Goal: Task Accomplishment & Management: Use online tool/utility

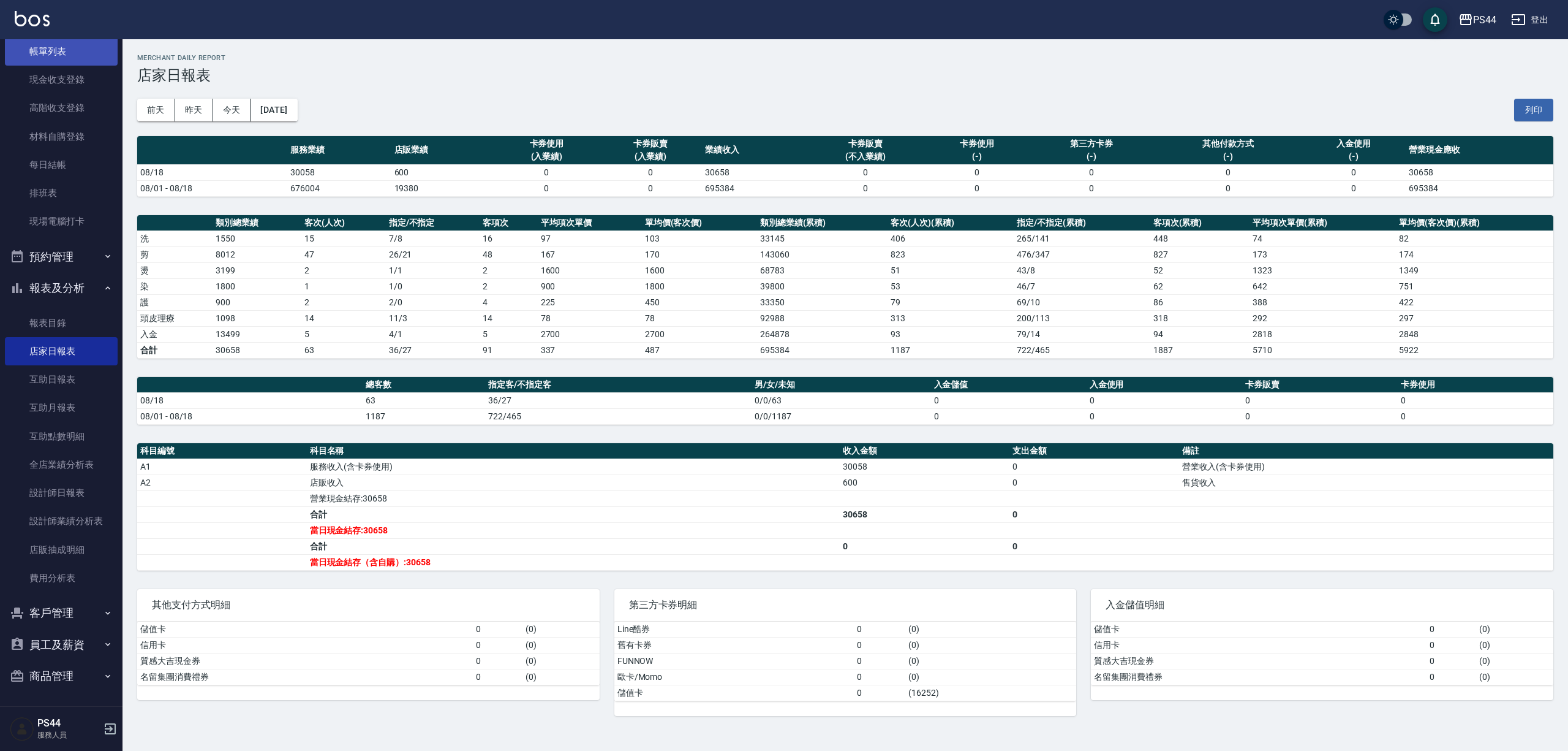
click at [35, 57] on link "帳單列表" at bounding box center [61, 52] width 113 height 29
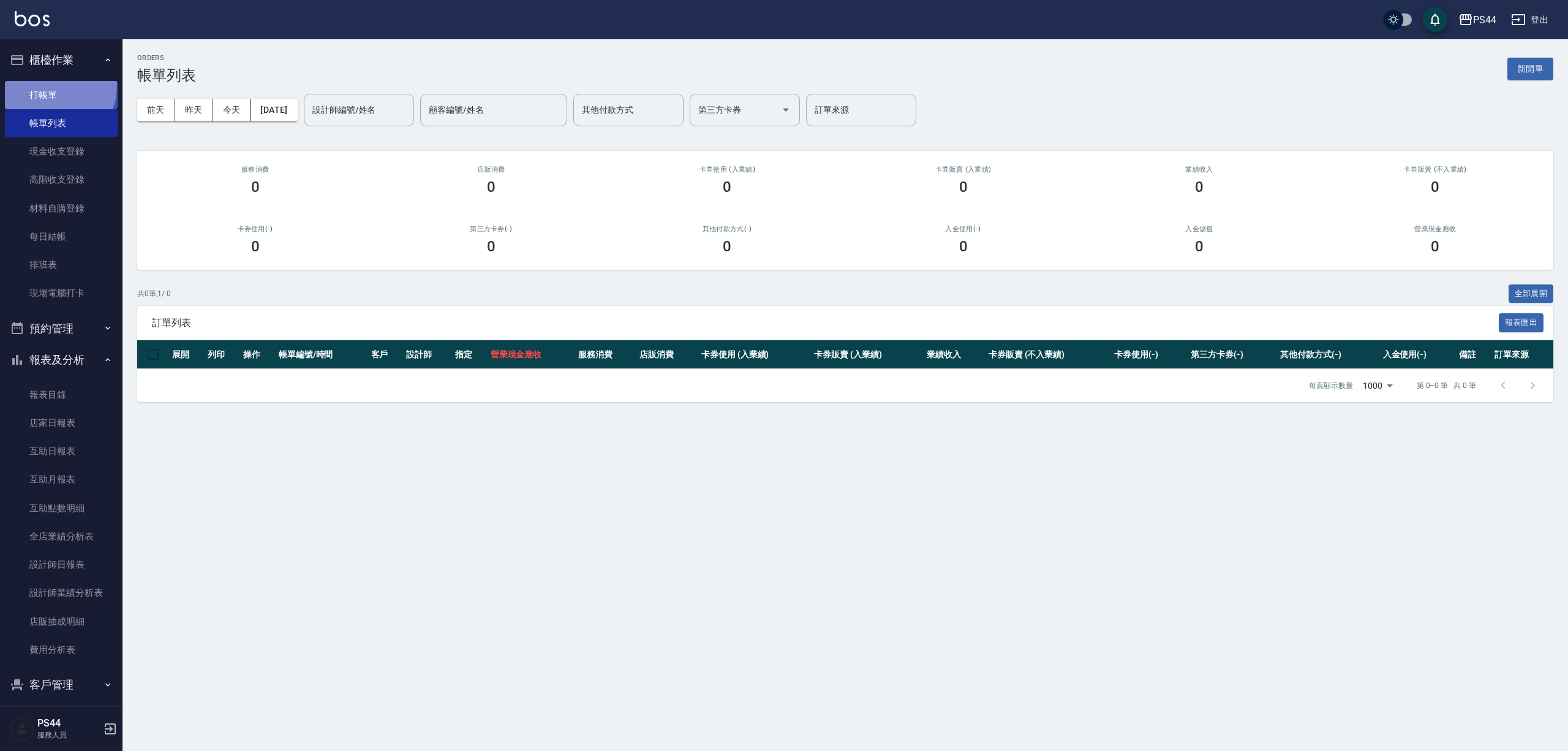
click at [45, 85] on link "打帳單" at bounding box center [61, 95] width 113 height 29
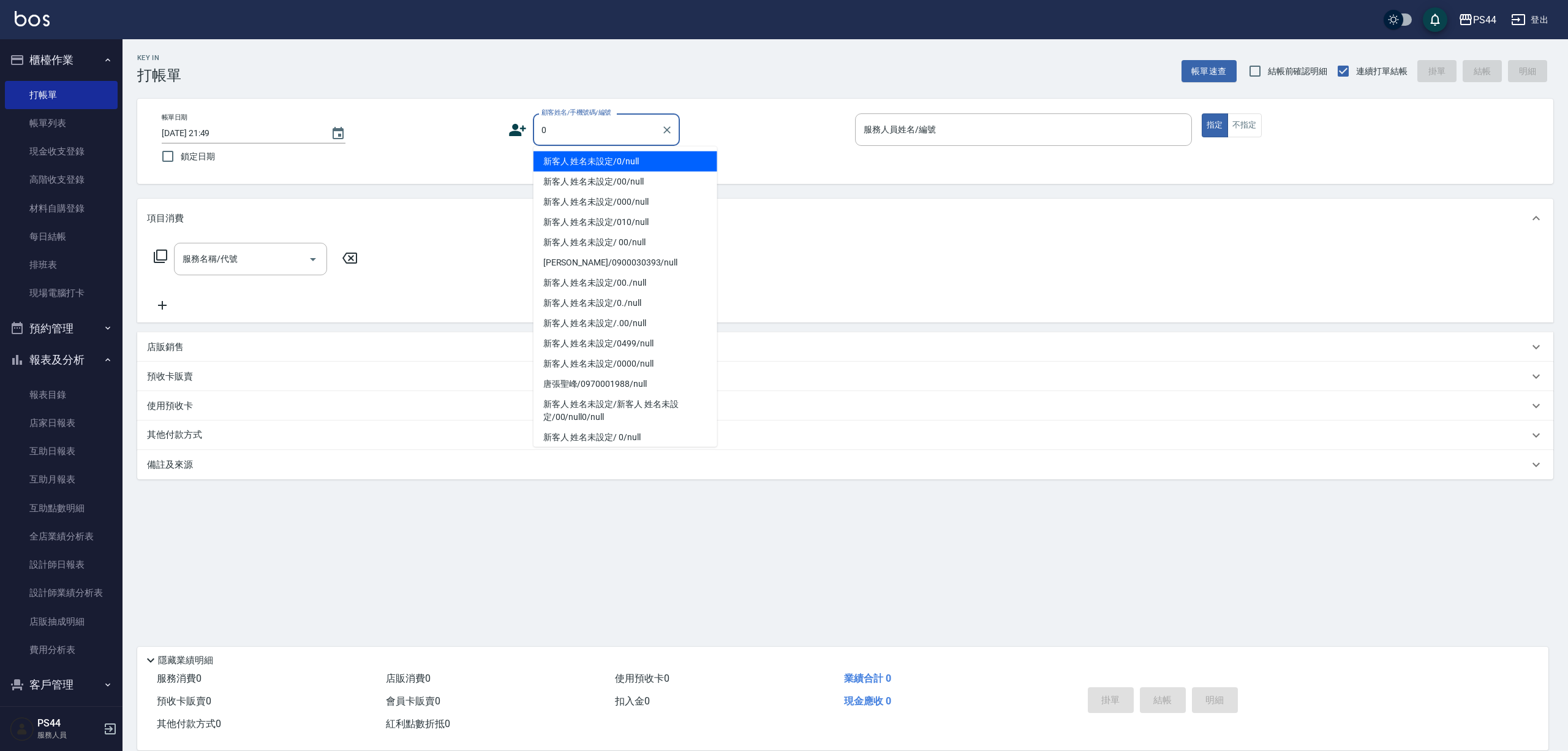
type input "新客人 姓名未設定/0/null"
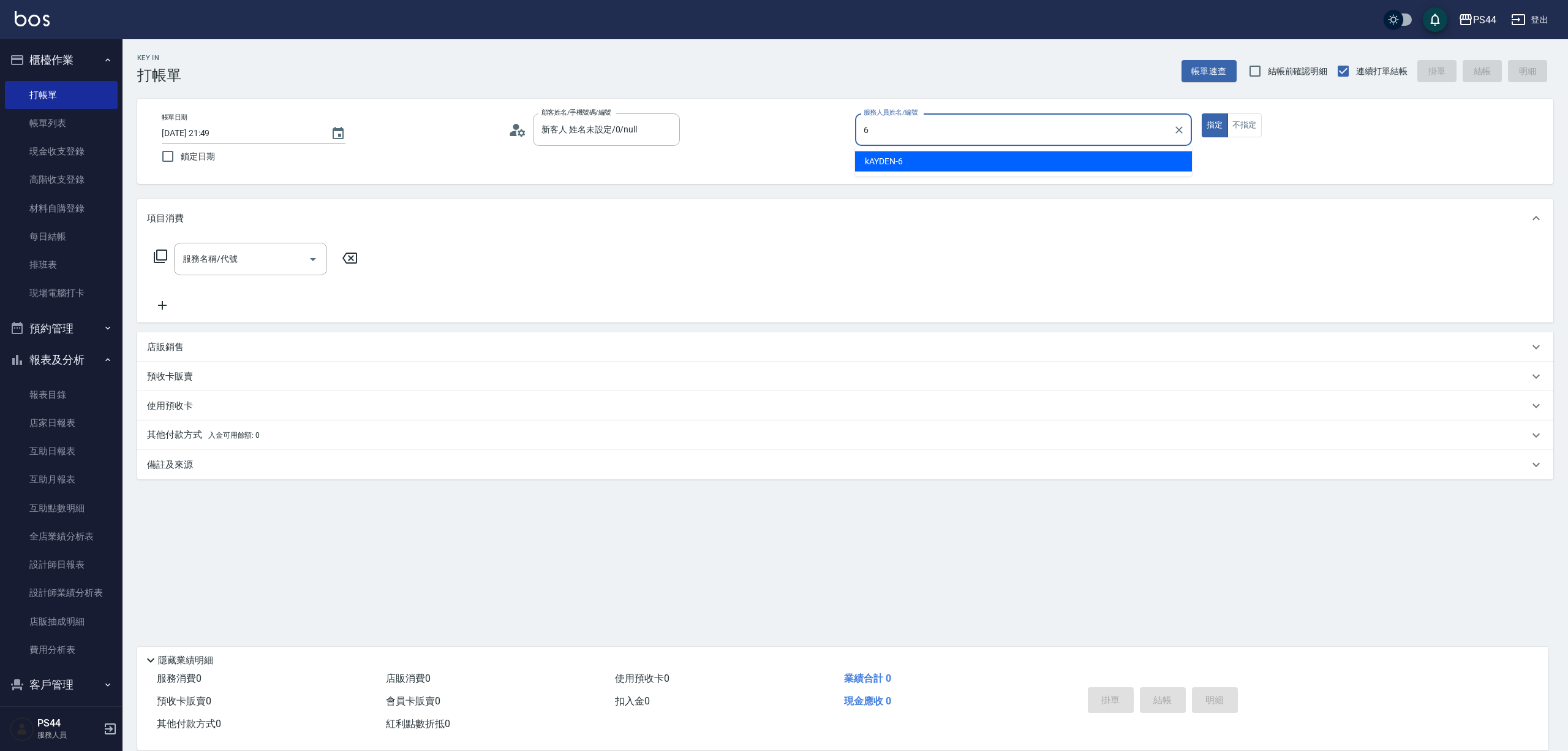
type input "kAYDEN-6"
type button "true"
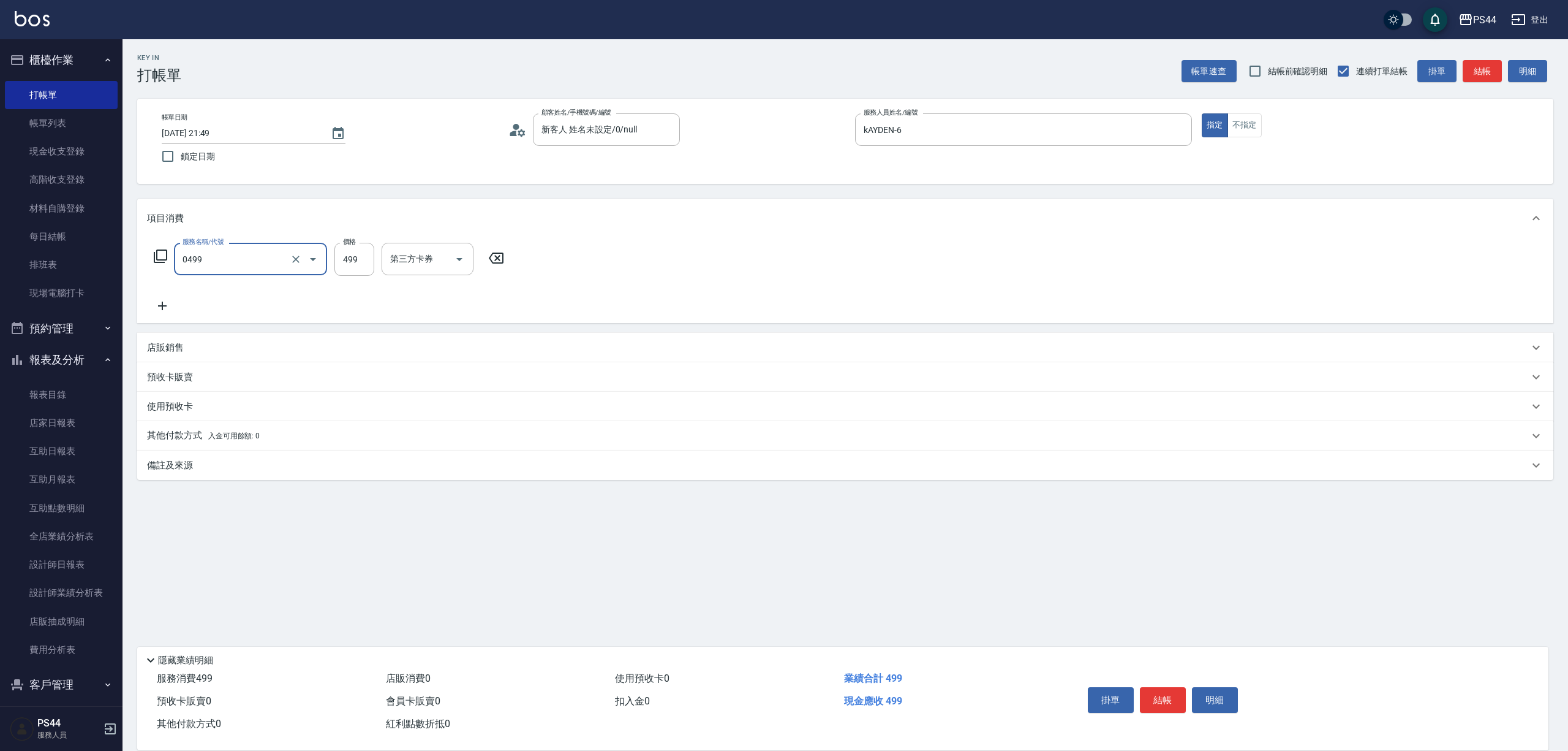
type input "[PERSON_NAME]499(0499)"
type input "柔柔-33"
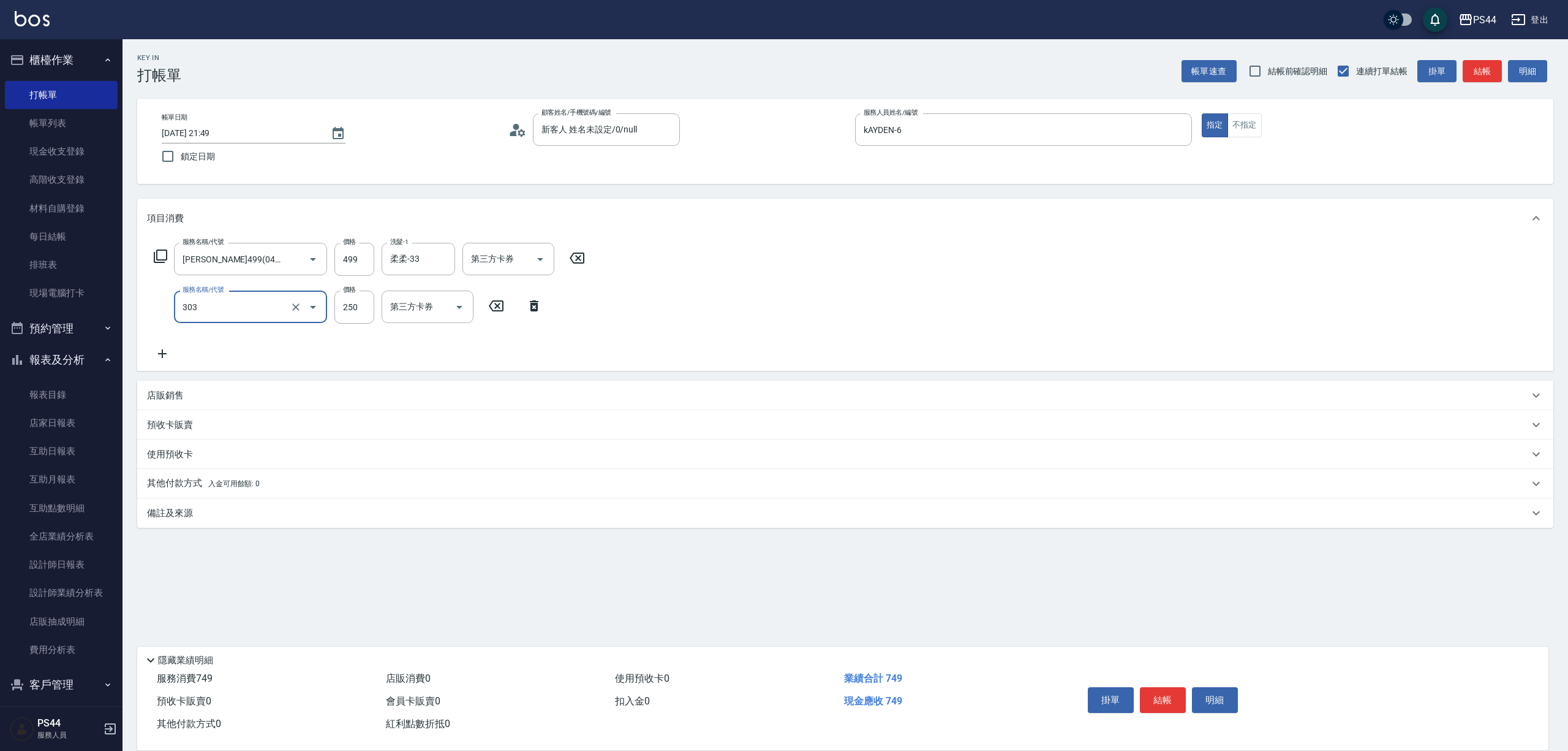
type input "剪髮(303)"
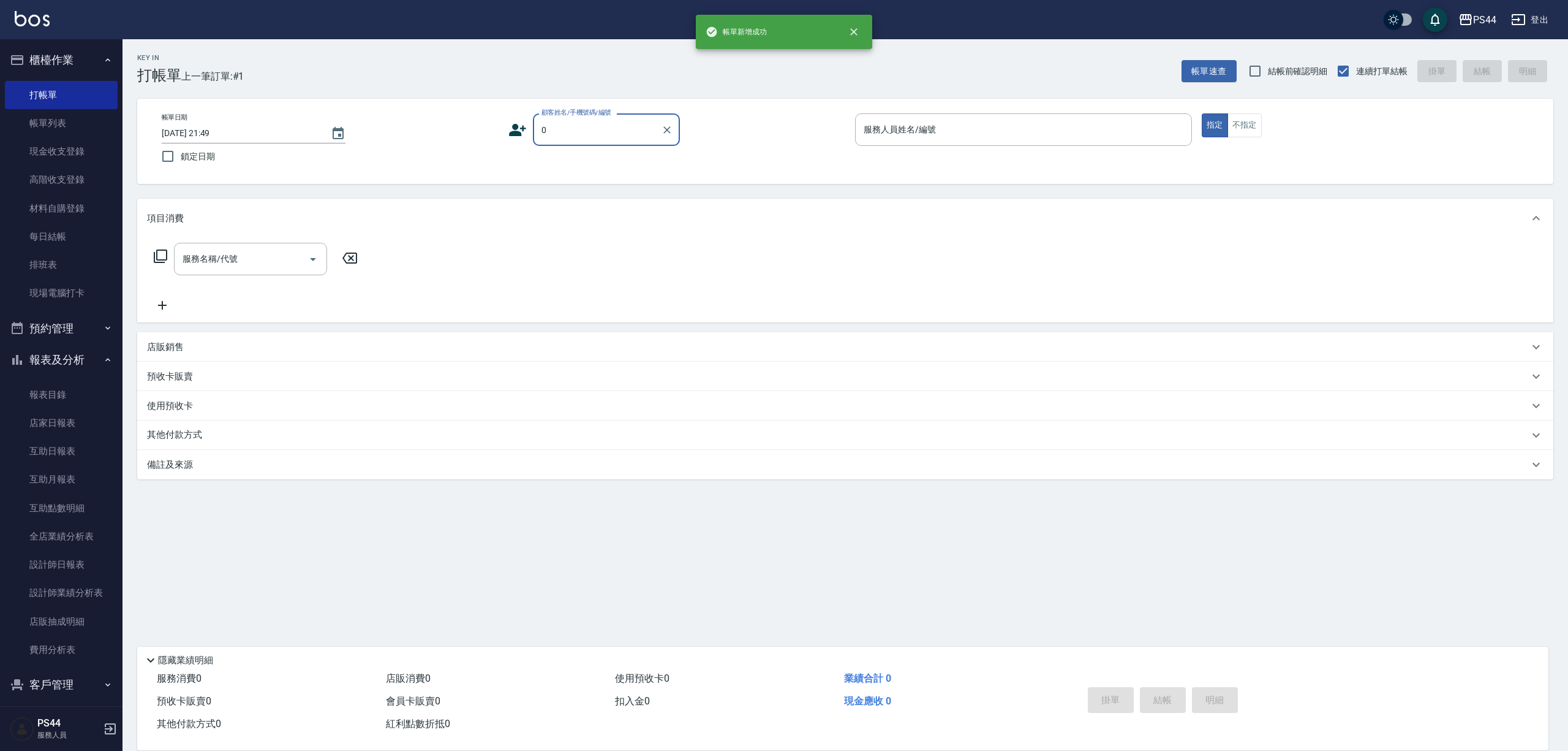
type input "新客人 姓名未設定/0/null"
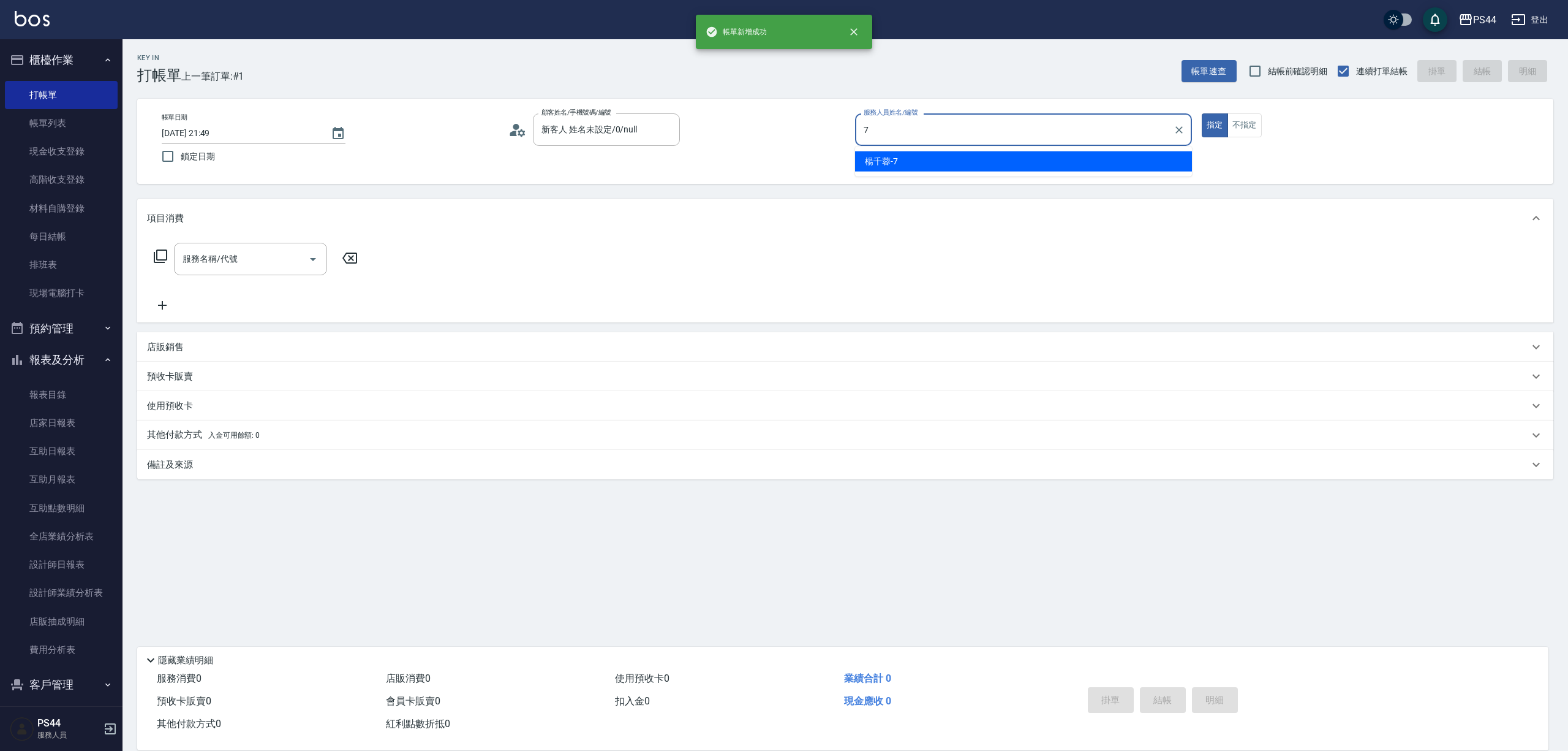
type input "楊千蓉-7"
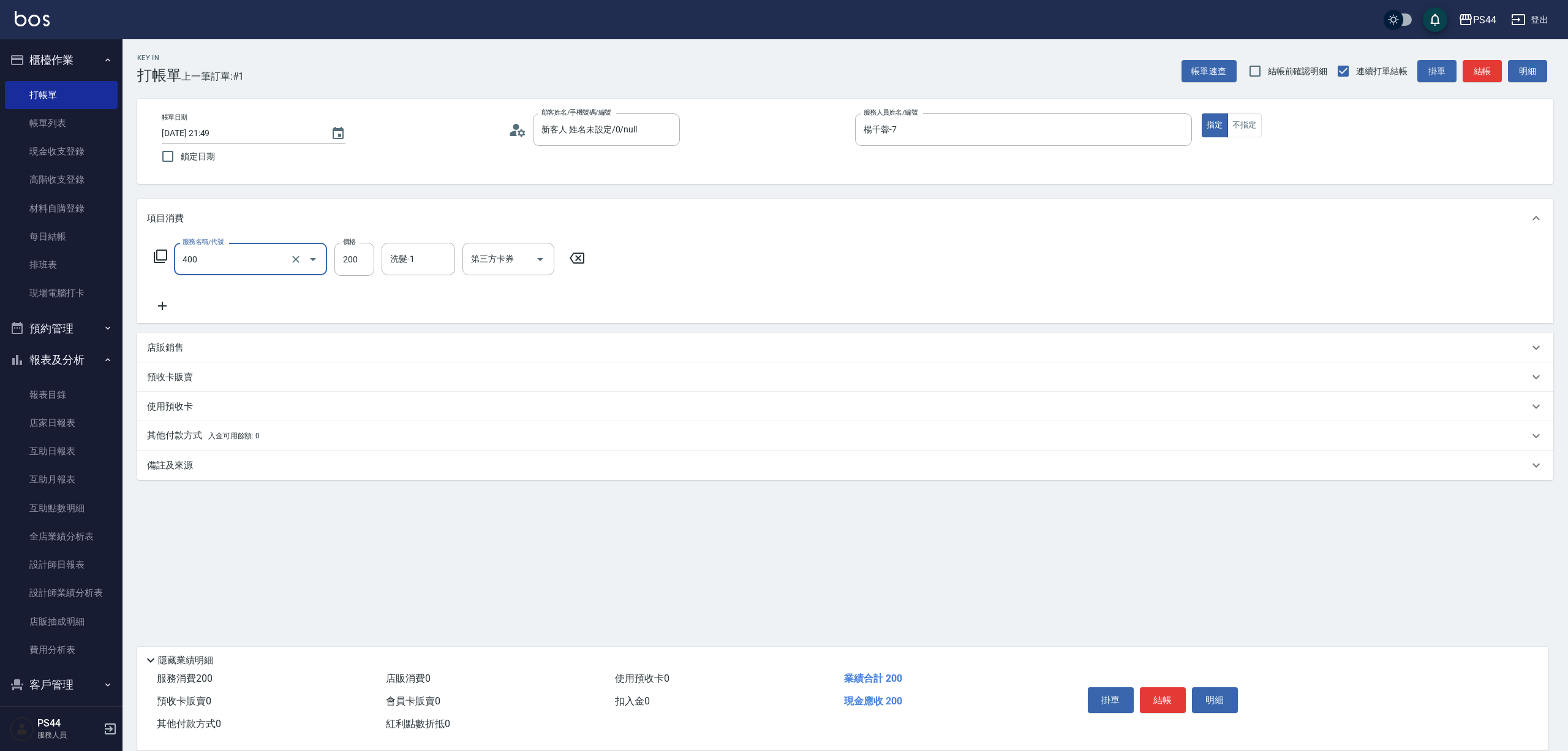
type input "3"
type input "自備護髮(400)"
type input "300"
type input "王姵眙-37"
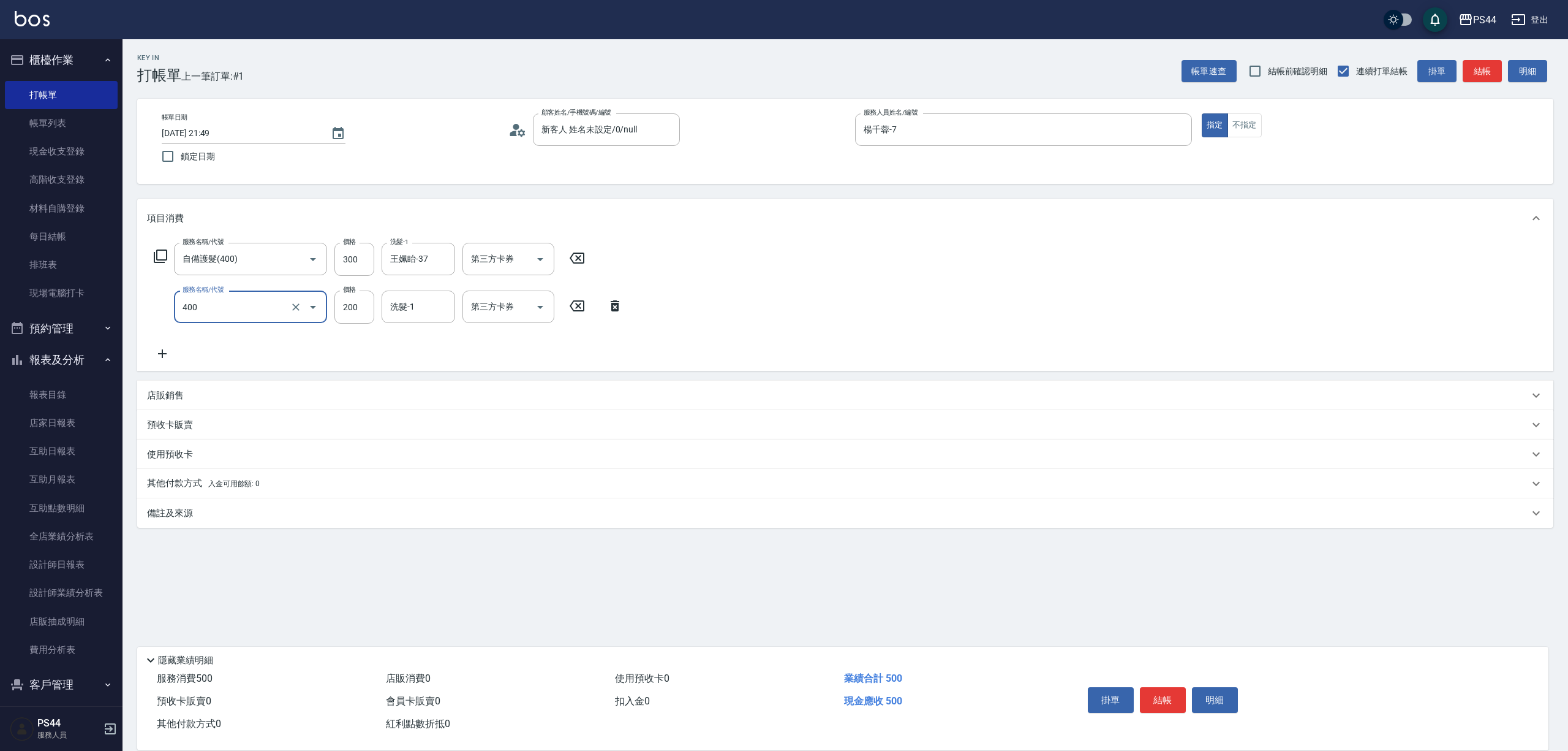
type input "自備護髮(400)"
type input "300"
type input "王姵眙-37"
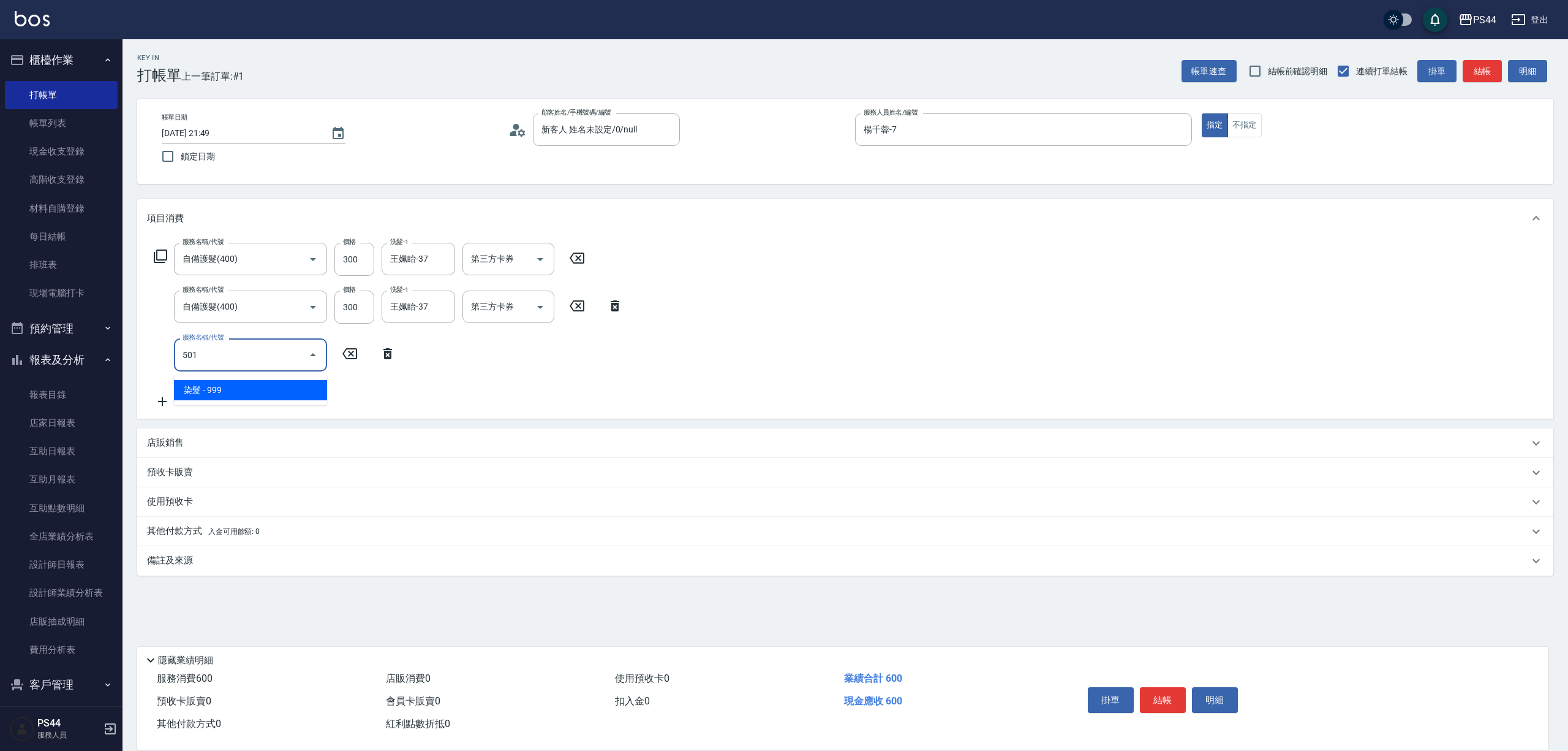
type input "染髮(501)"
type input "1400"
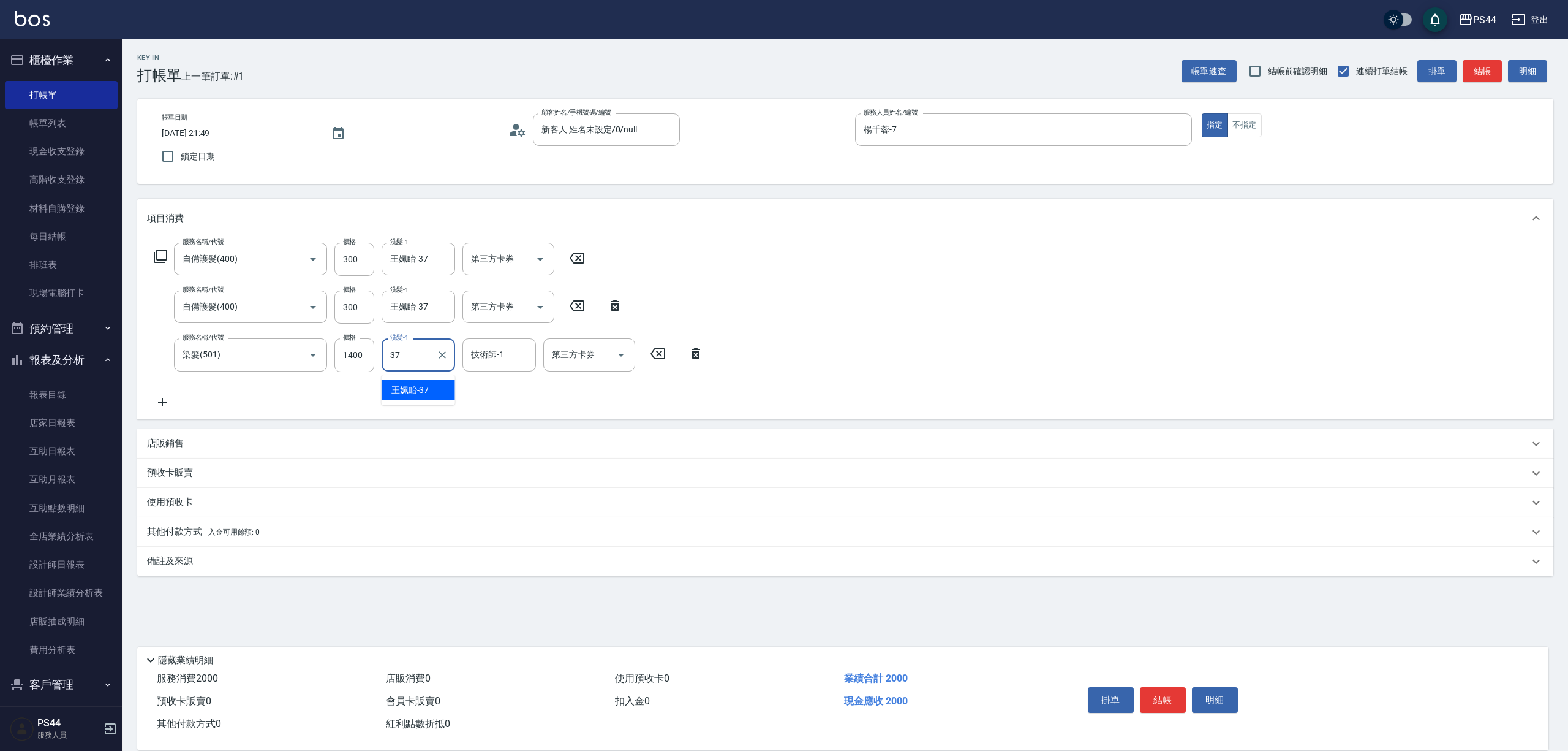
type input "王姵眙-37"
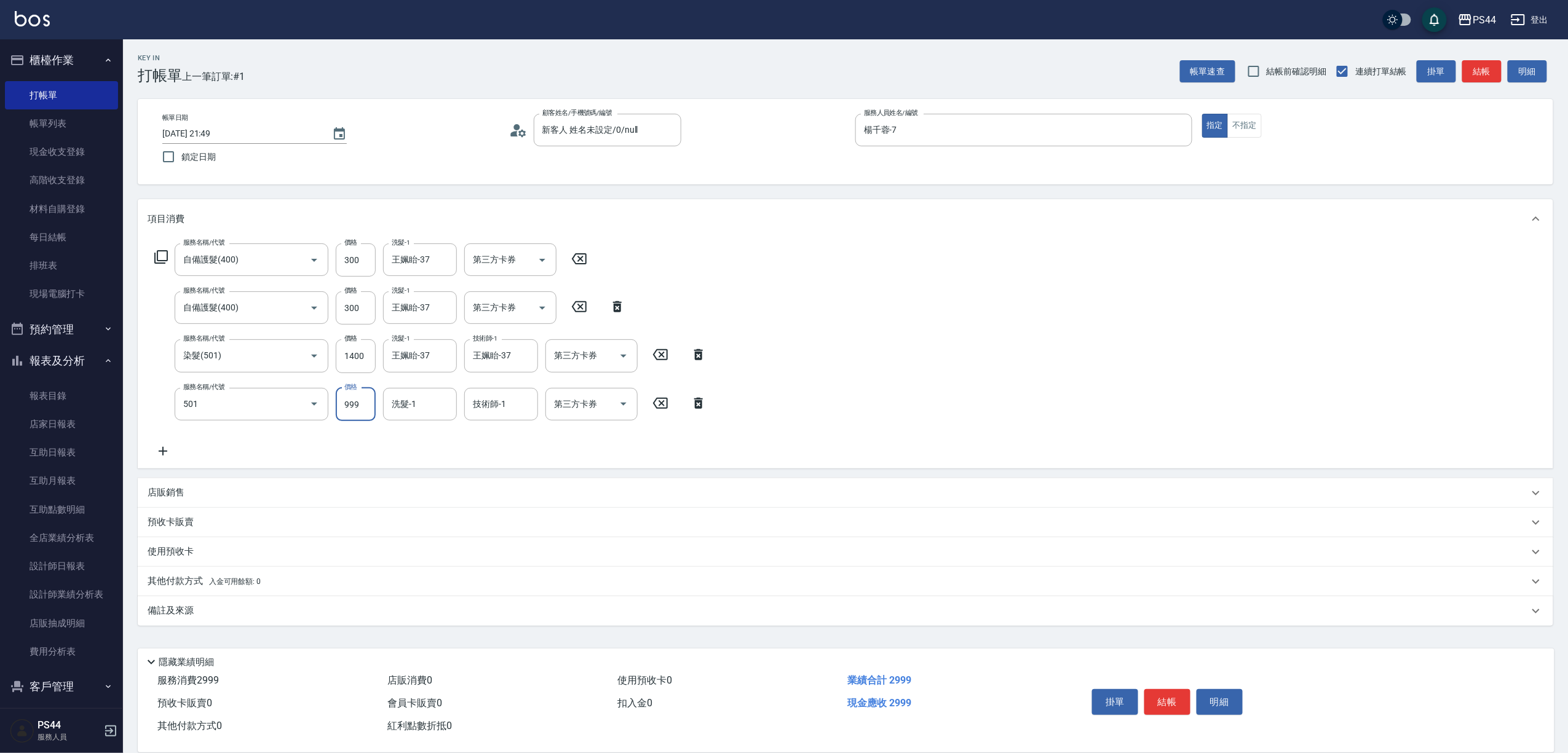
type input "染髮(501)"
type input "1400"
type input "王姵眙-37"
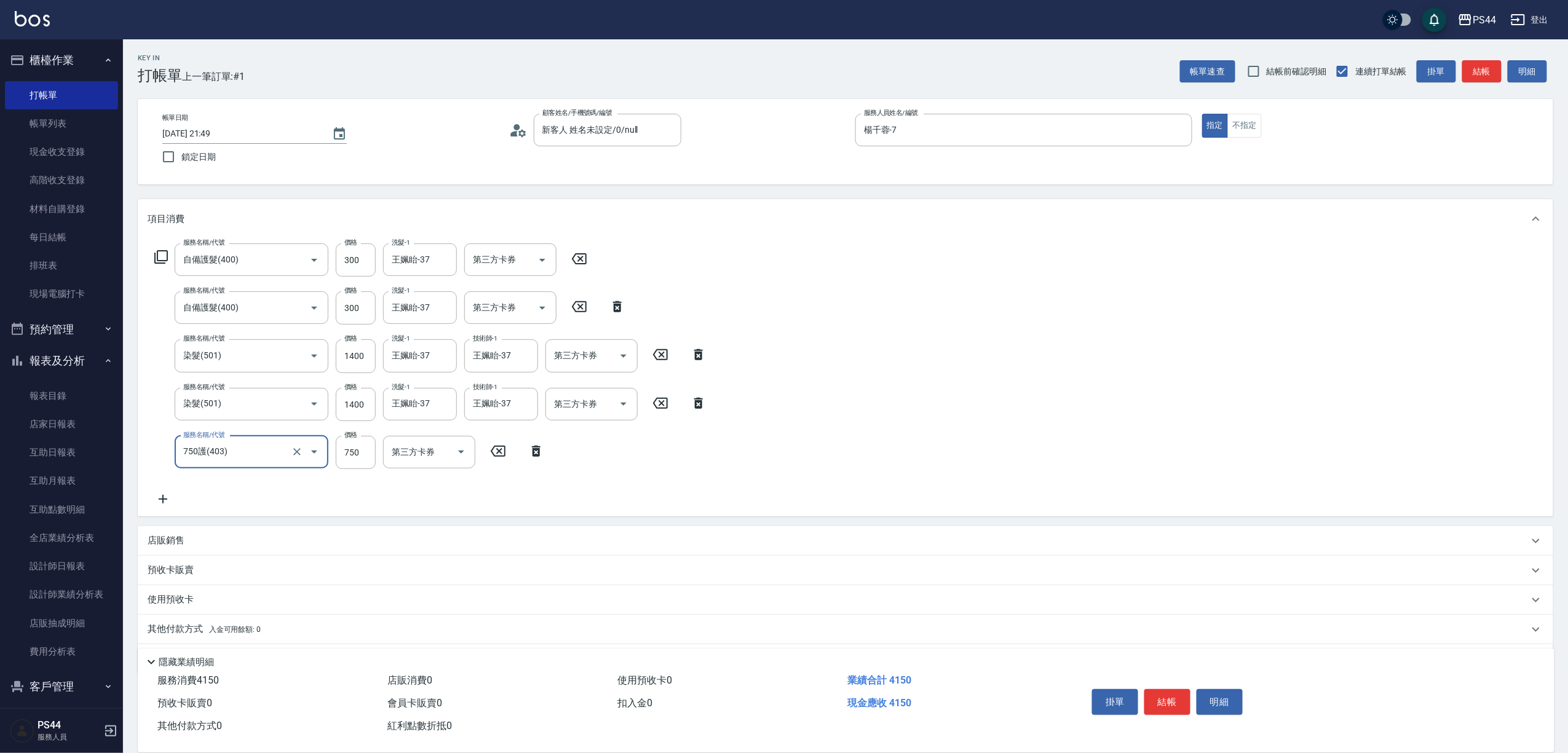
type input "750護(403)"
type input "王姵眙-37"
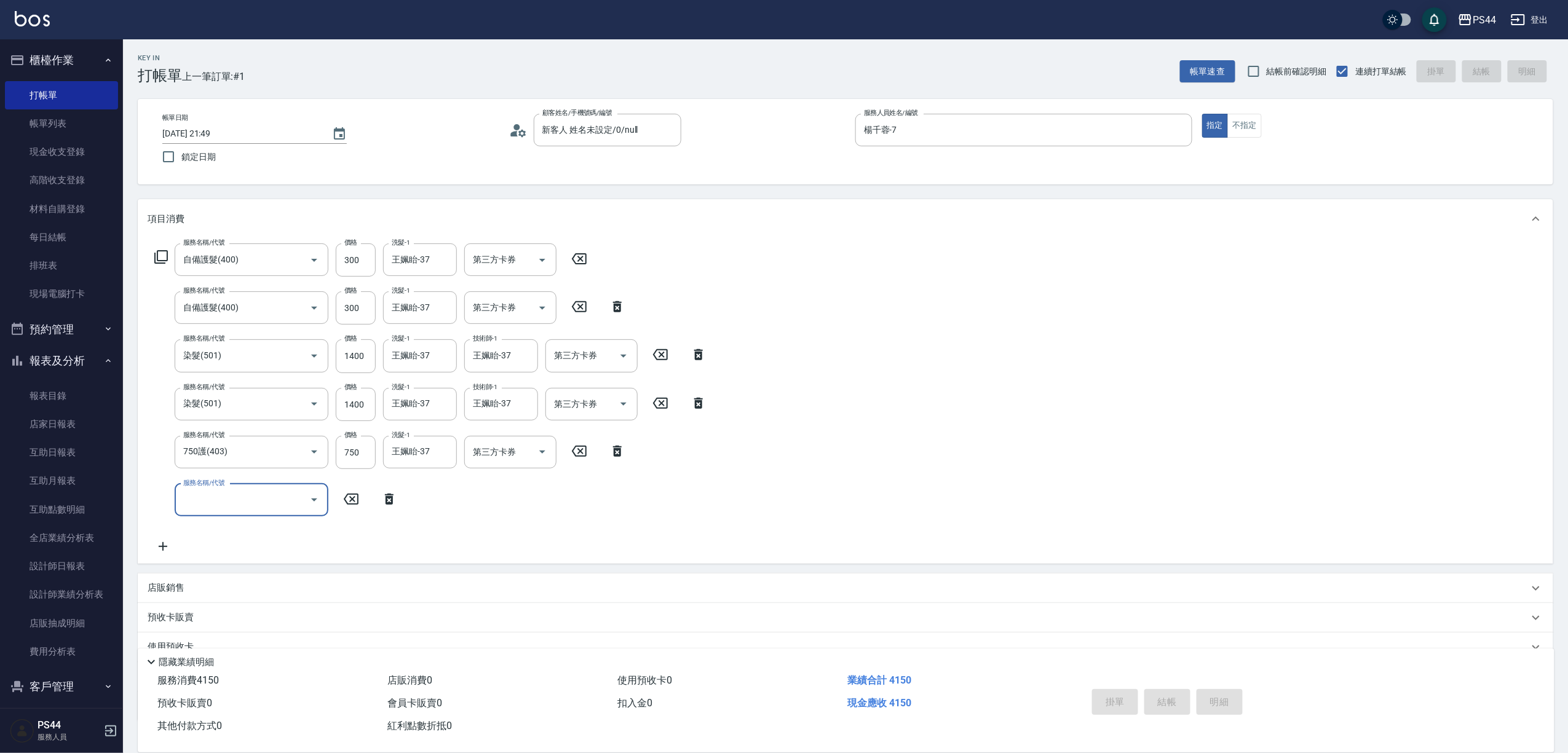
type input "[DATE] 21:50"
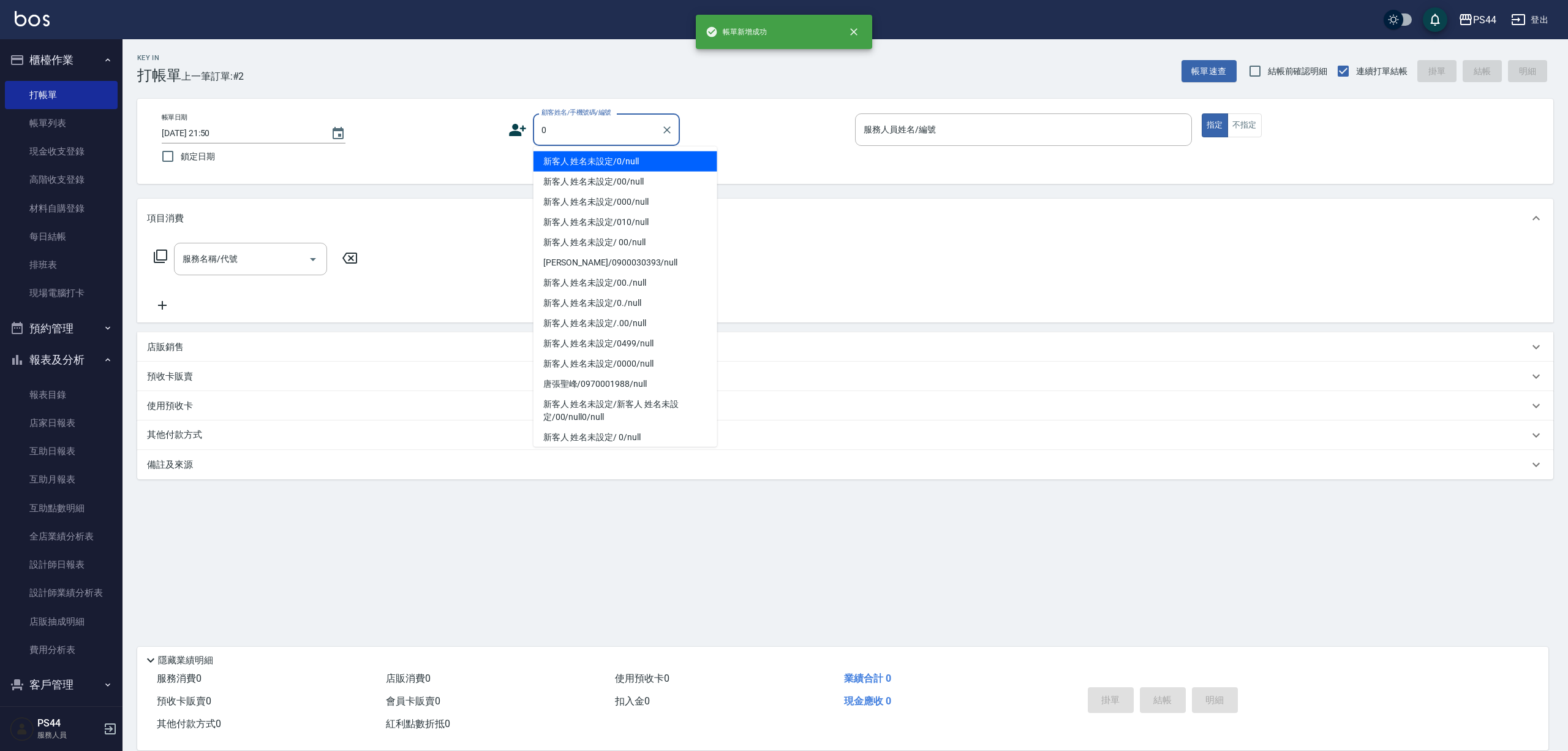
type input "新客人 姓名未設定/0/null"
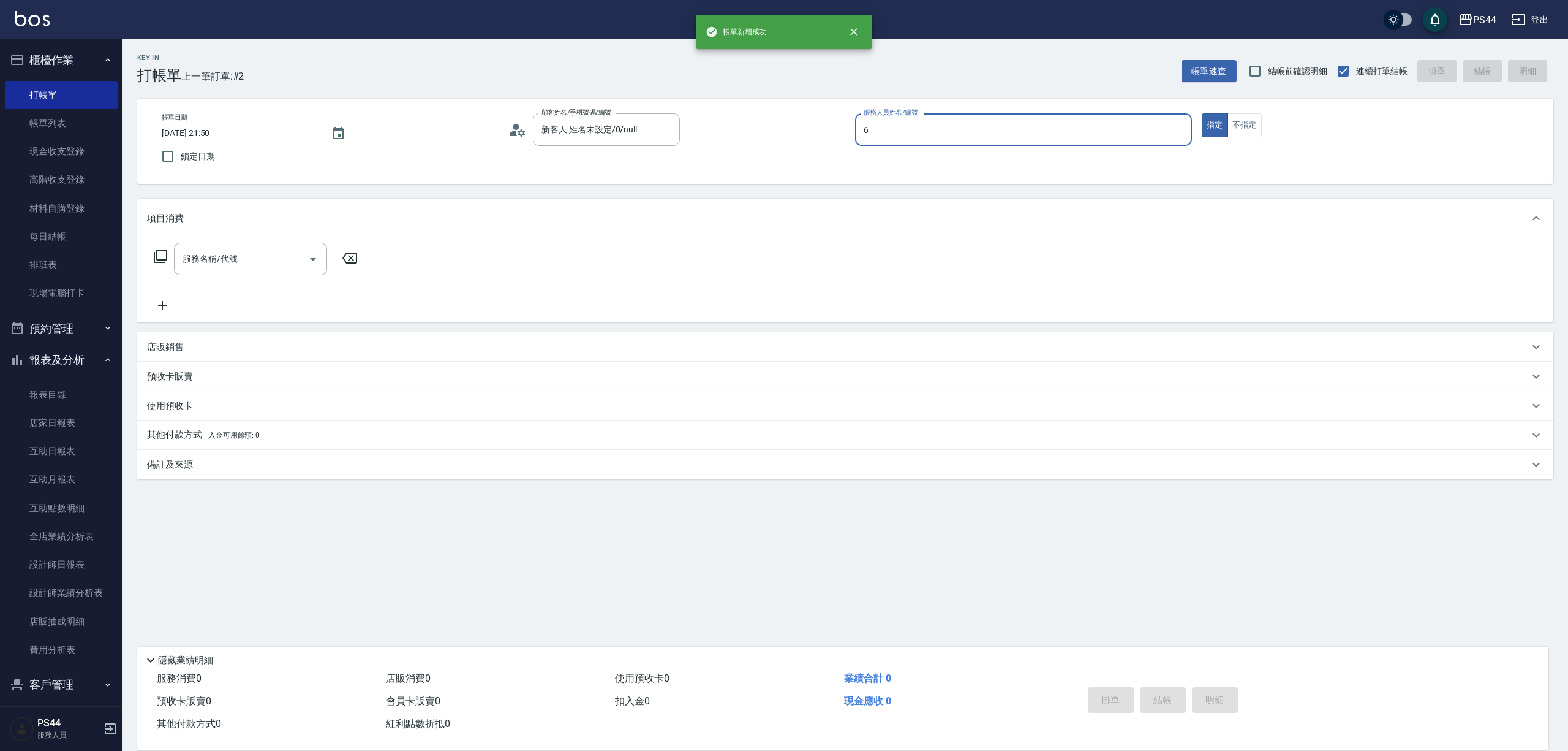
type input "kAYDEN-6"
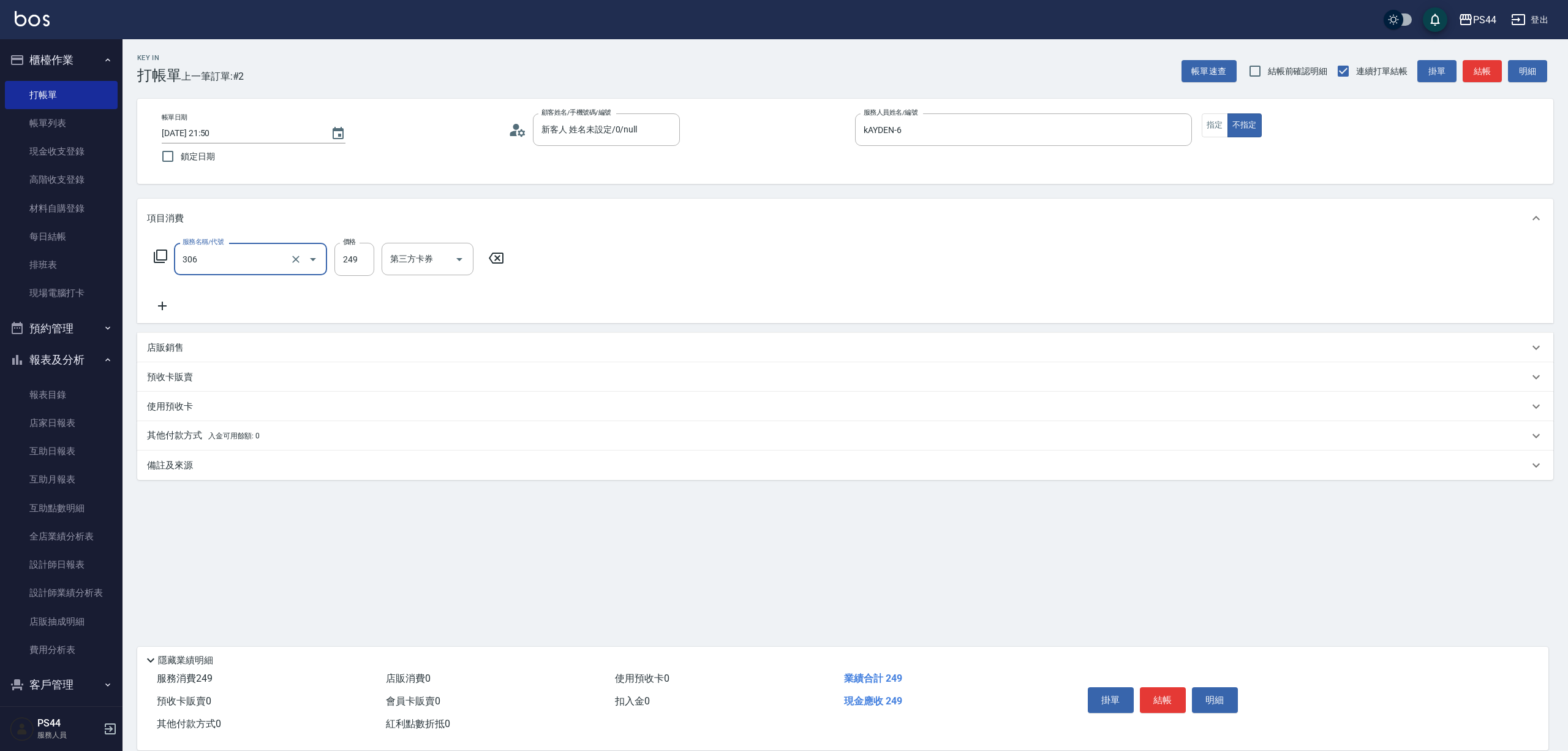
type input "剪髮(306)"
type input "柔柔-33"
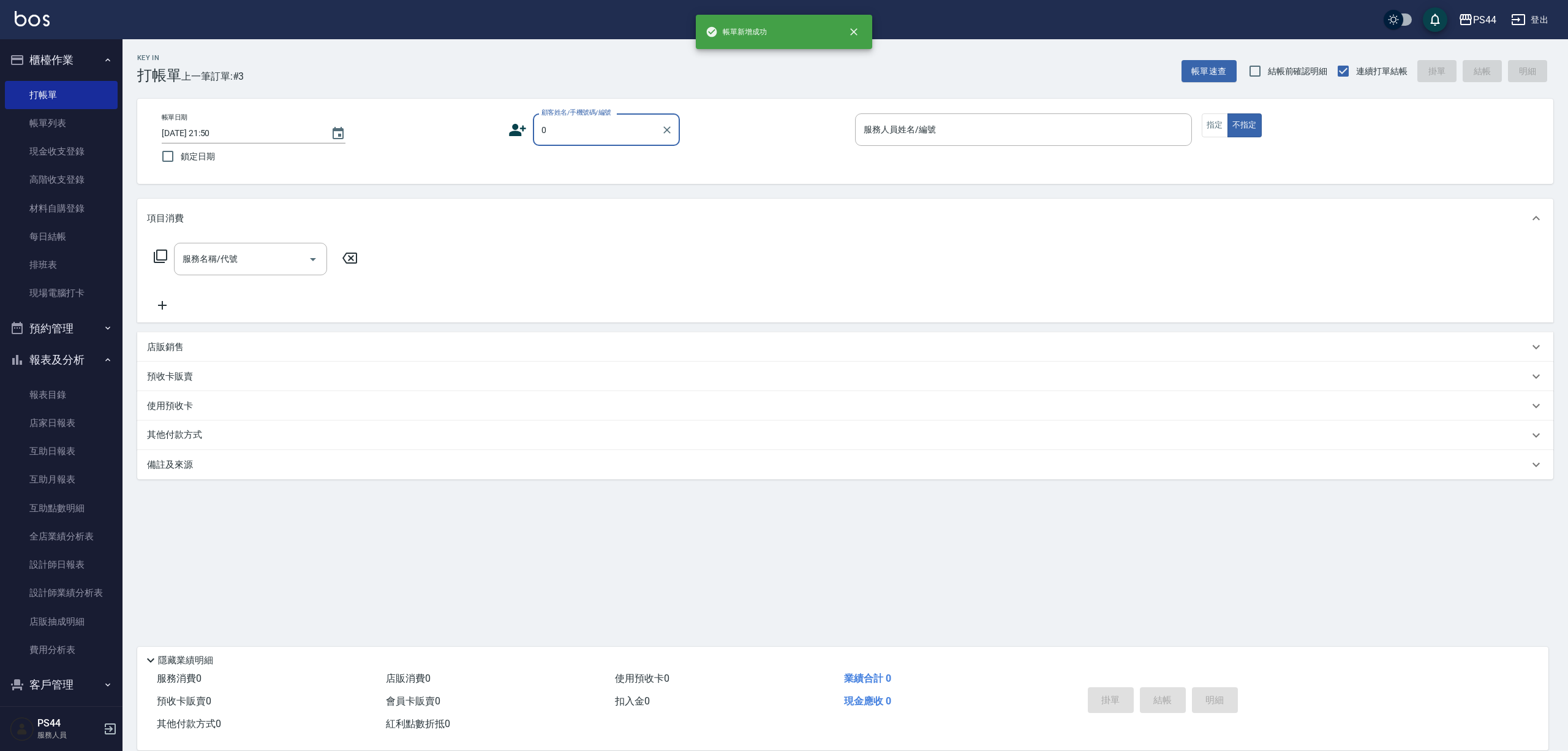
type input "新客人 姓名未設定/0/null"
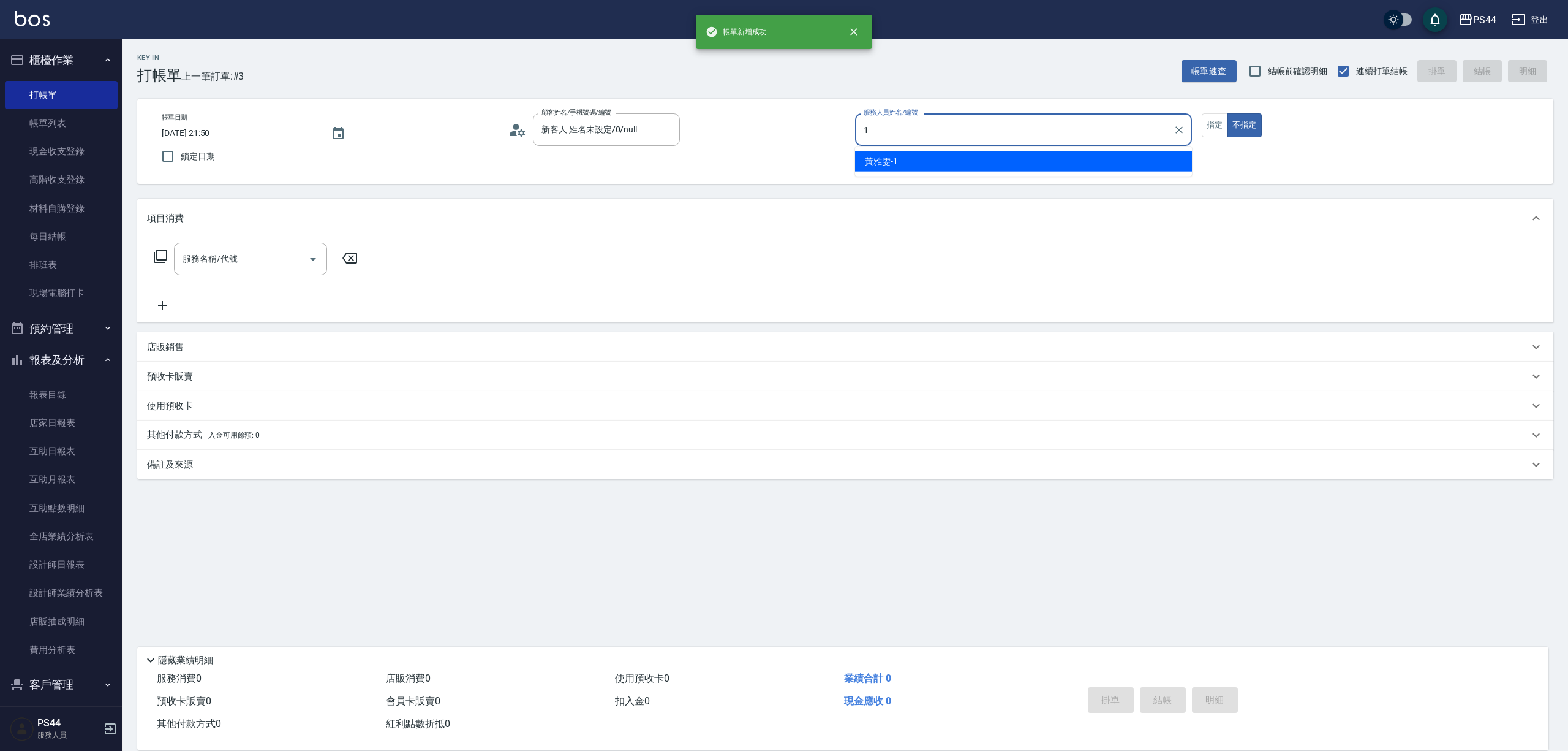
type input "黃雅雯-1"
type button "false"
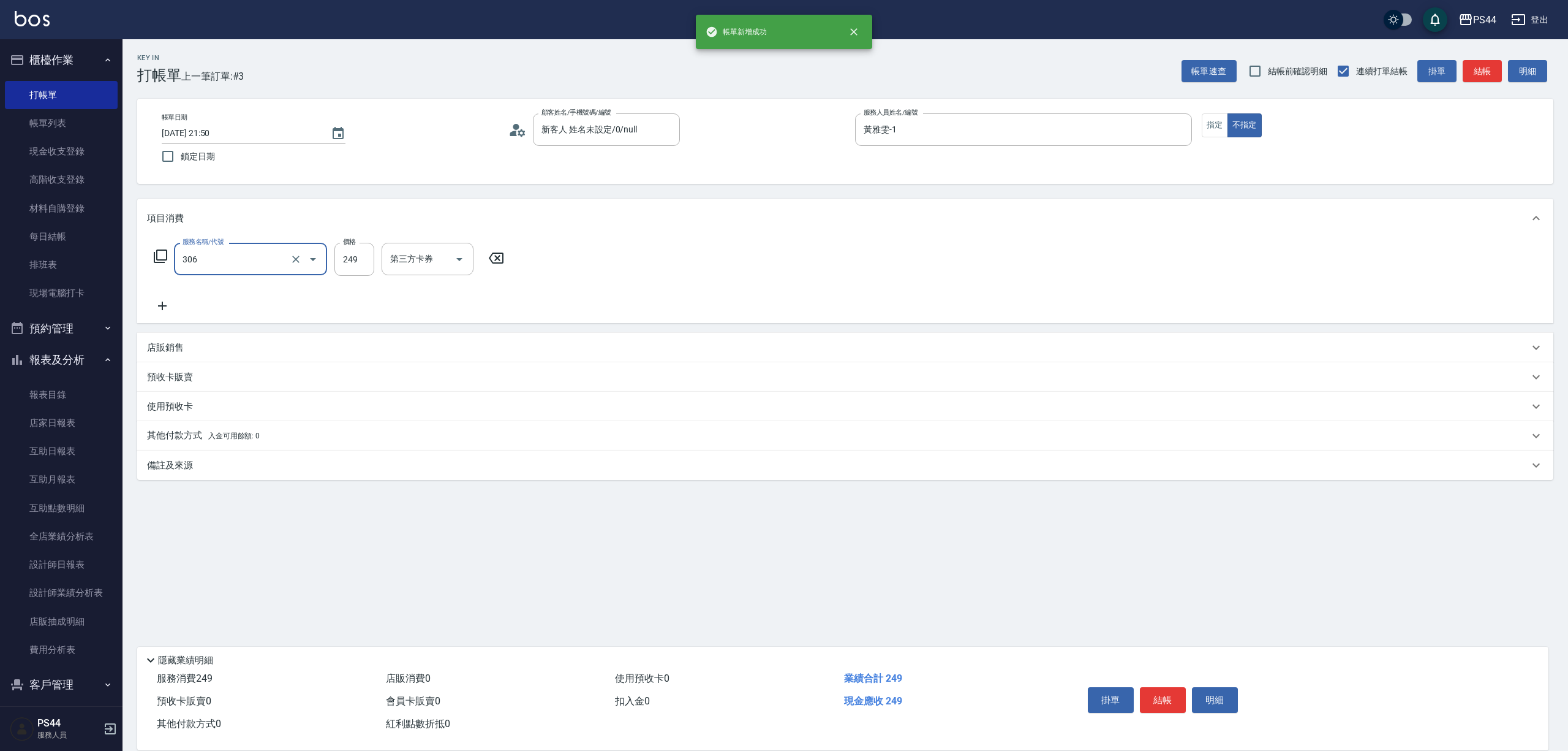
type input "剪髮(306)"
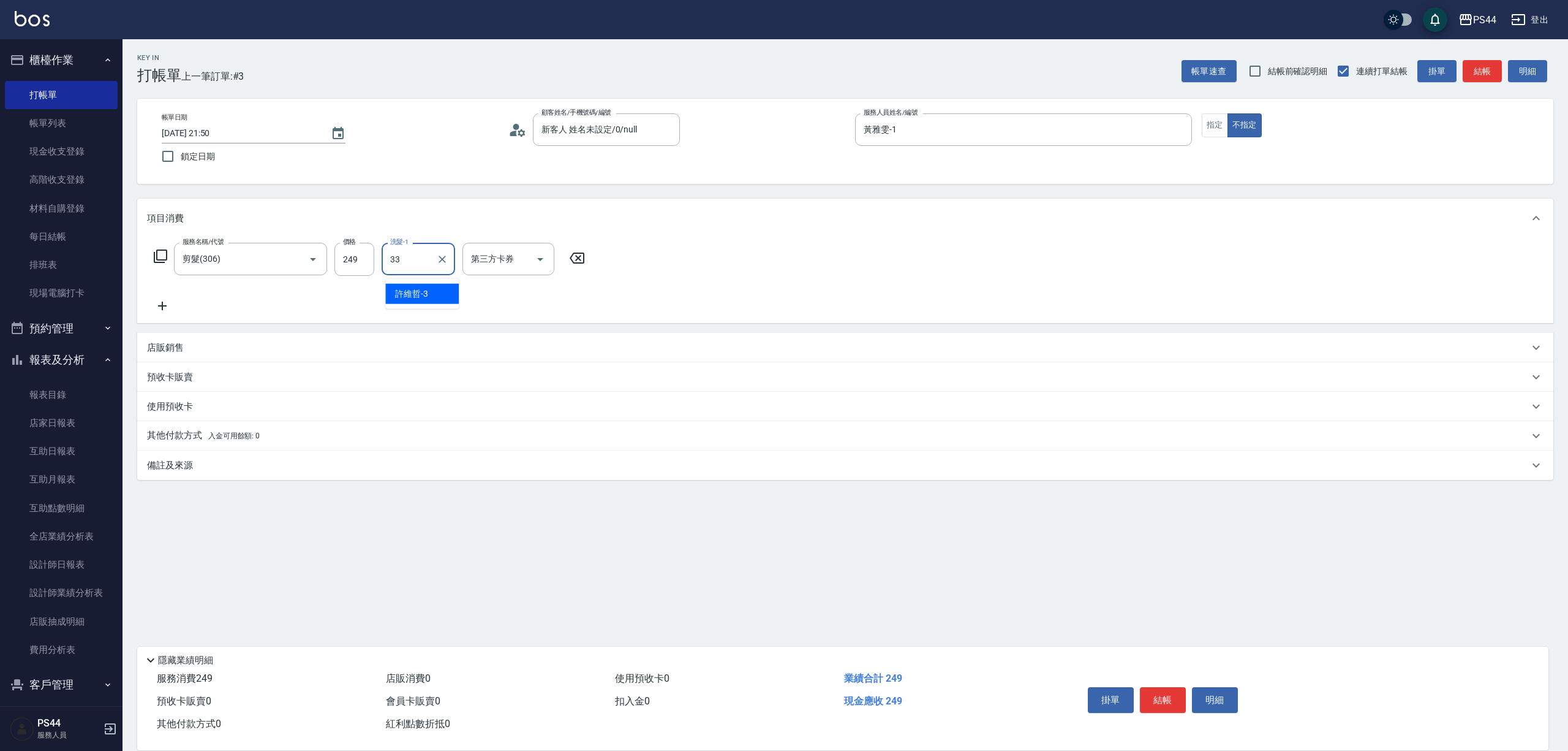
type input "柔柔-33"
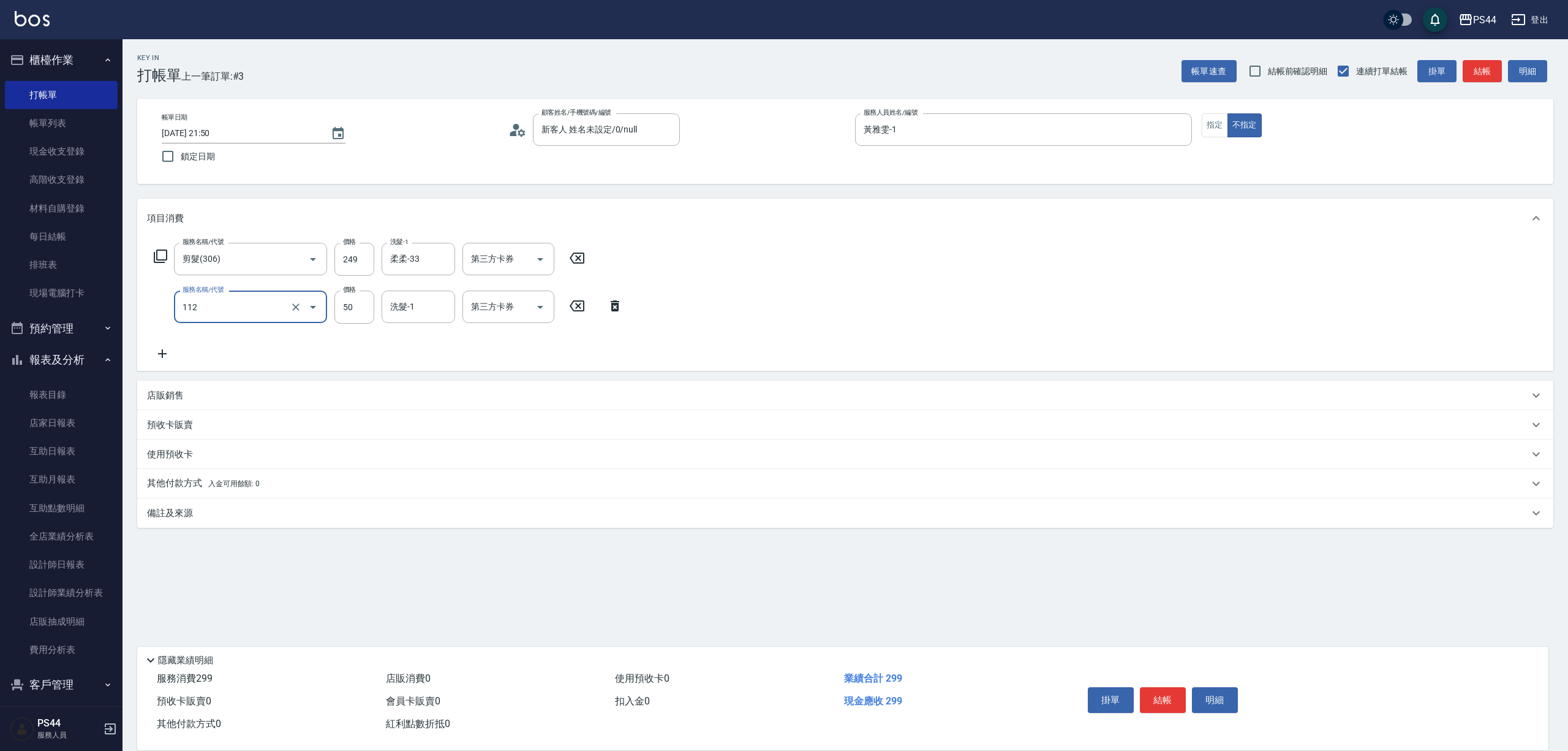
type input "精油50(112)"
type input "柔柔-33"
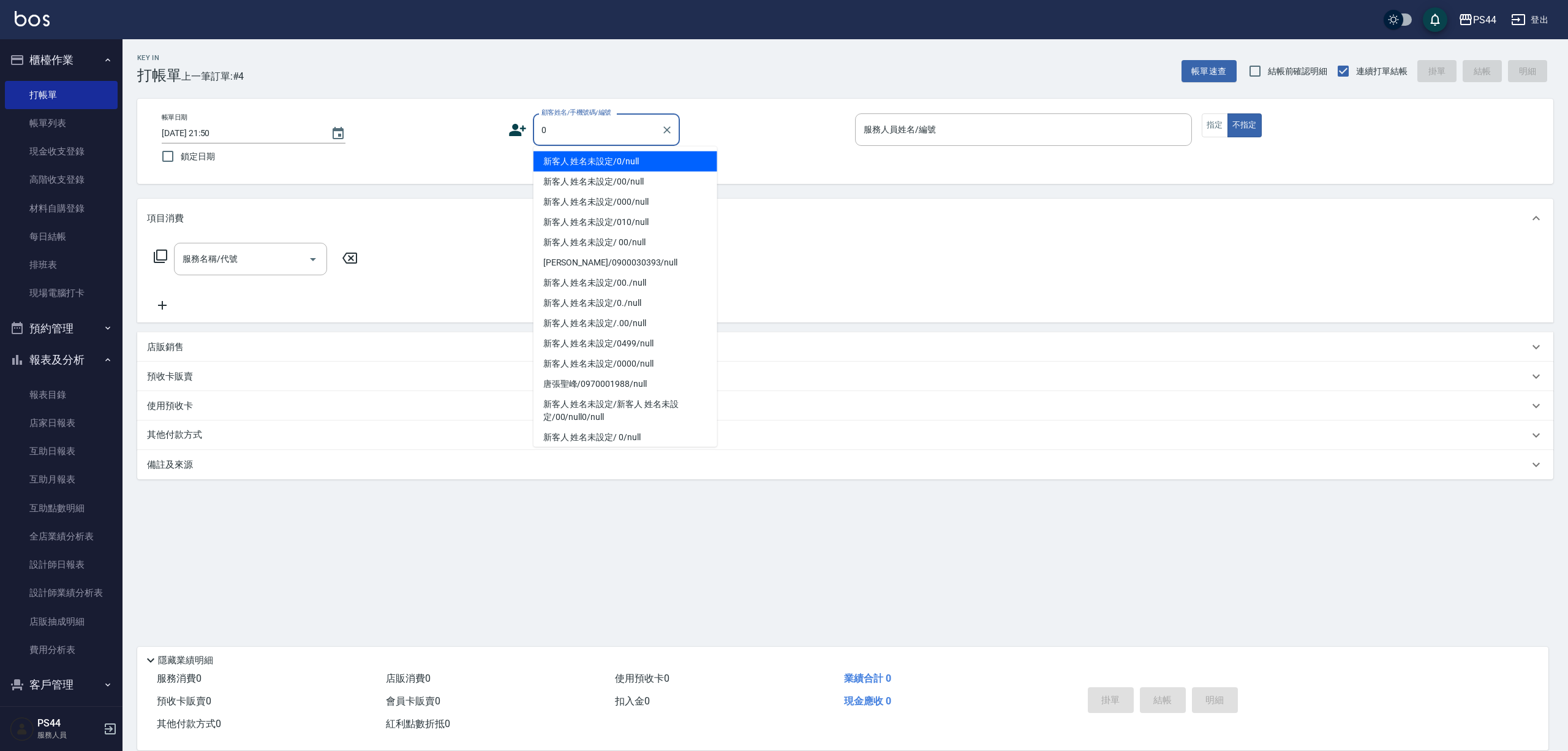
type input "新客人 姓名未設定/0/null"
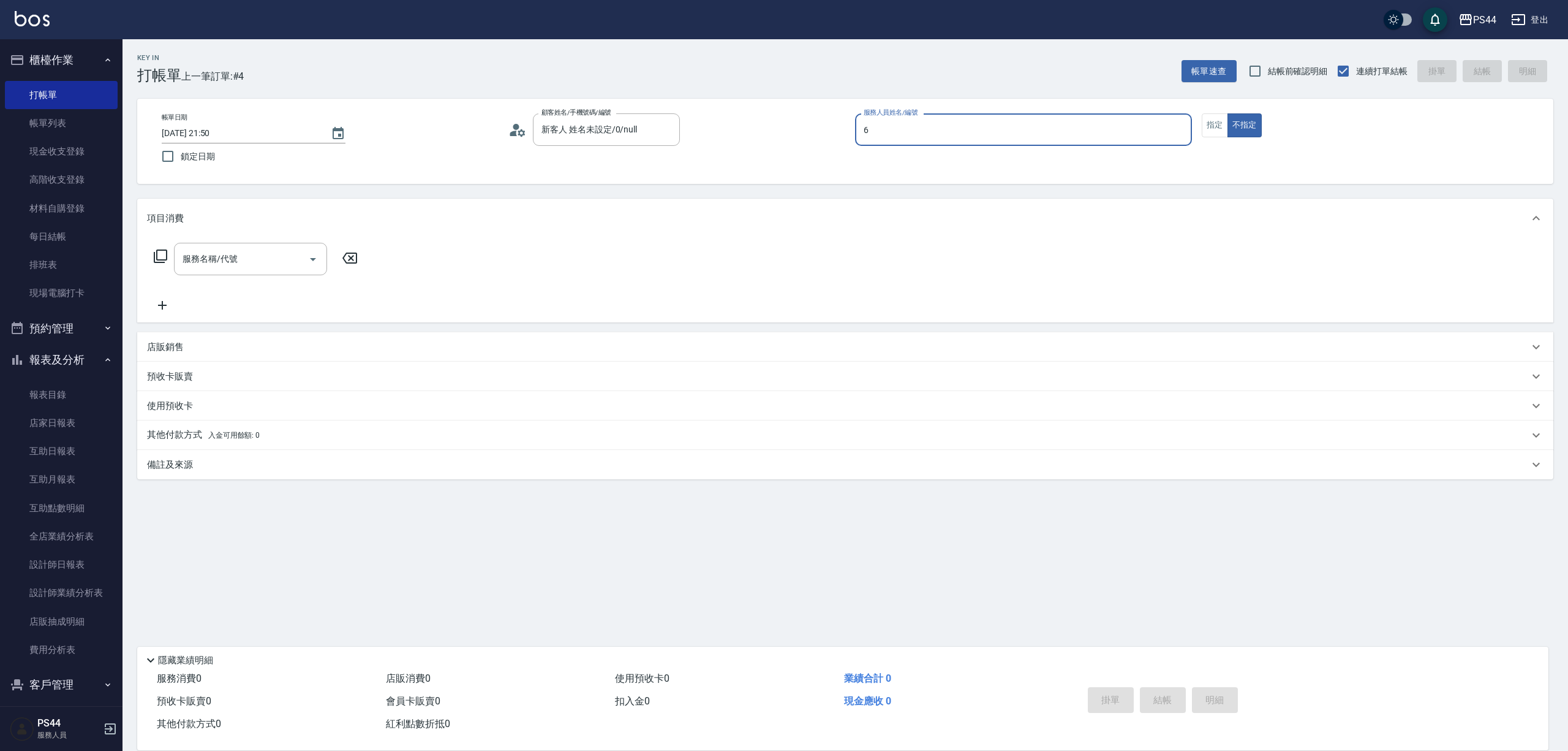
type input "kAYDEN-6"
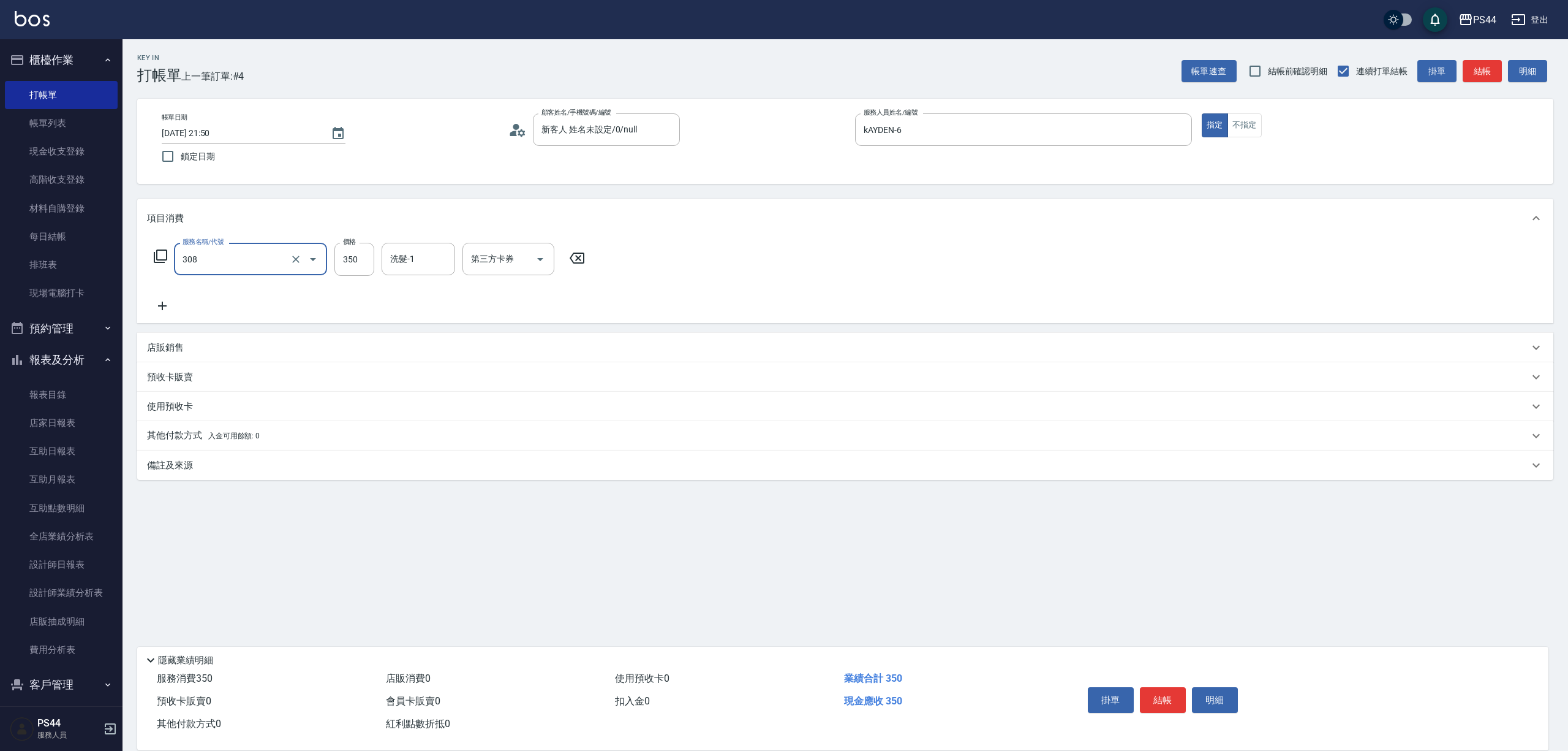
type input "洗+剪(308)"
type input "[PERSON_NAME]-12"
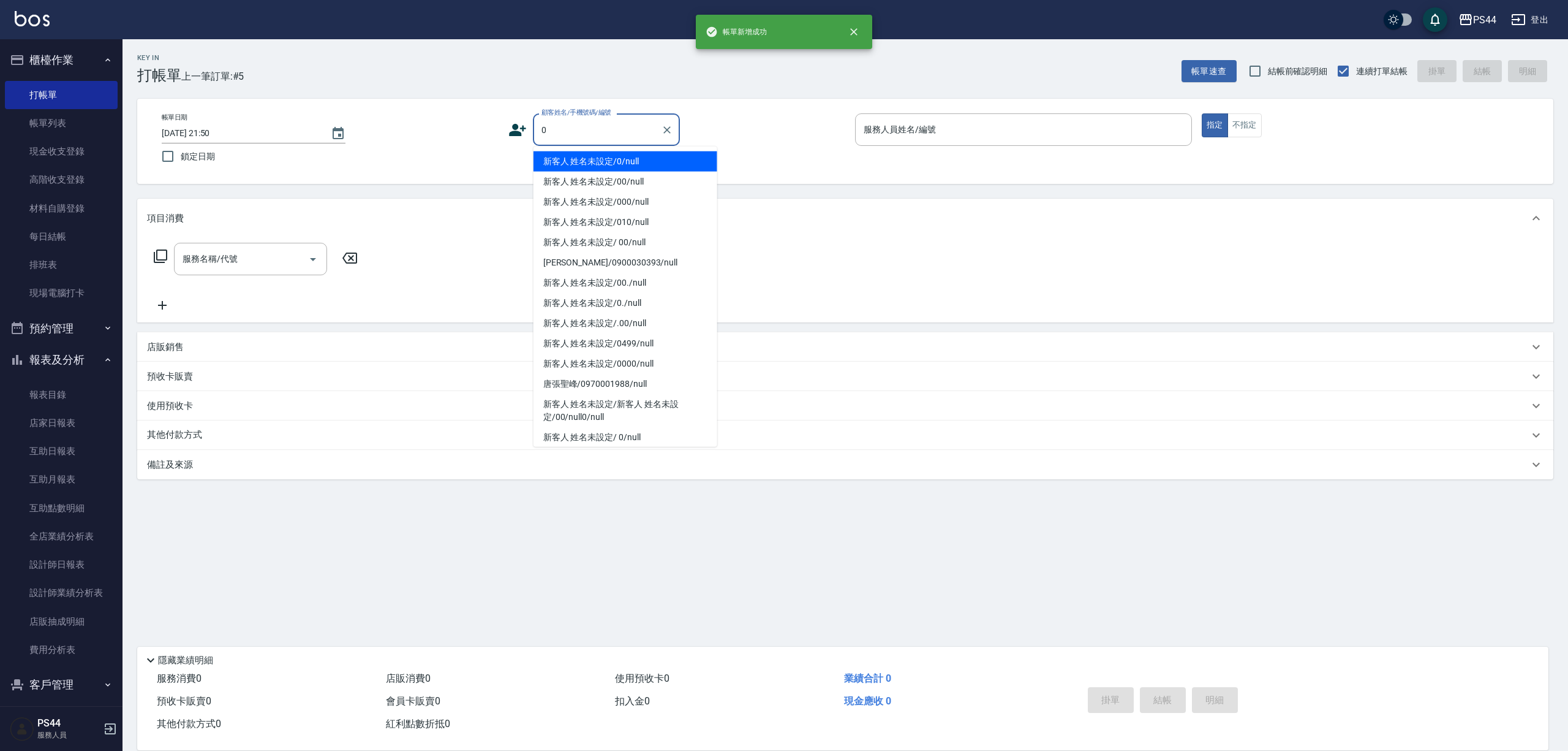
type input "新客人 姓名未設定/0/null"
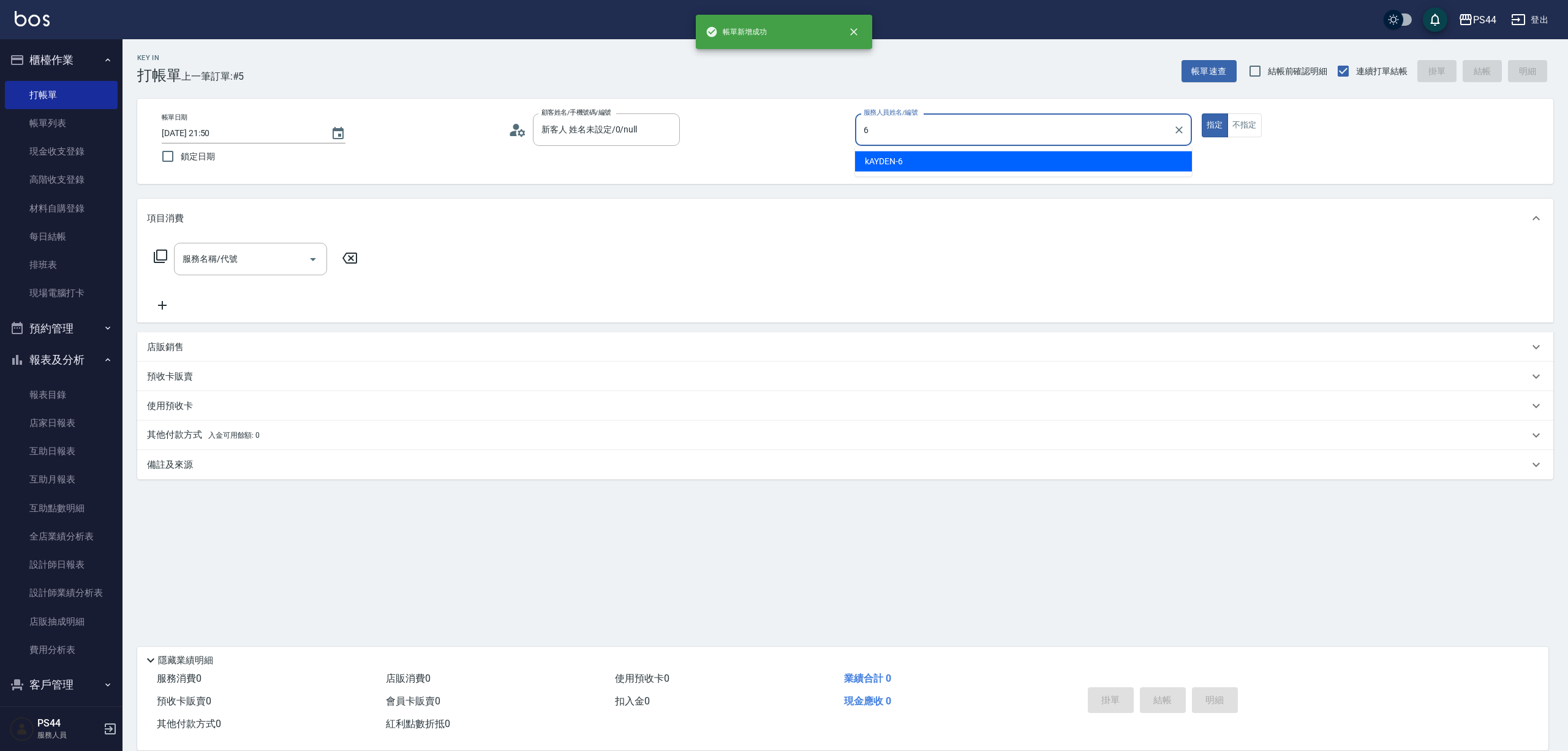
type input "kAYDEN-6"
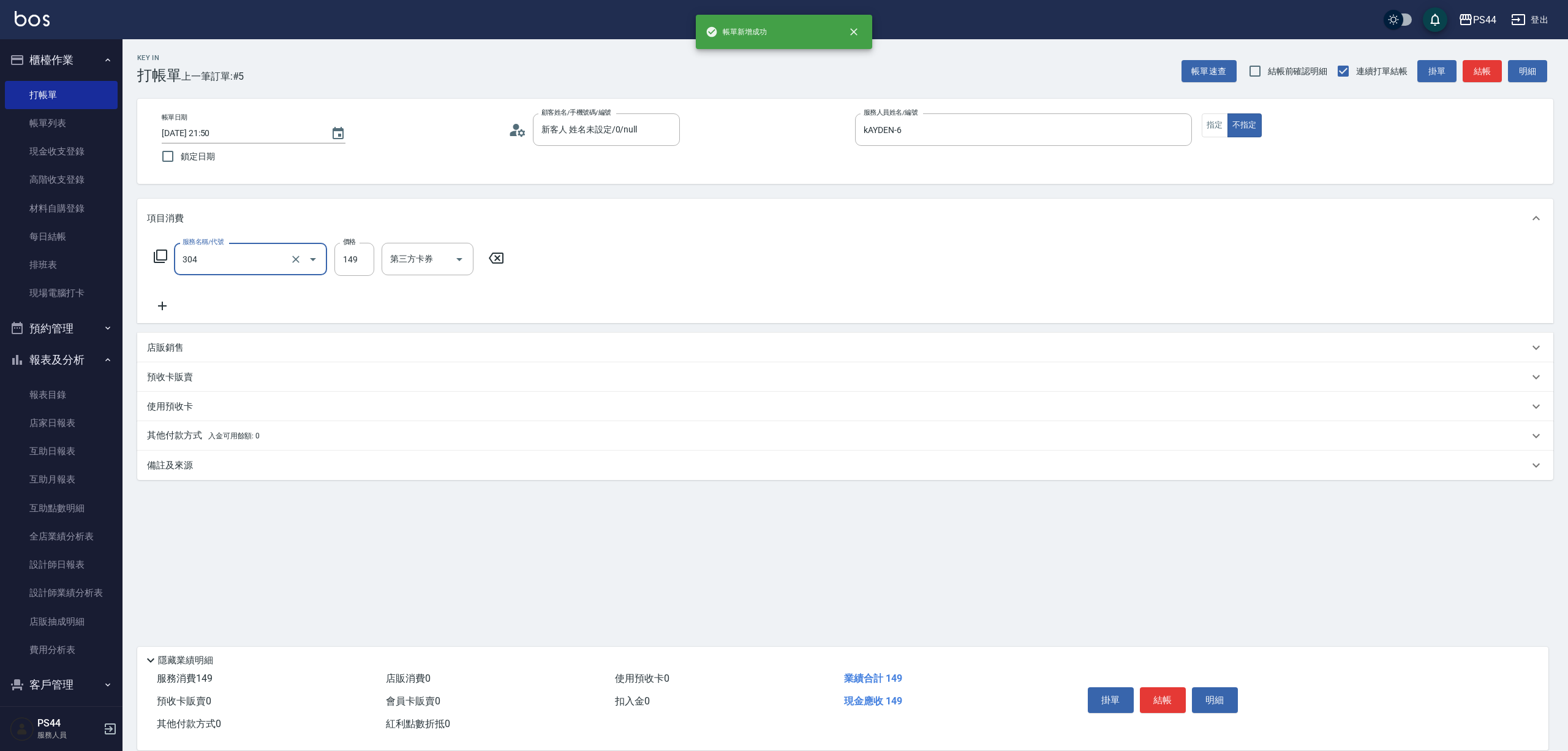
type input "剪髮(304)"
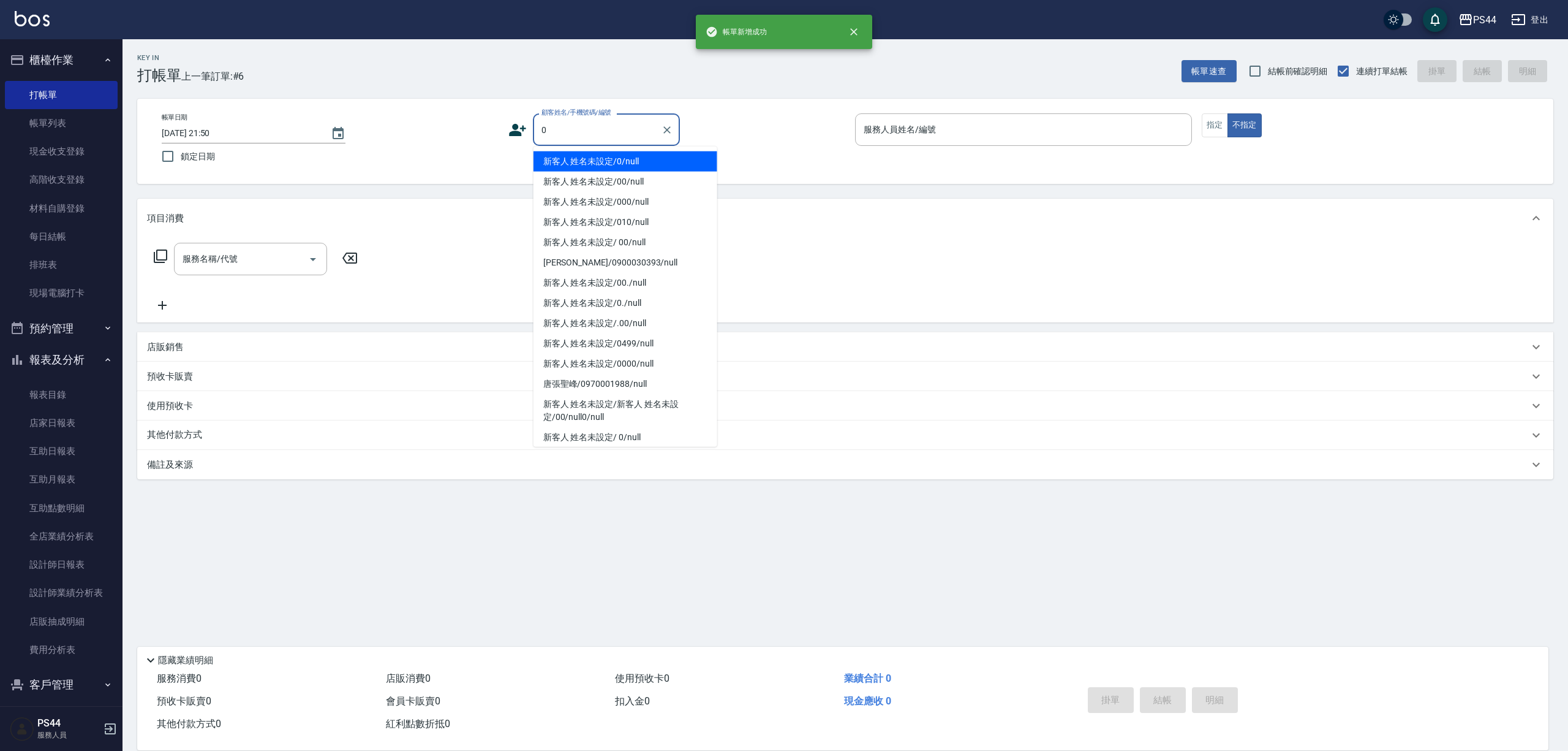
type input "新客人 姓名未設定/0/null"
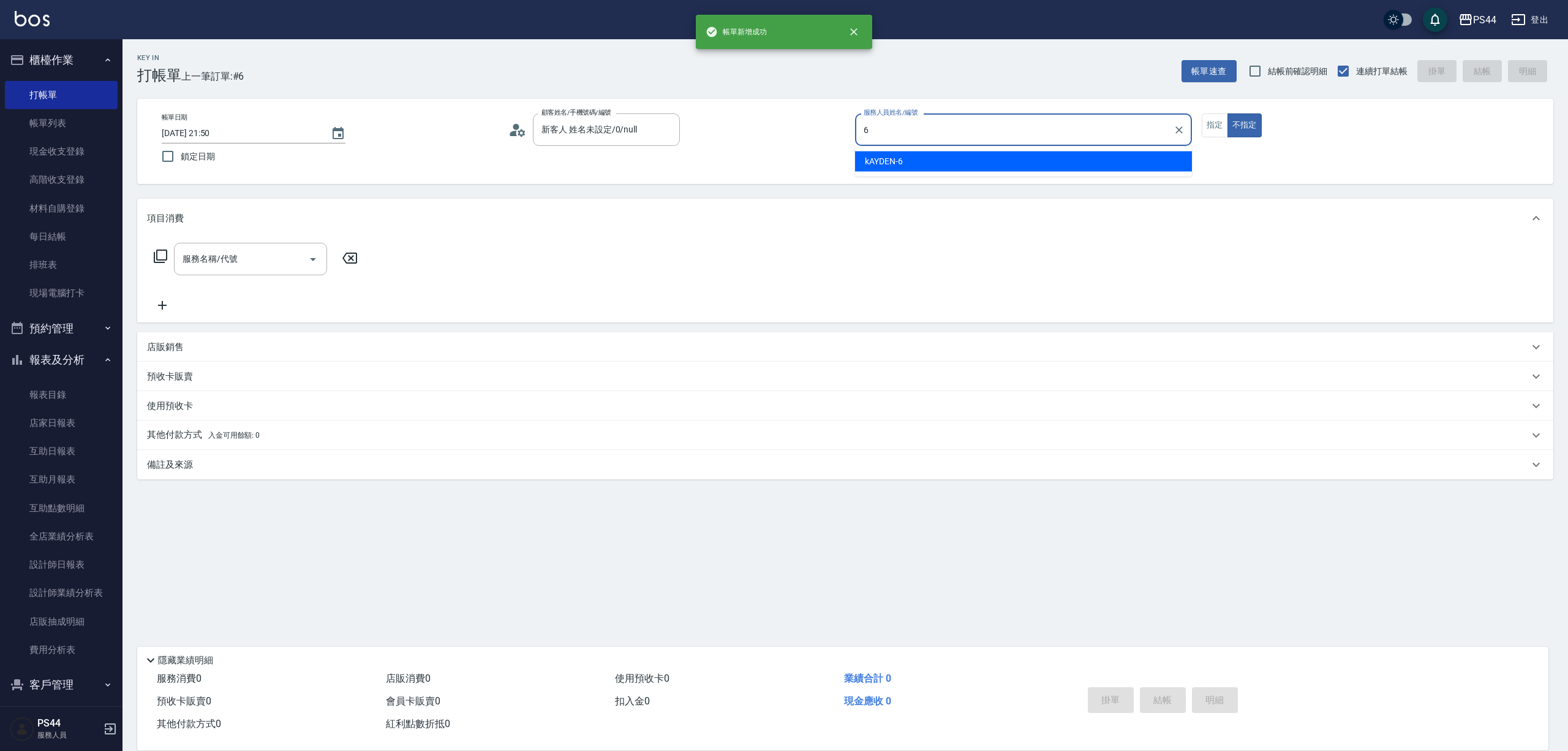
type input "kAYDEN-6"
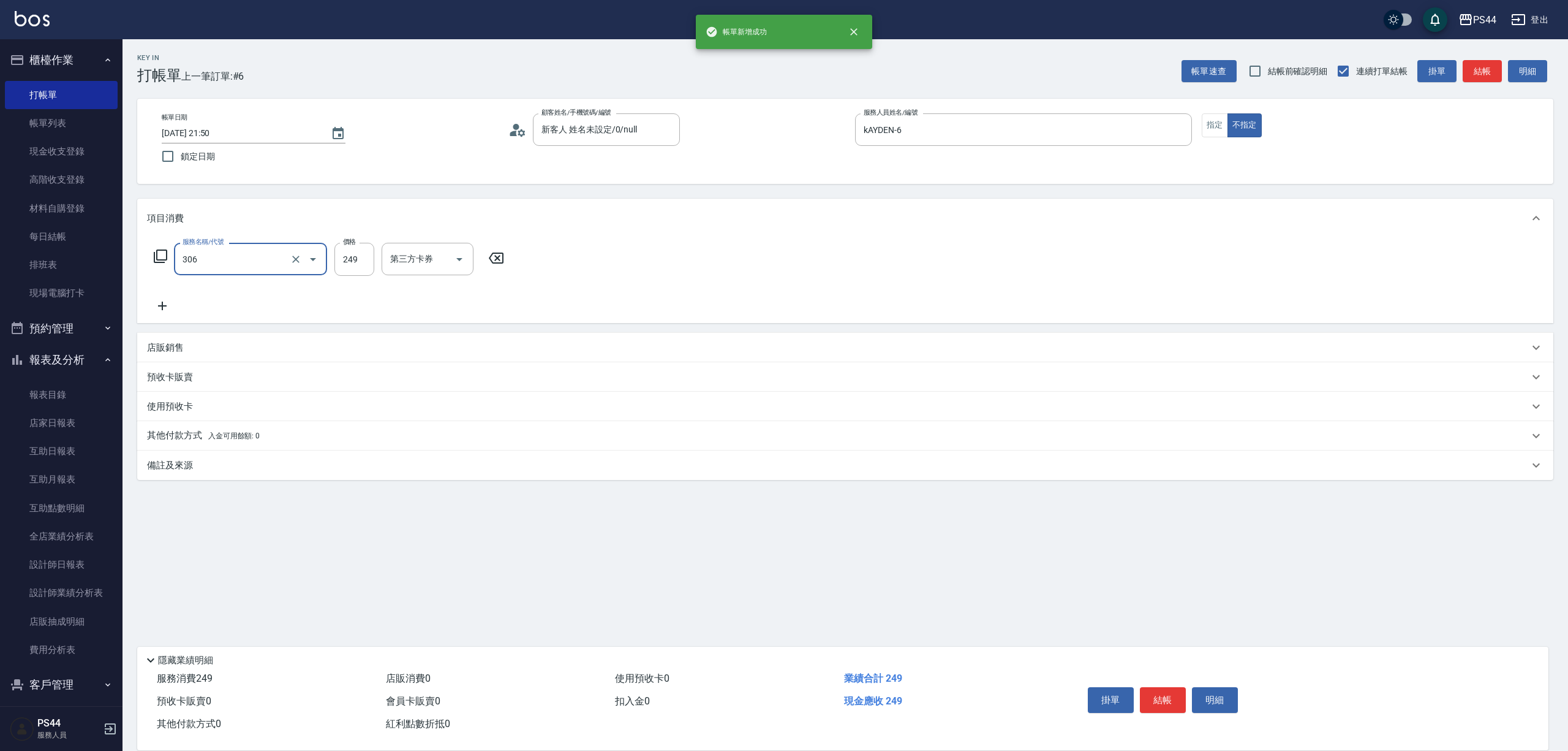
type input "剪髮(306)"
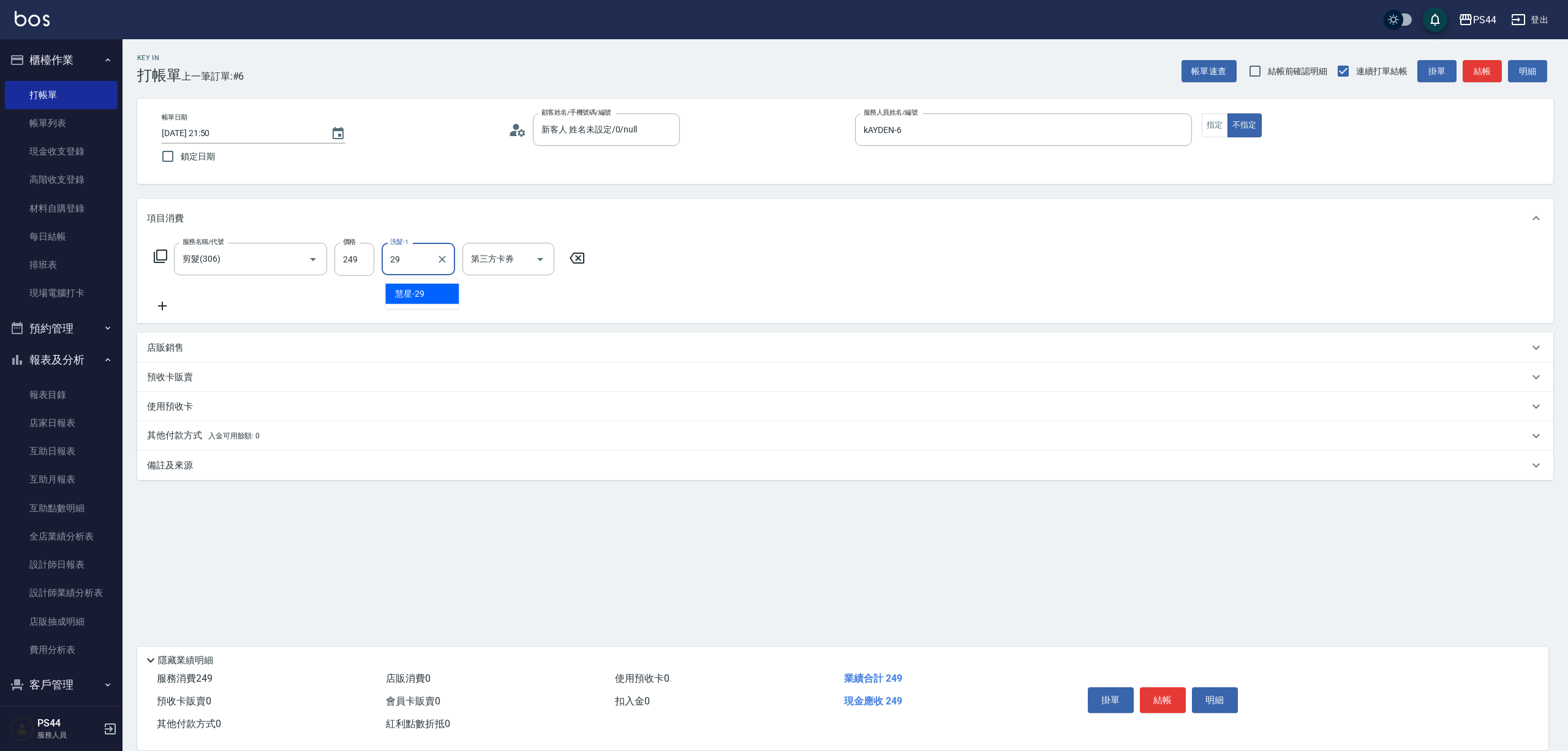
type input "慧星-29"
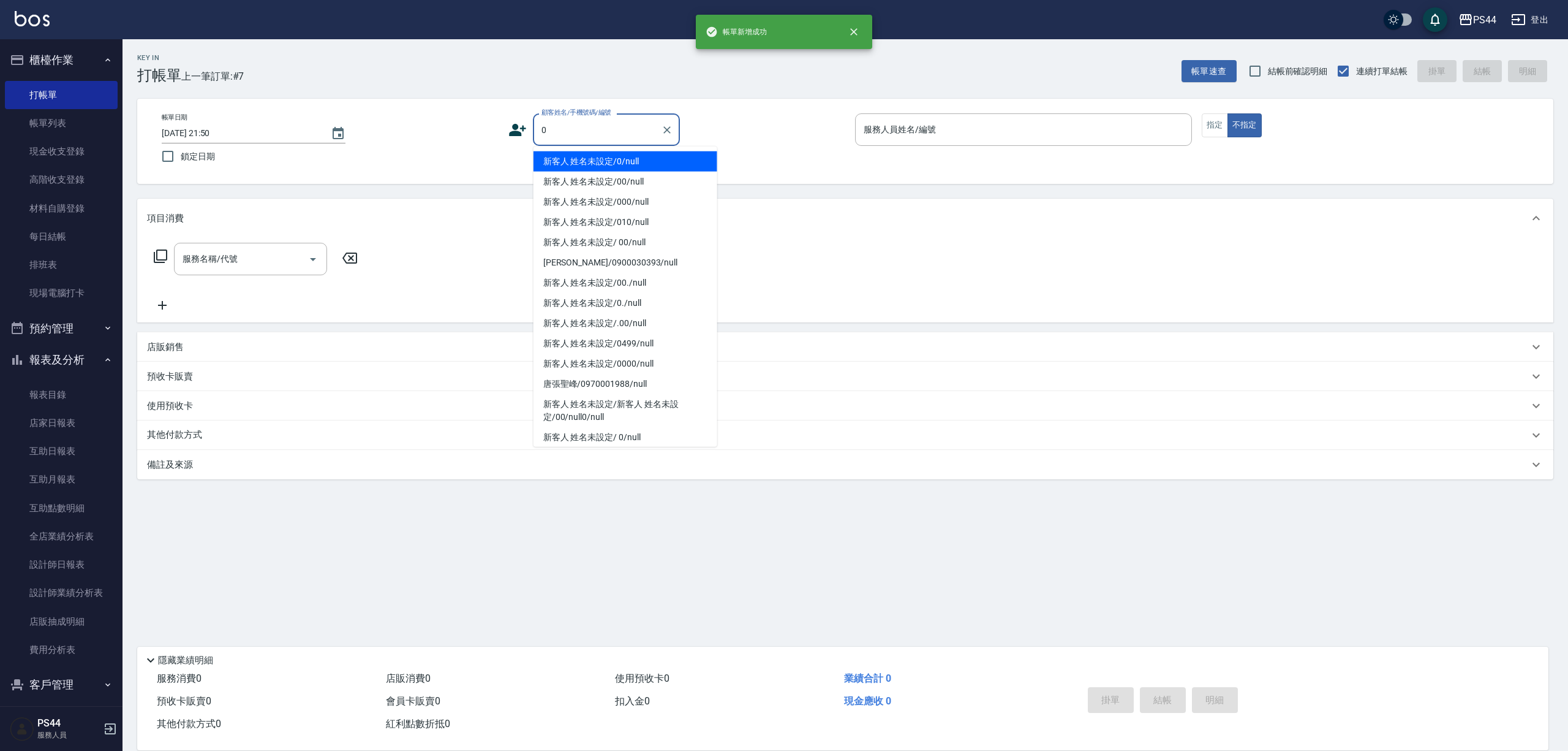
type input "新客人 姓名未設定/0/null"
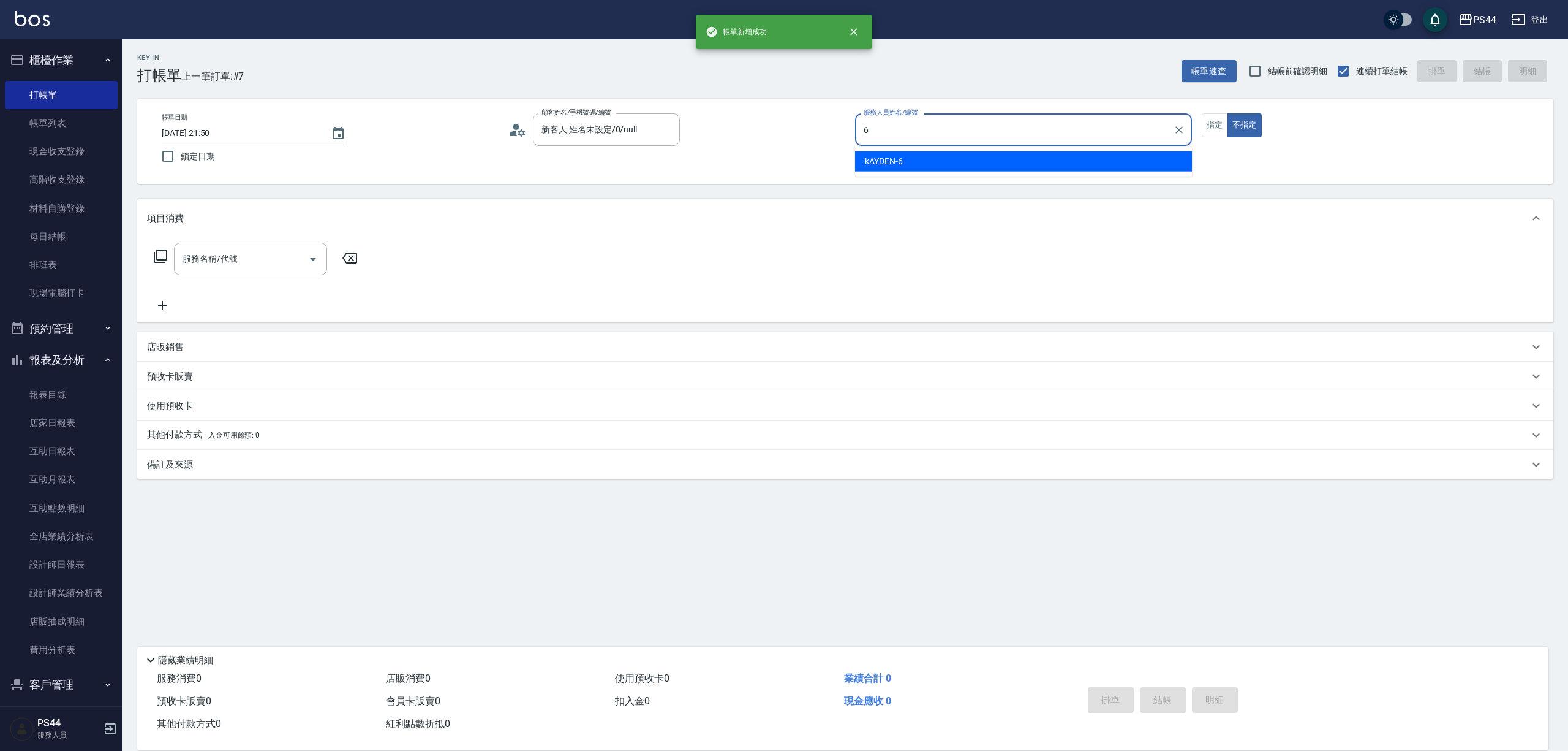
type input "kAYDEN-6"
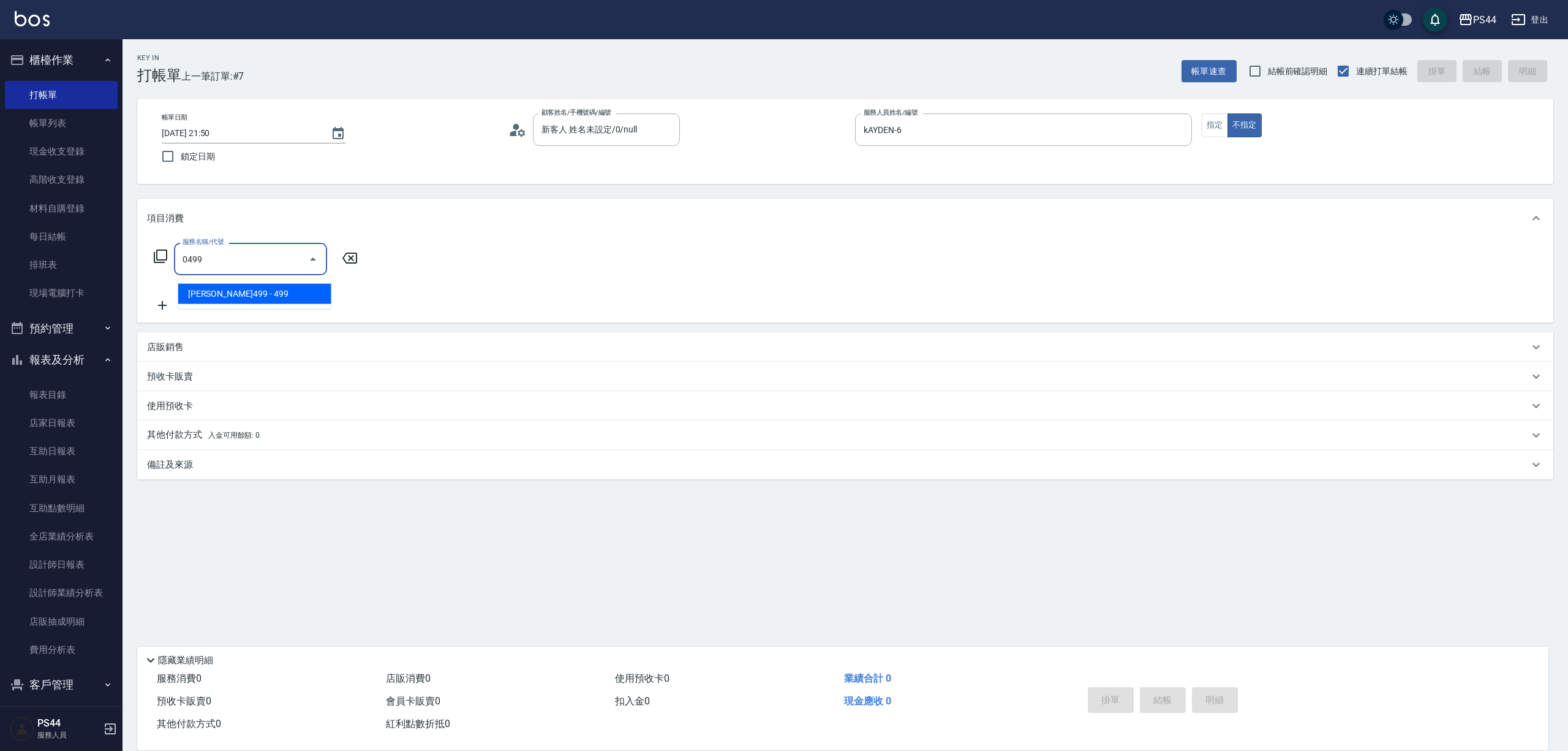
type input "[PERSON_NAME]499(0499)"
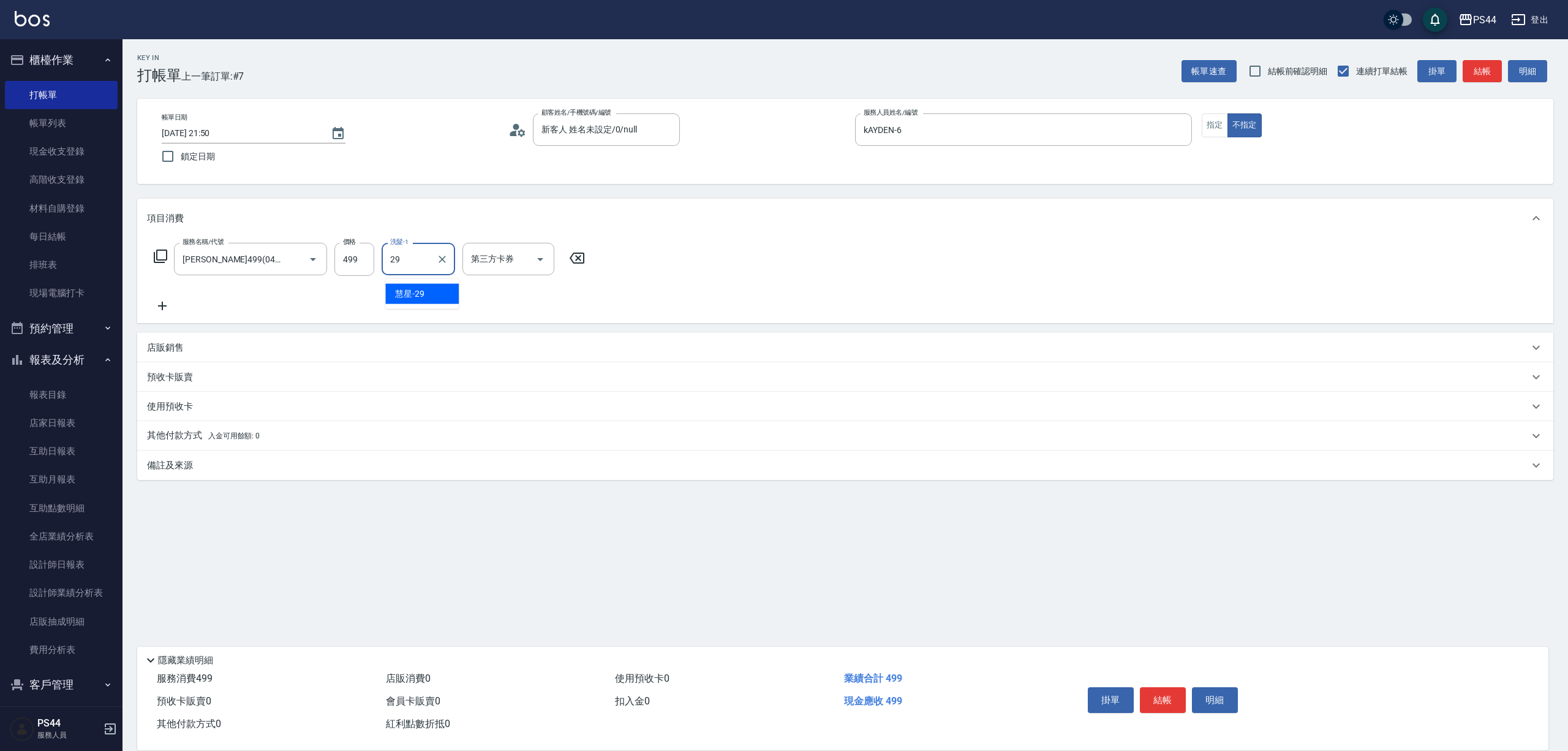
type input "慧星-29"
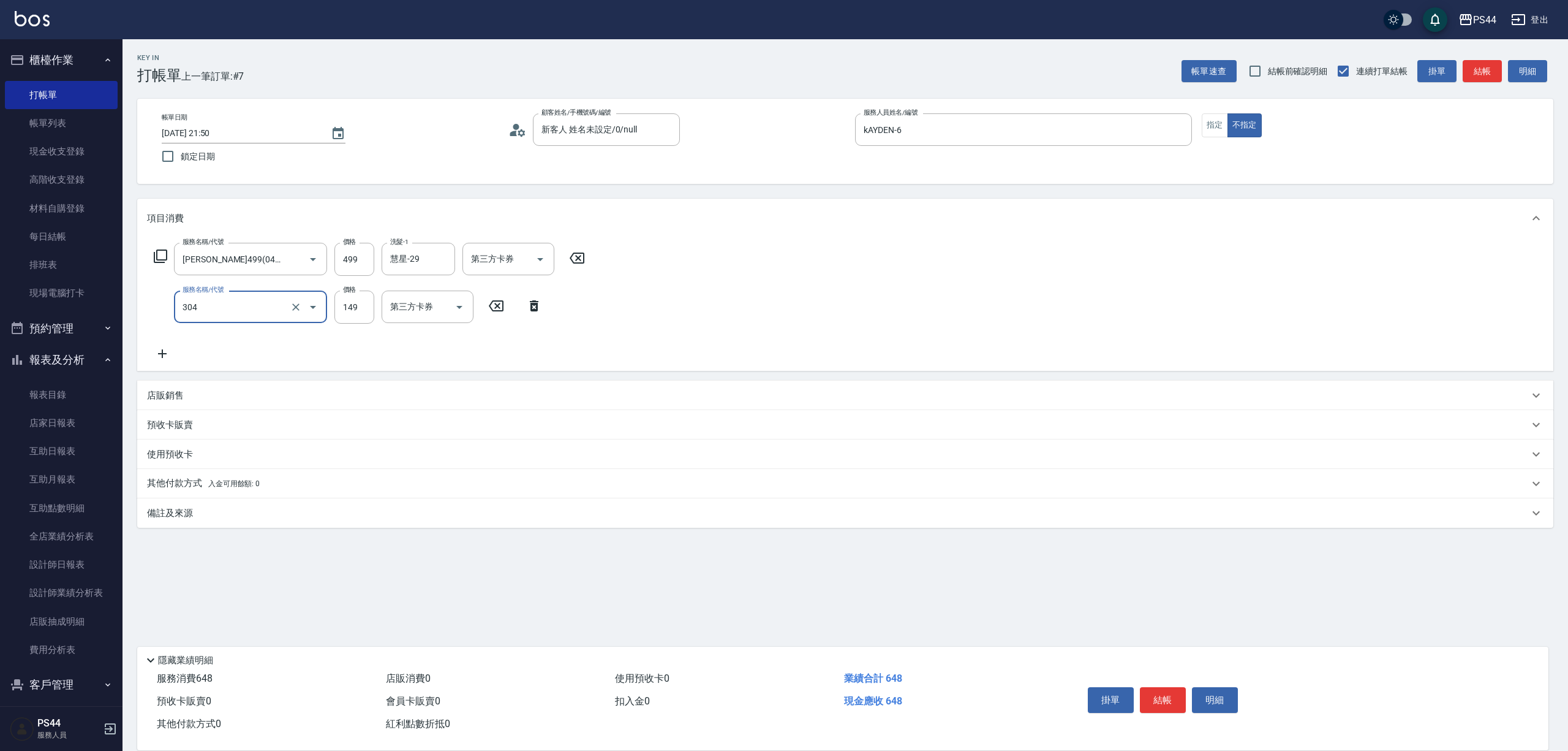
type input "剪髮(304)"
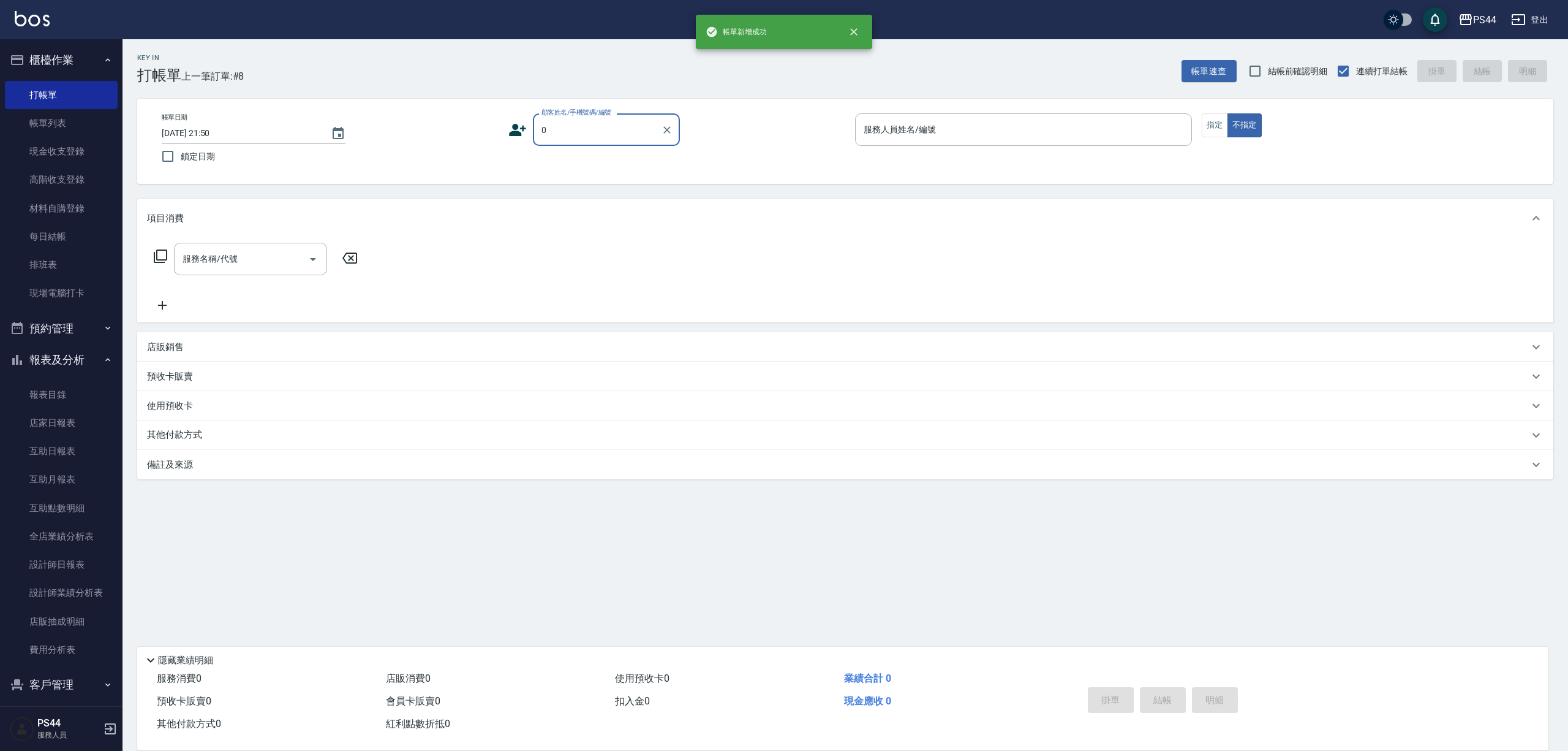
type input "新客人 姓名未設定/0/null"
type input "kAYDEN-6"
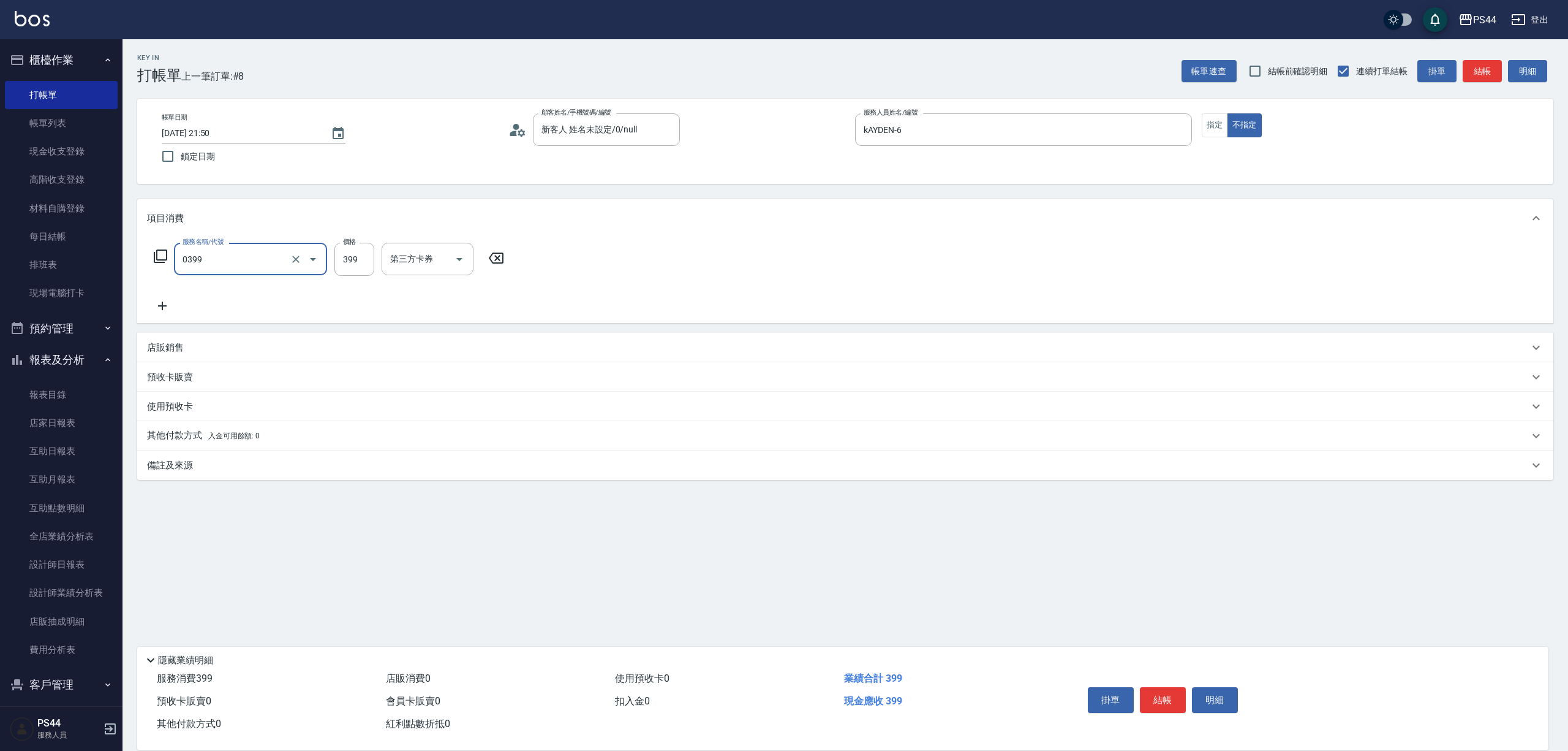
type input "海鹽399(0399)"
type input "柔柔-33"
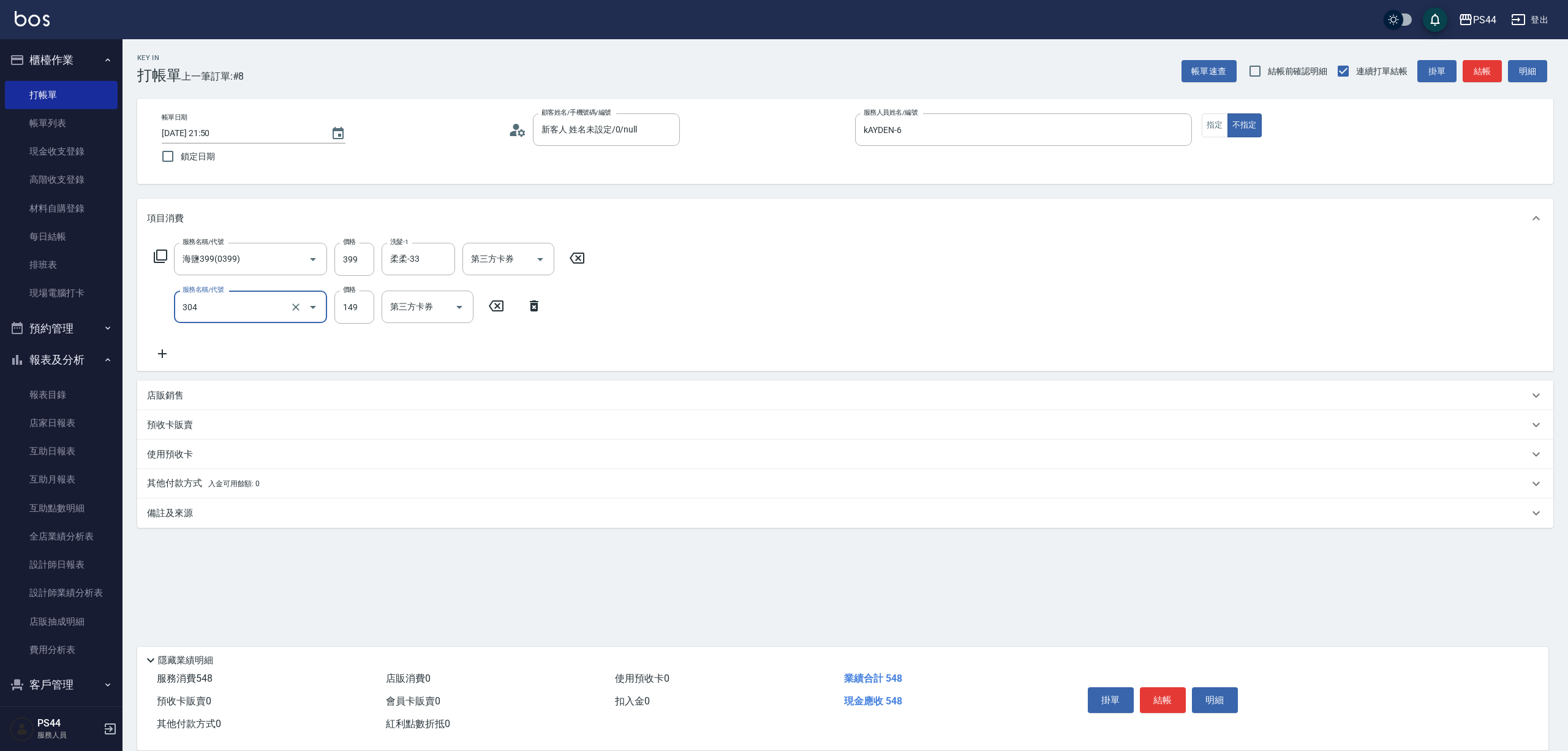
type input "剪髮(304)"
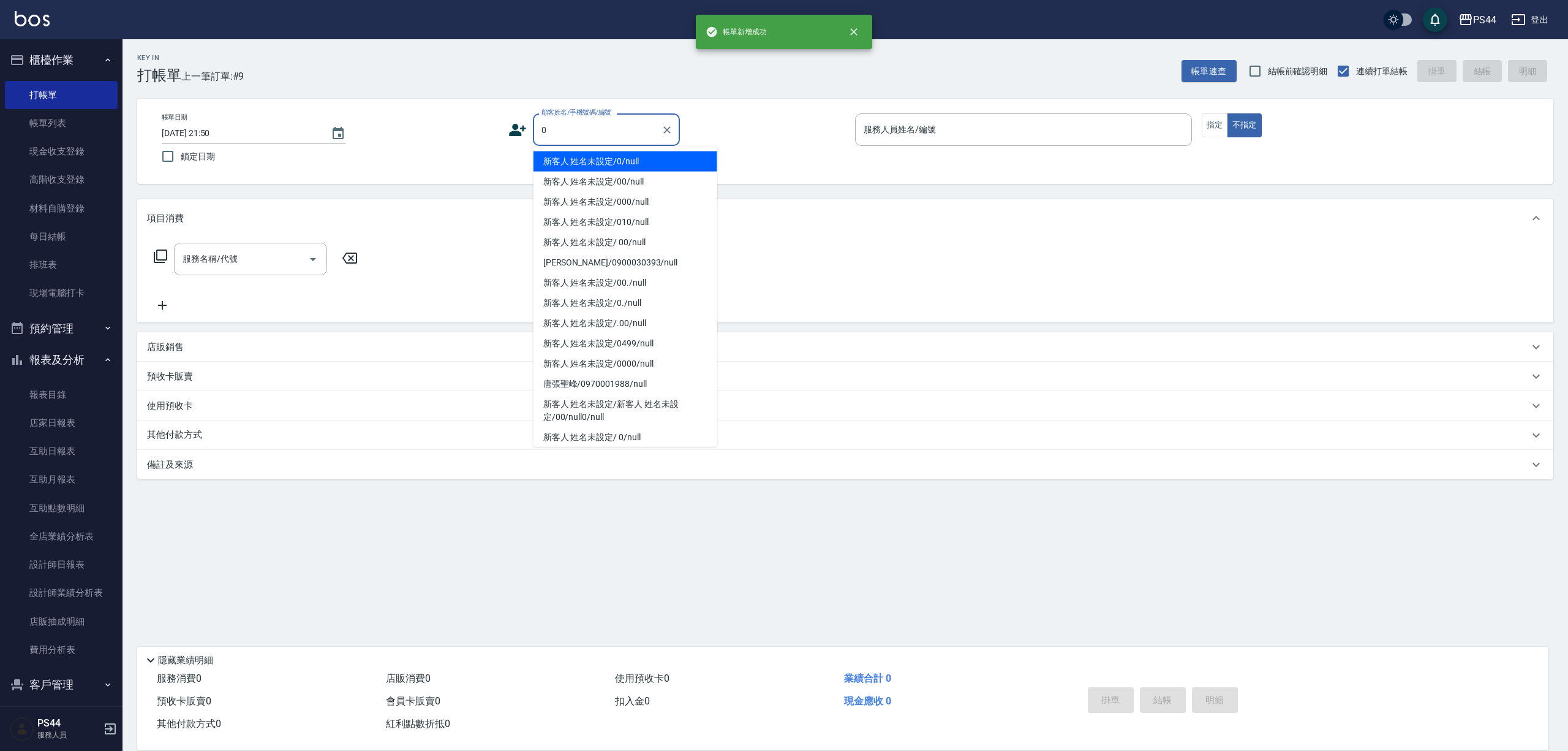
type input "新客人 姓名未設定/0/null"
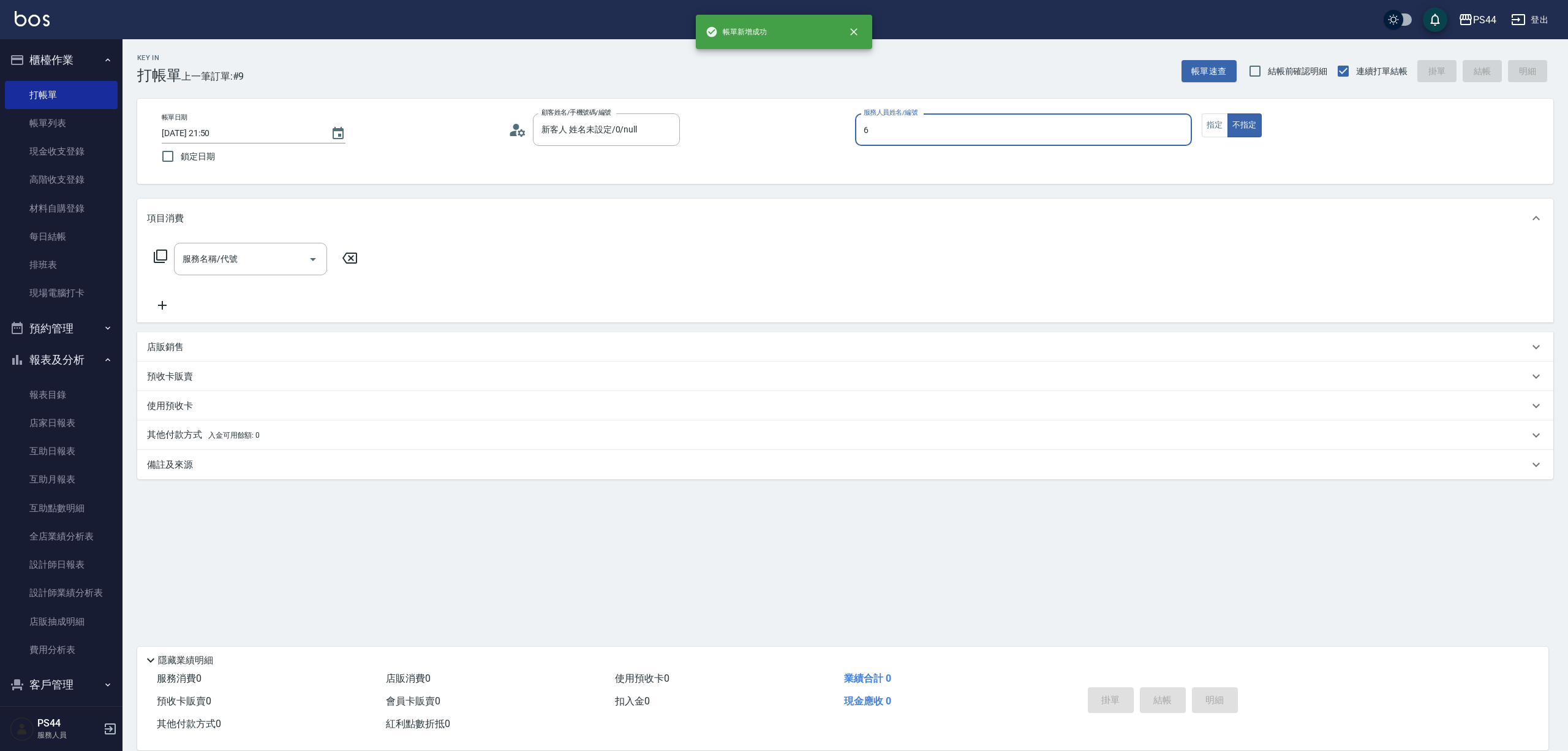
type input "kAYDEN-6"
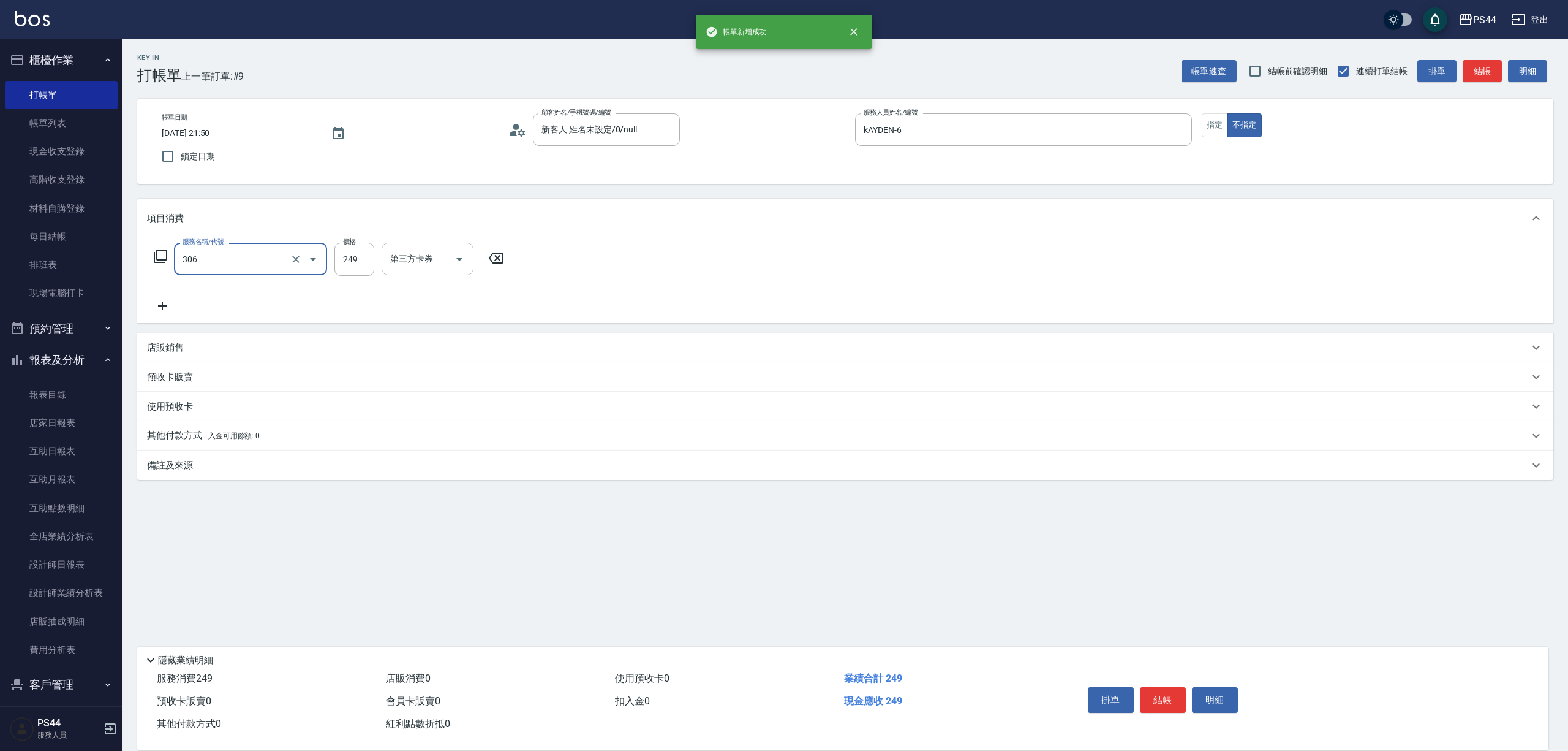
type input "剪髮(306)"
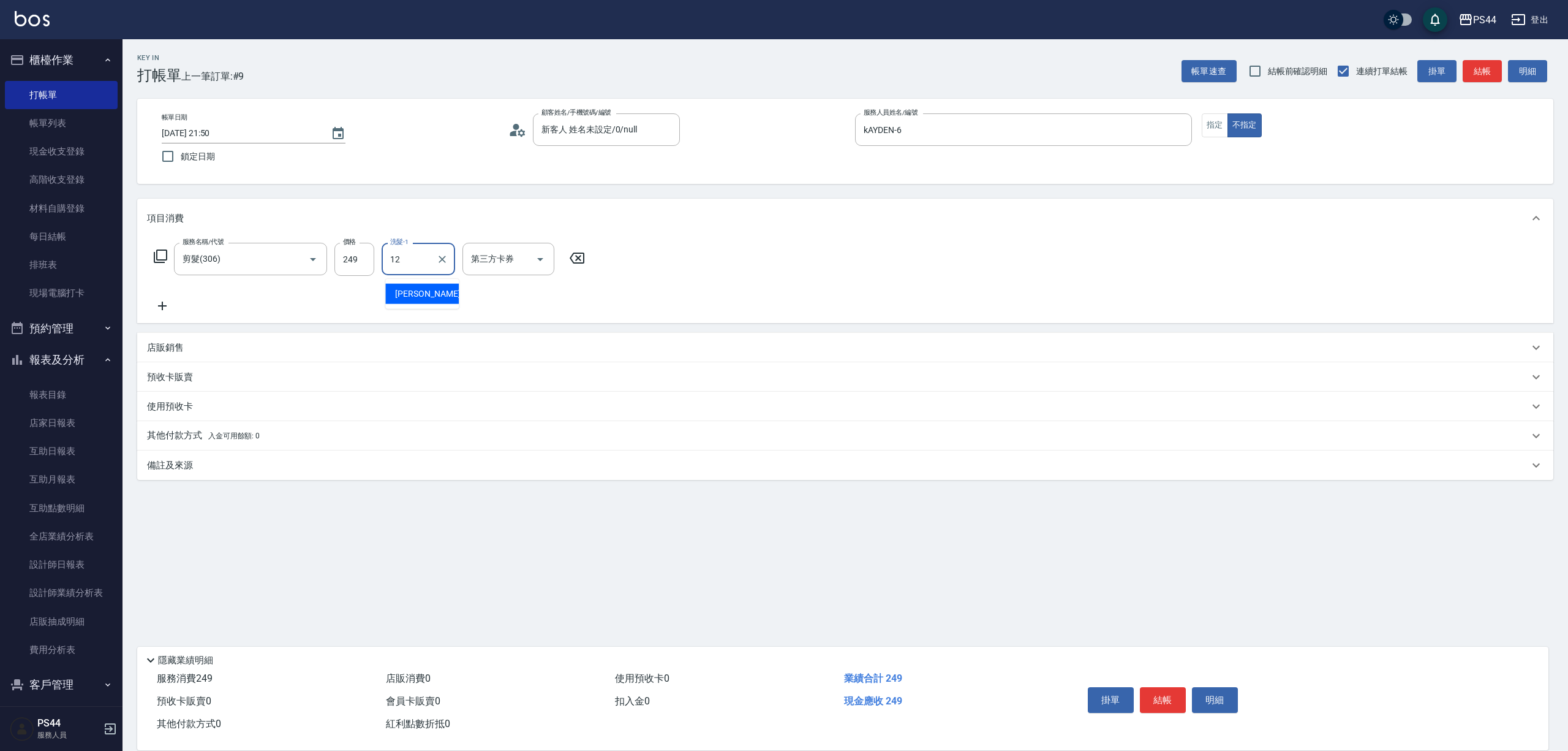
type input "[PERSON_NAME]-12"
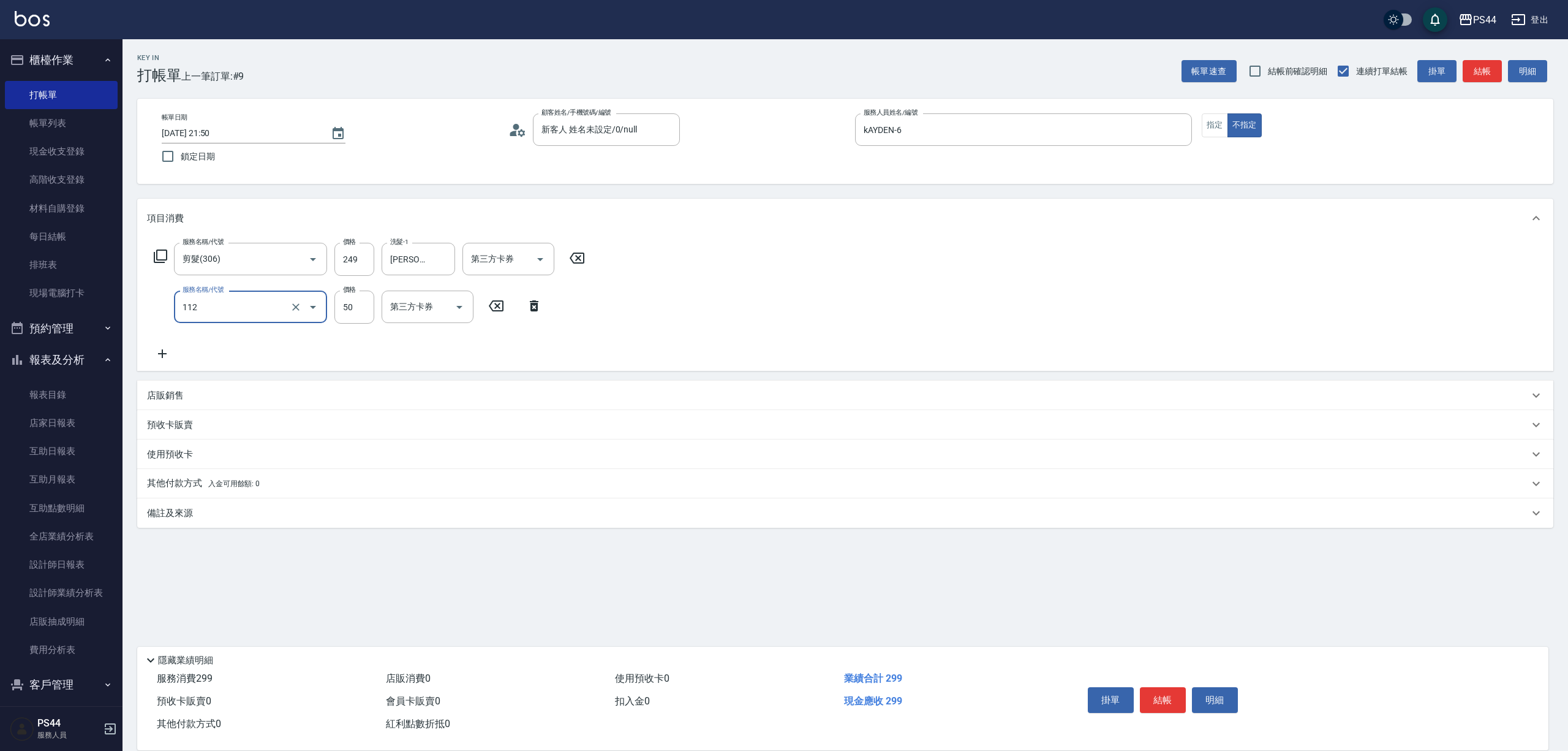
type input "精油50(112)"
type input "[PERSON_NAME]-12"
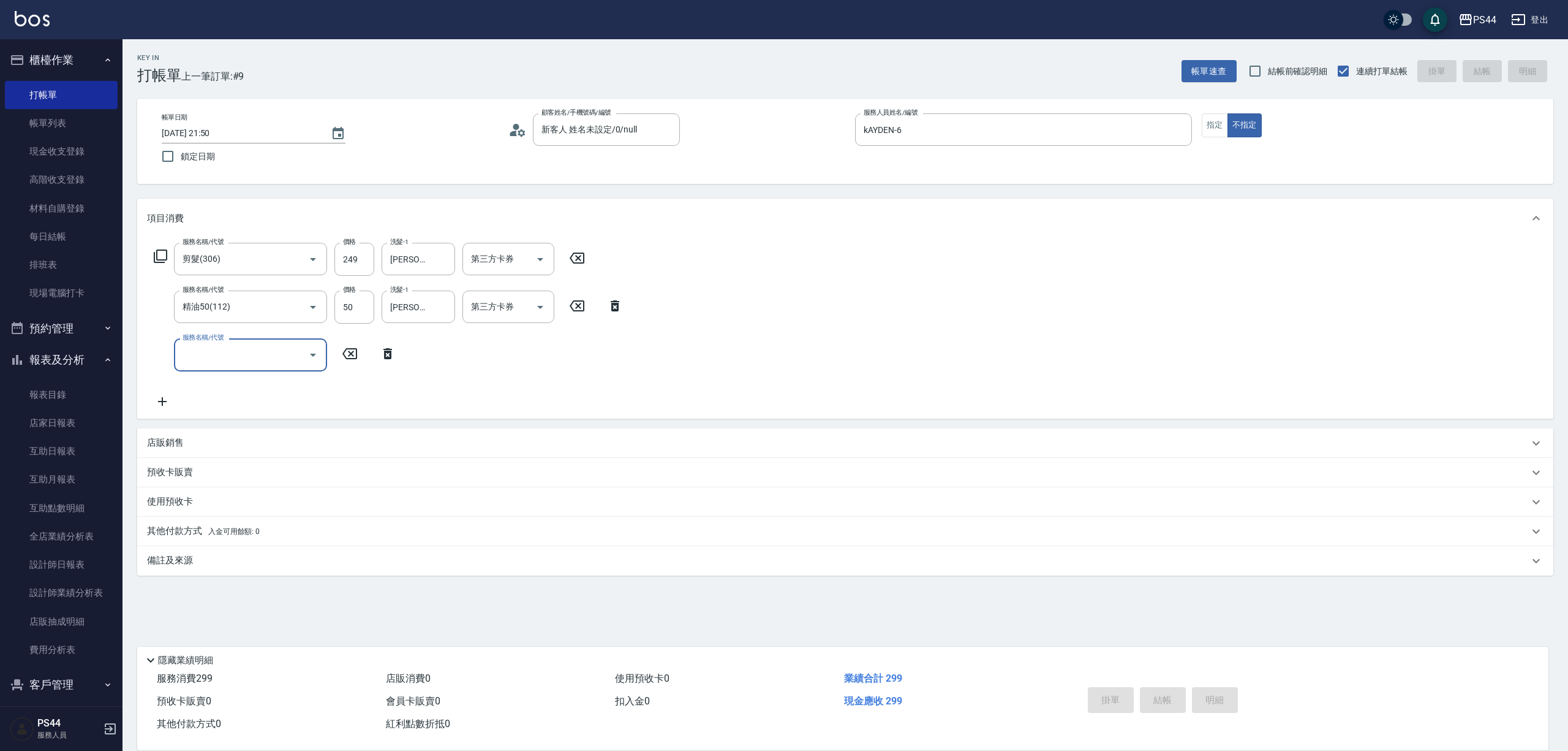
type input "[DATE] 21:51"
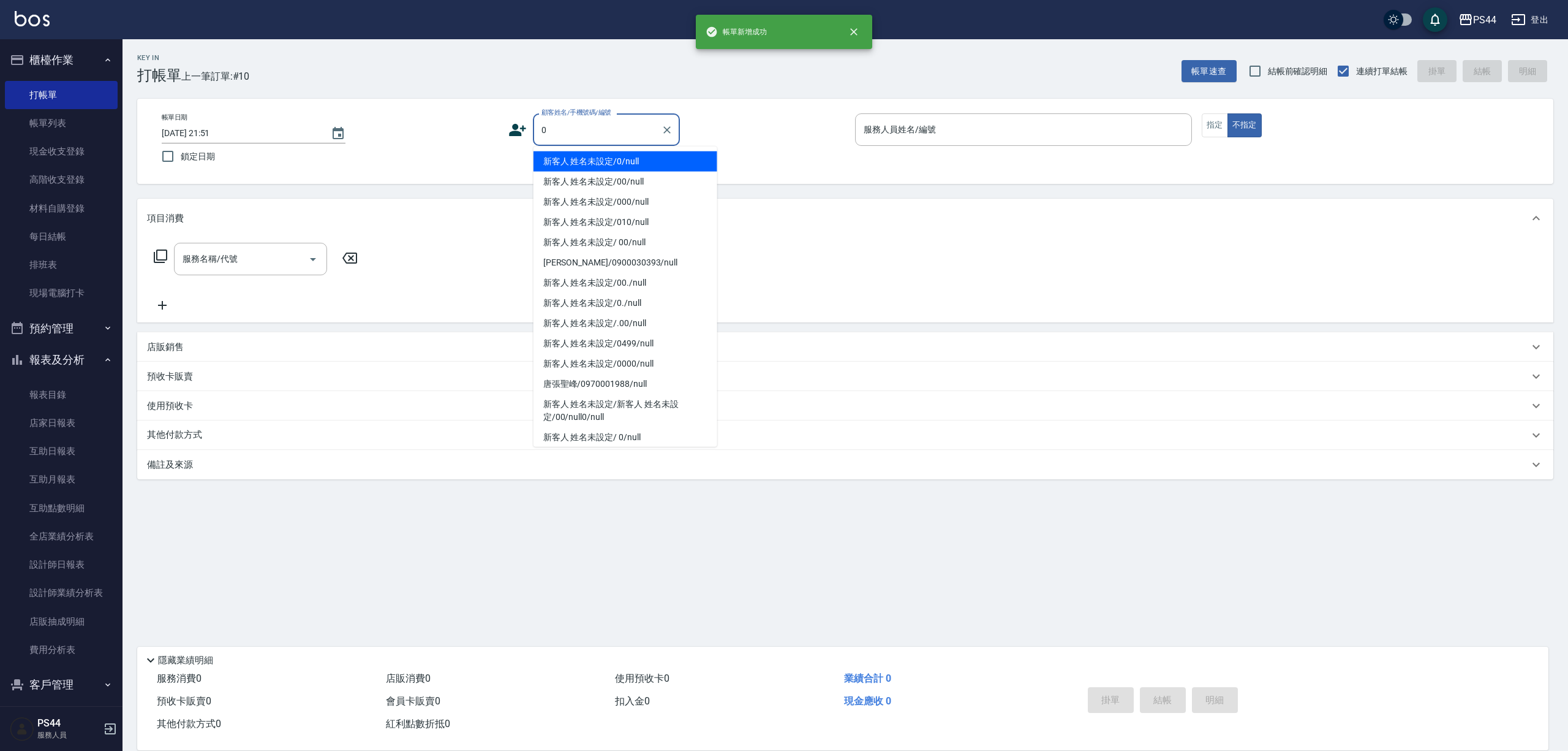
type input "新客人 姓名未設定/0/null"
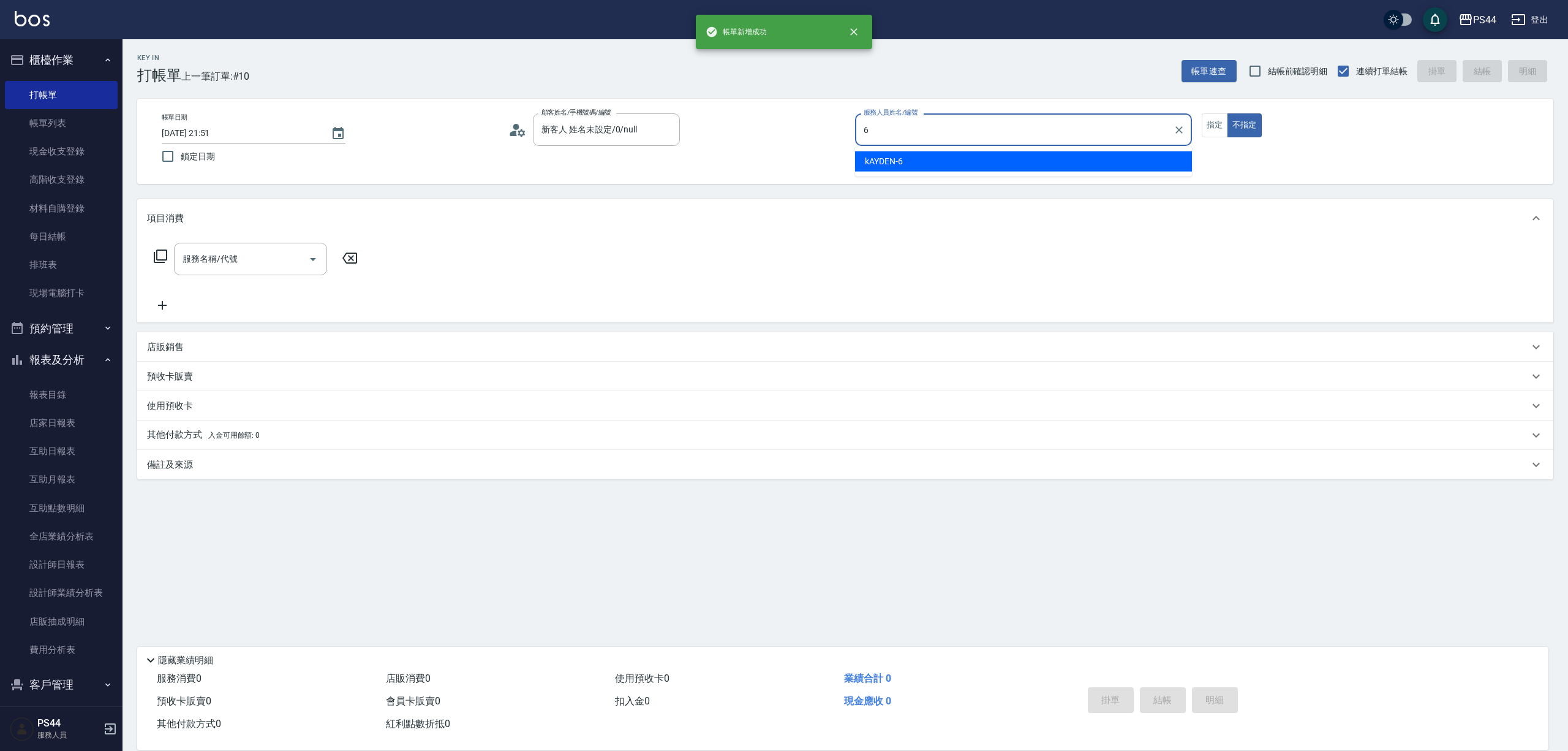
type input "kAYDEN-6"
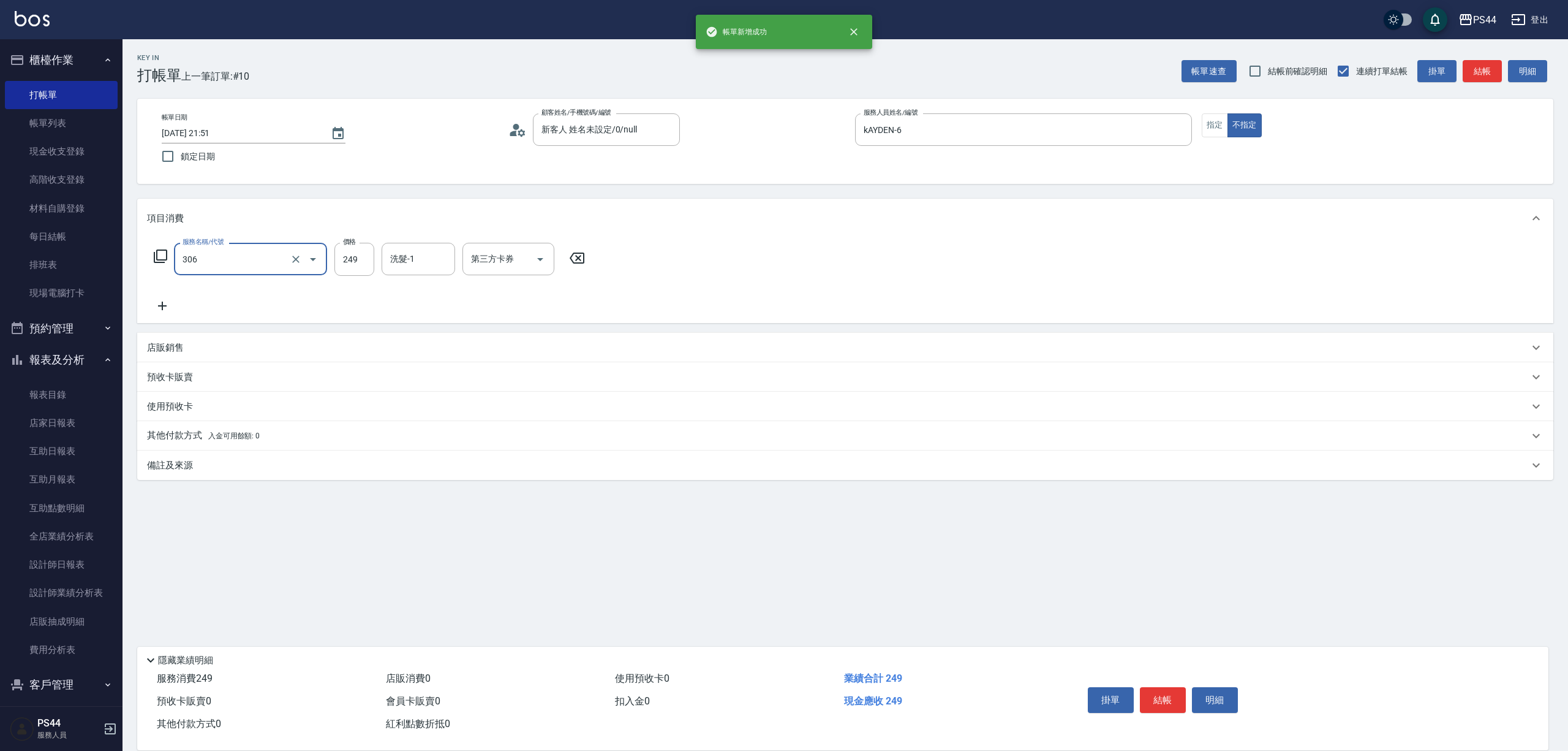
type input "剪髮(306)"
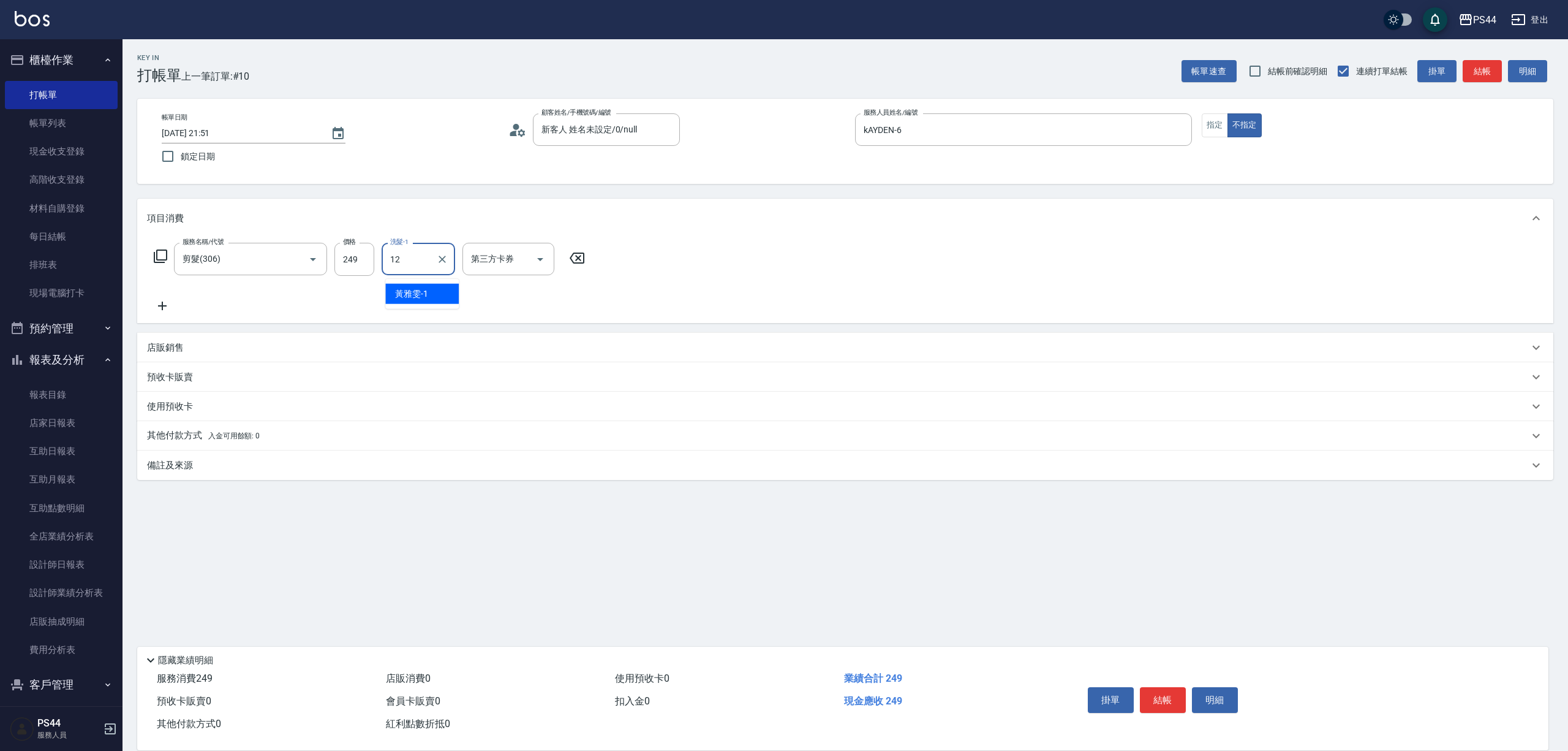
type input "[PERSON_NAME]-12"
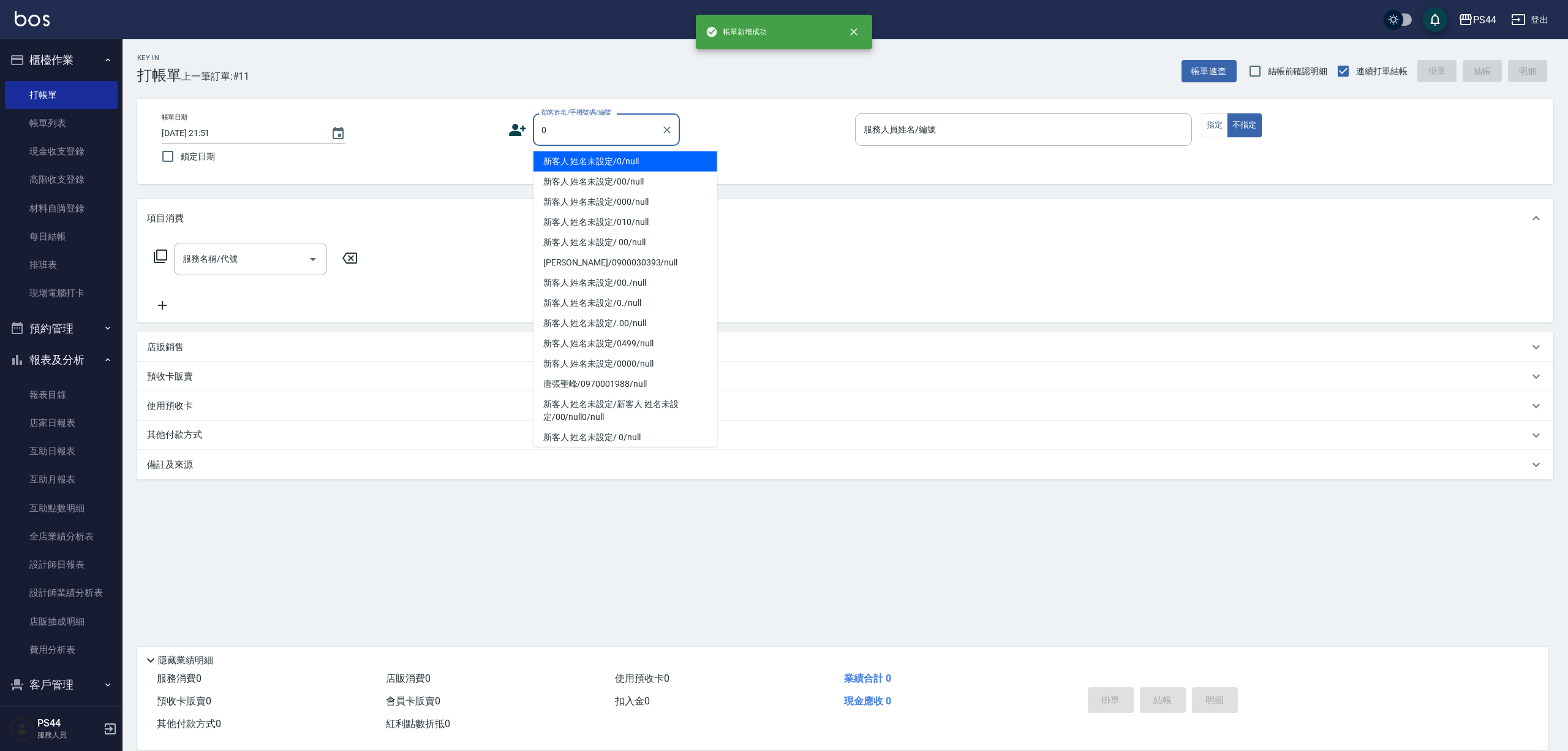
type input "新客人 姓名未設定/0/null"
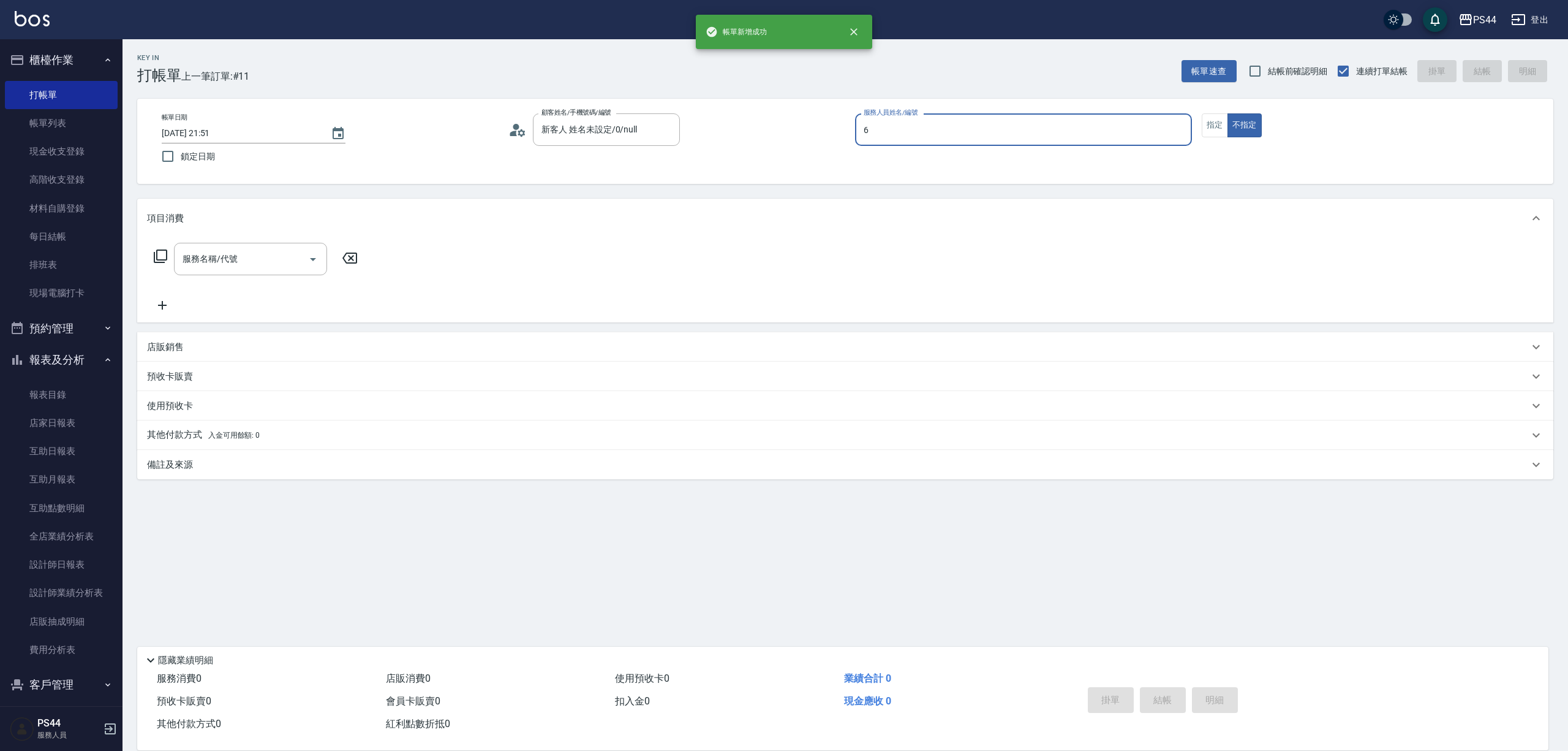
type input "kAYDEN-6"
type input "剪髮(303)"
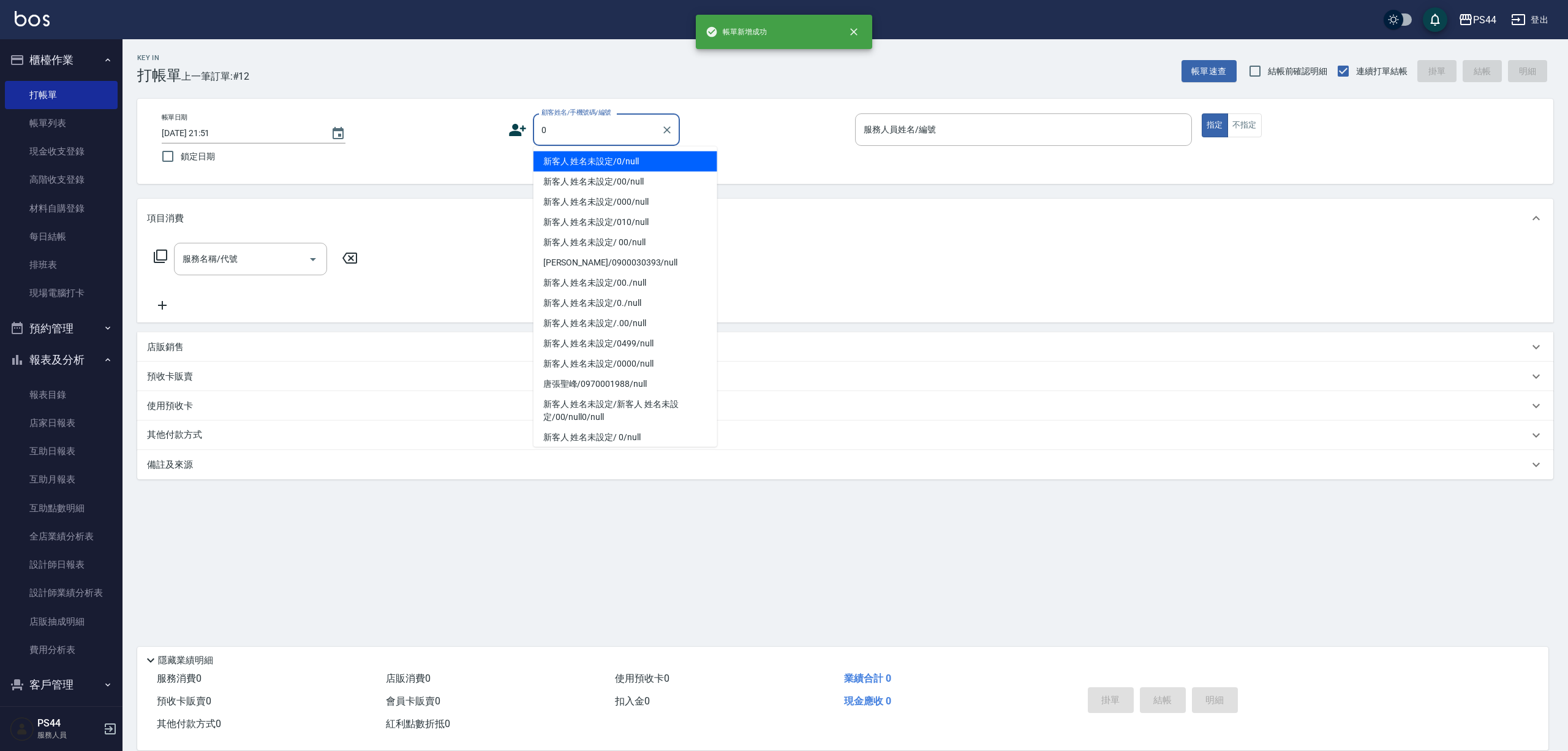
type input "新客人 姓名未設定/0/null"
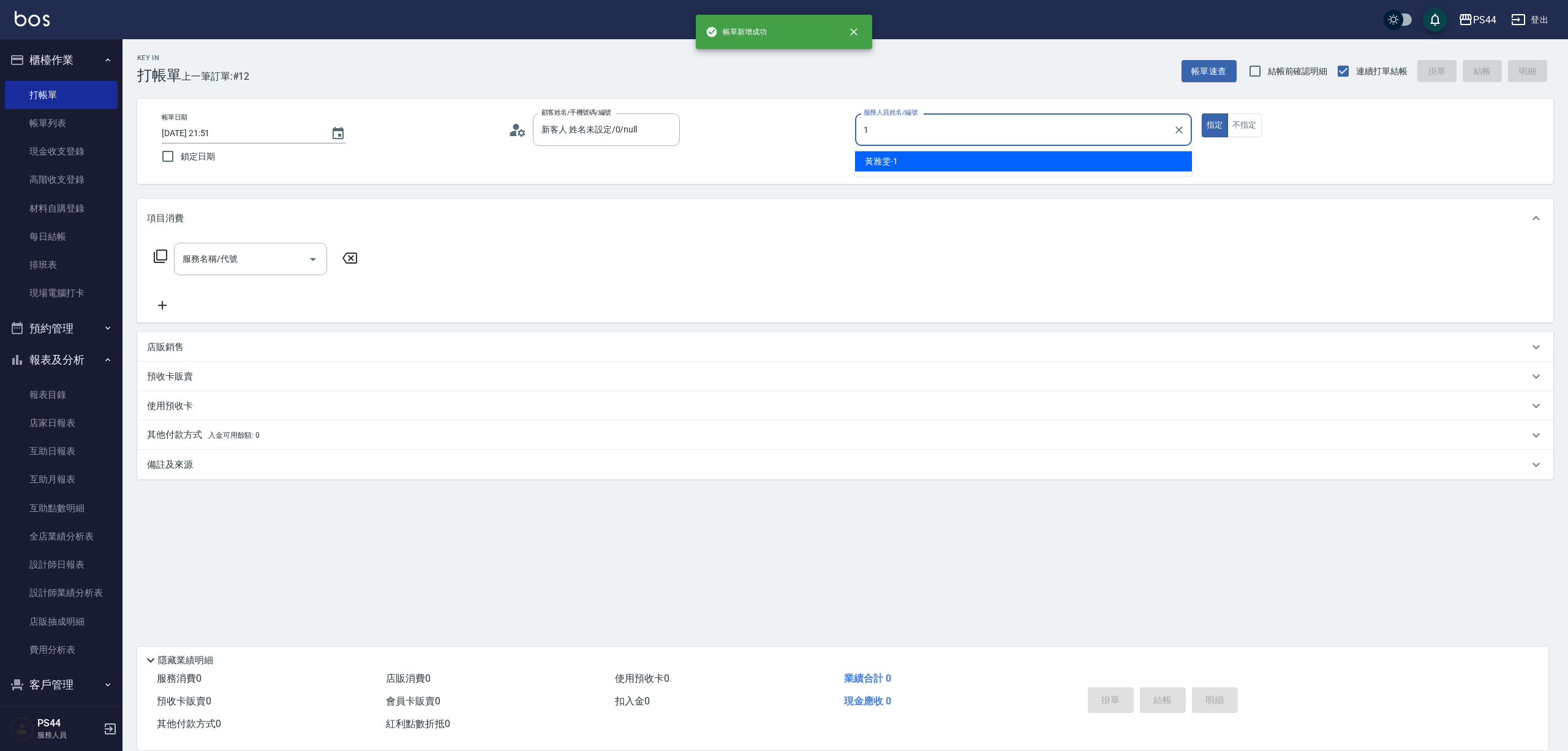
type input "黃雅雯-1"
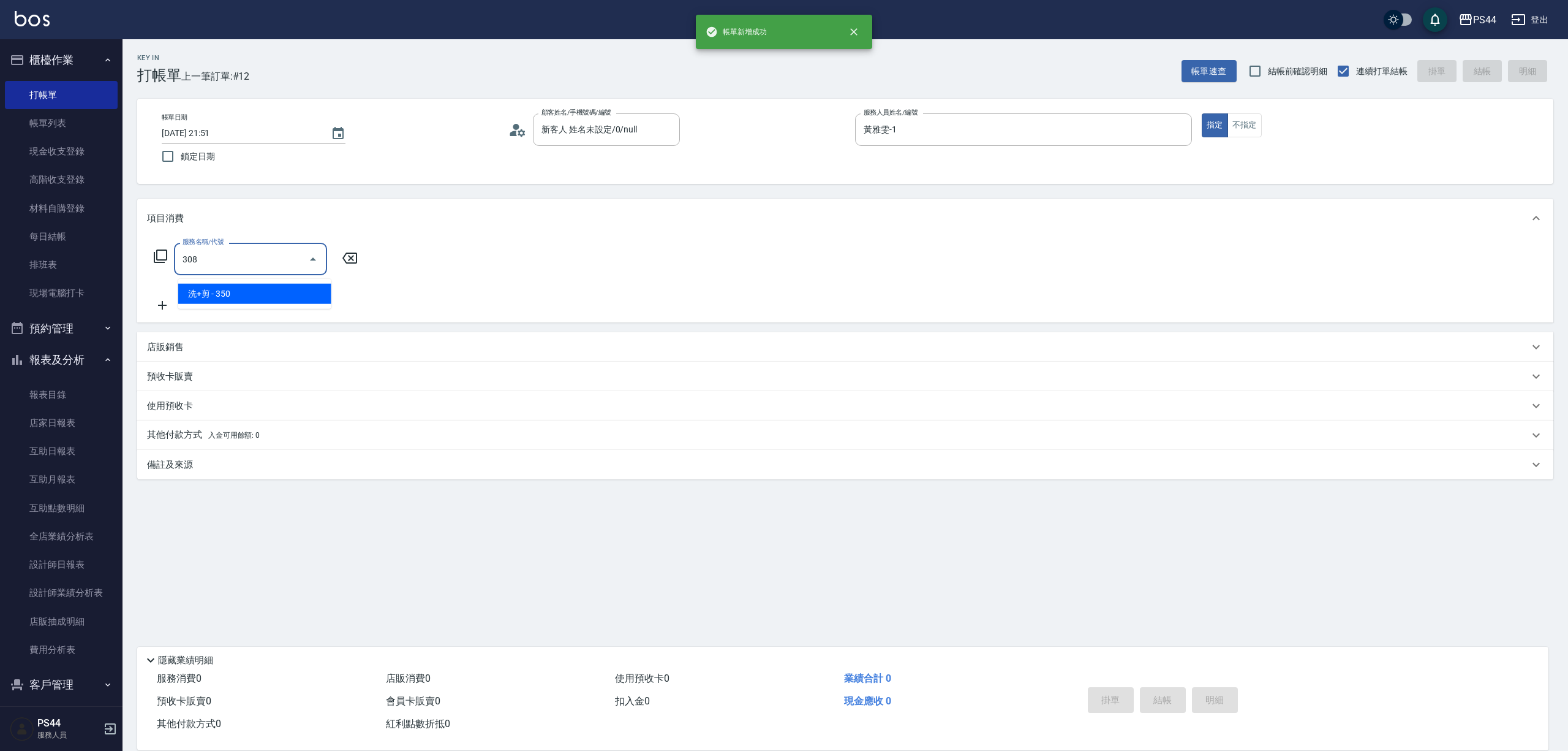
type input "洗+剪(308)"
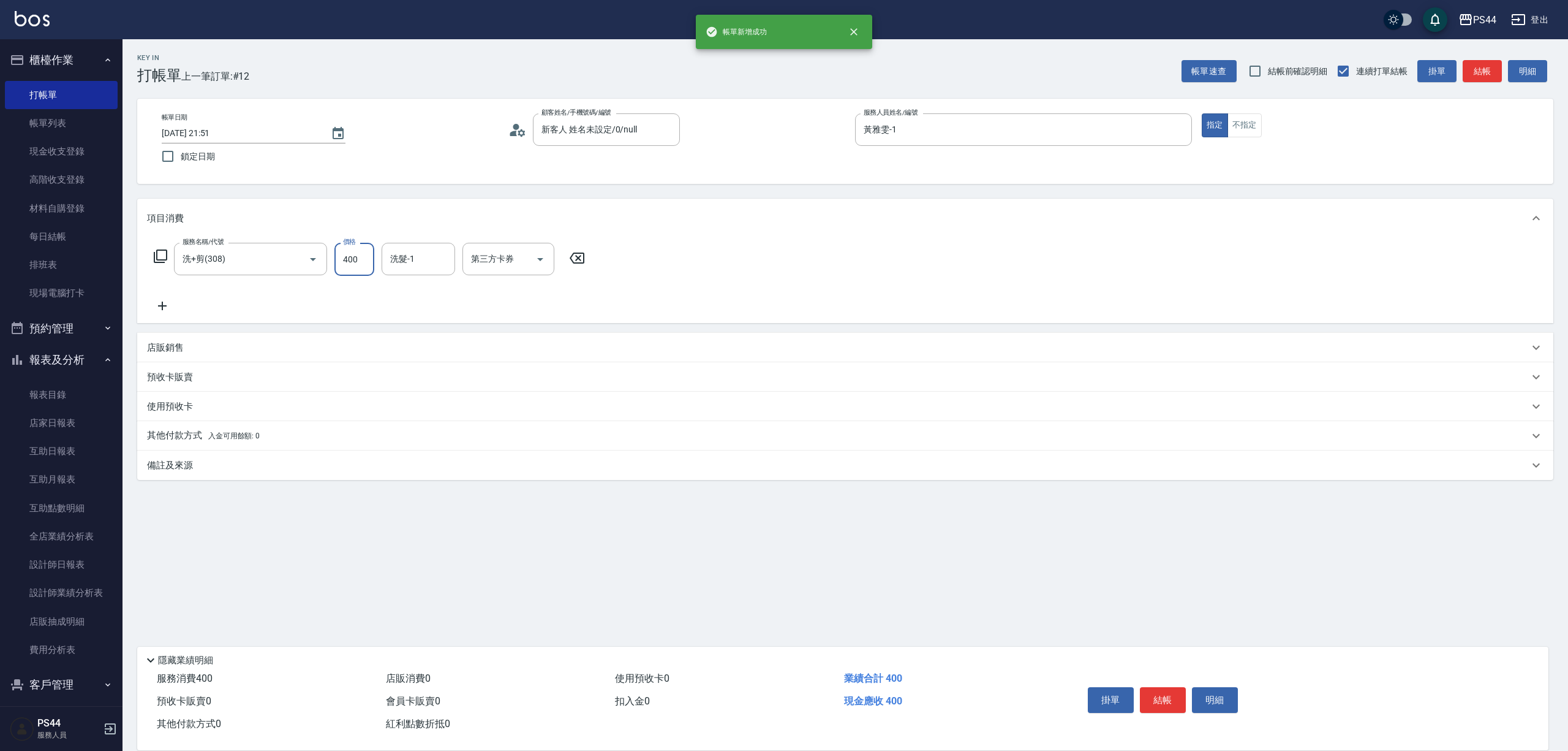
type input "400"
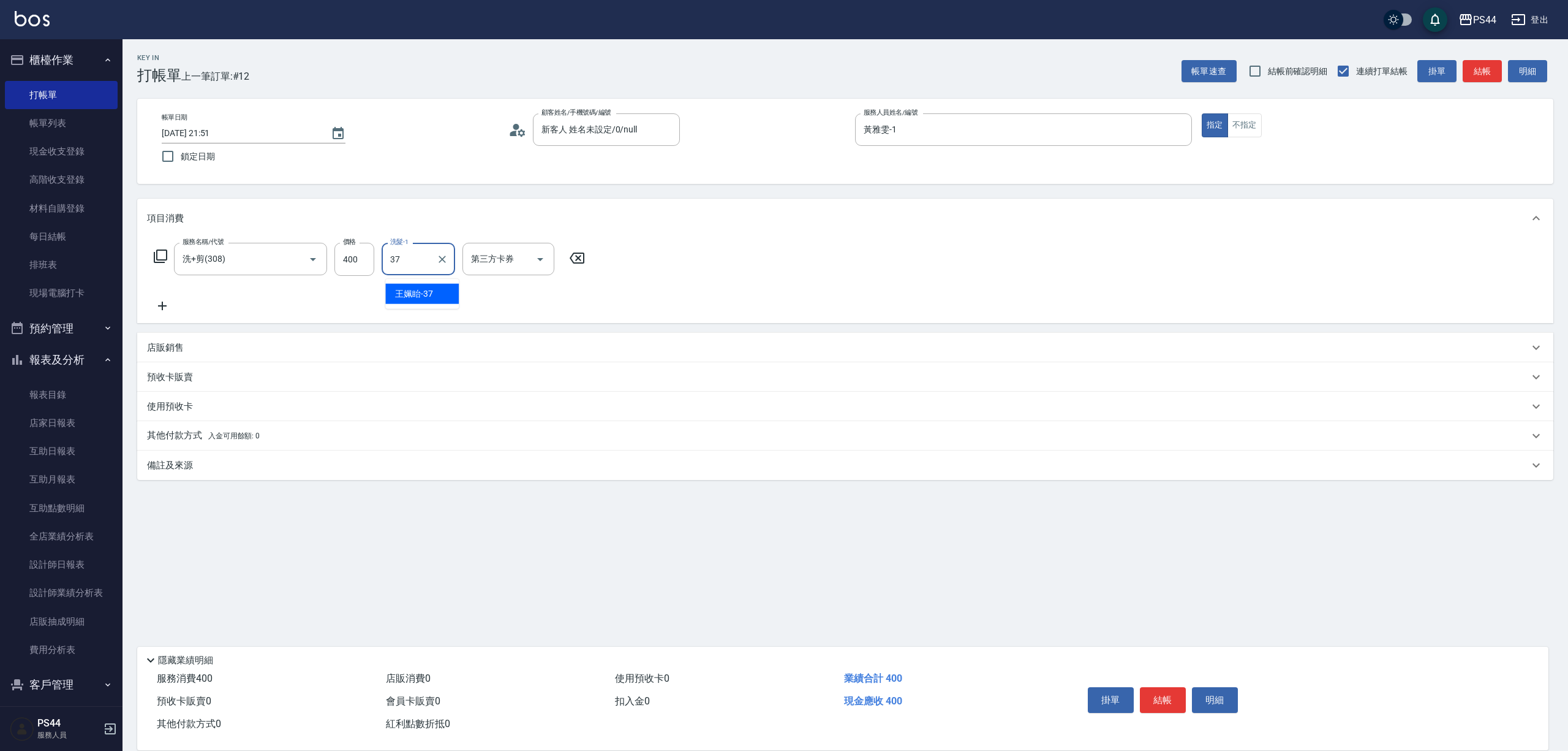
type input "王姵眙-37"
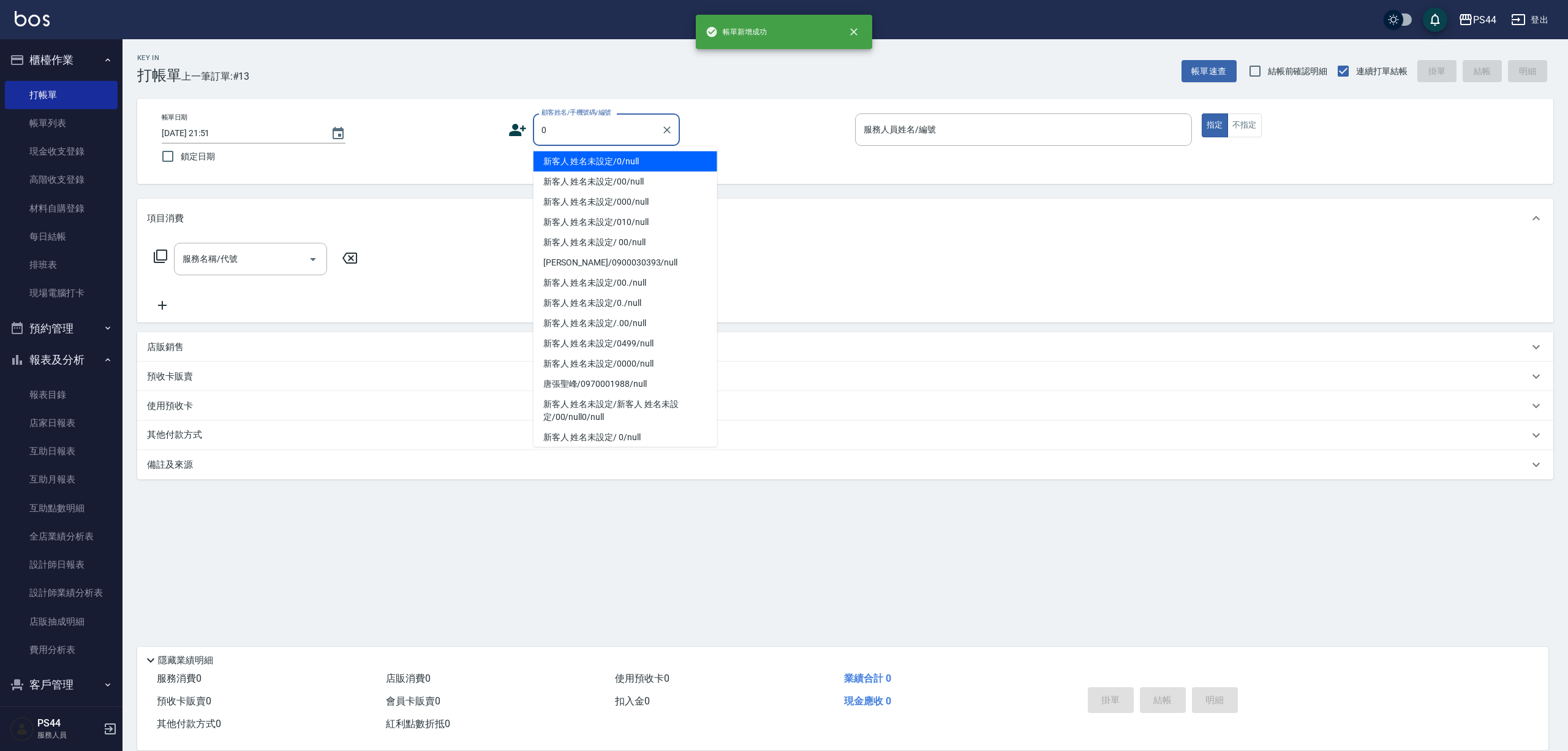
type input "新客人 姓名未設定/0/null"
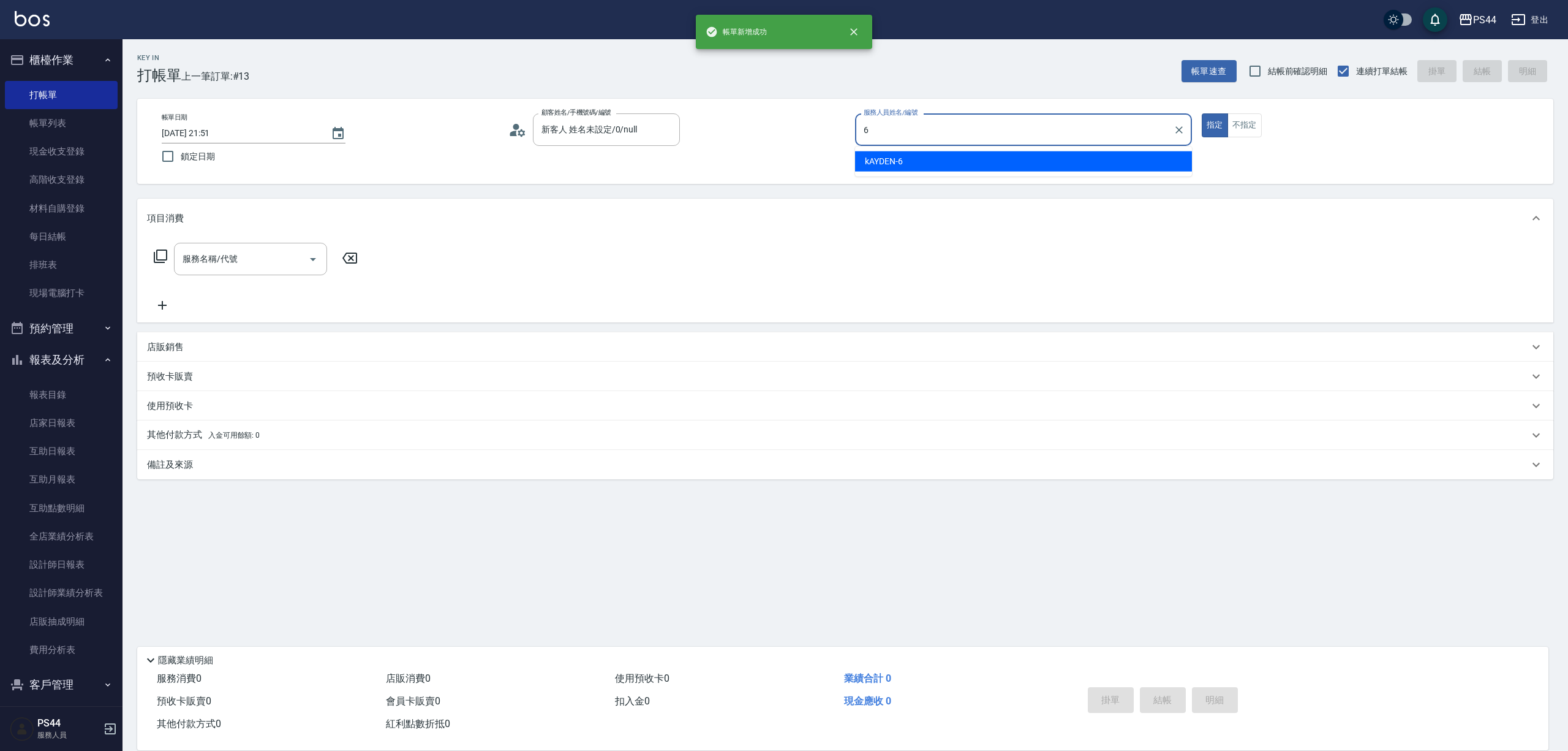
type input "kAYDEN-6"
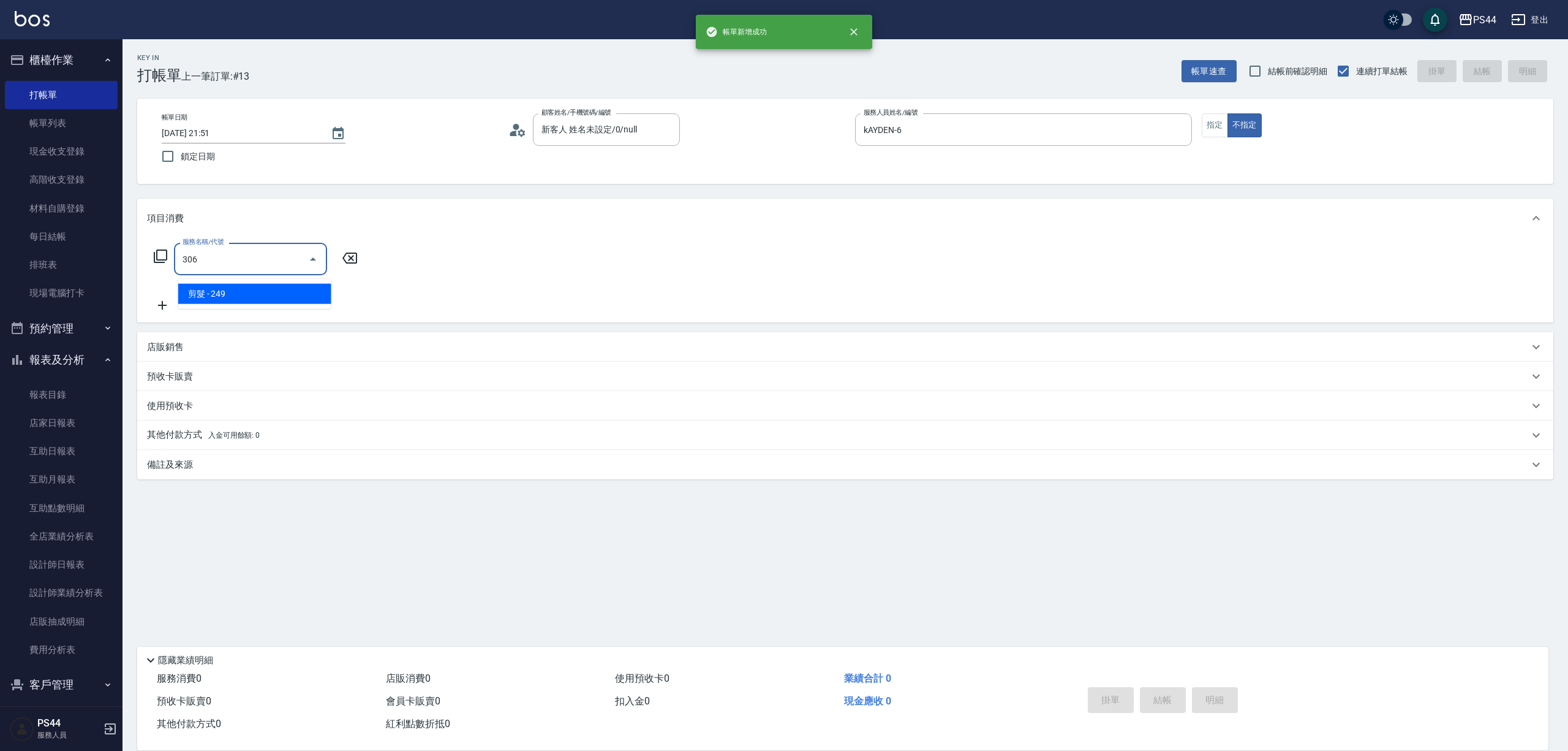
type input "剪髮(306)"
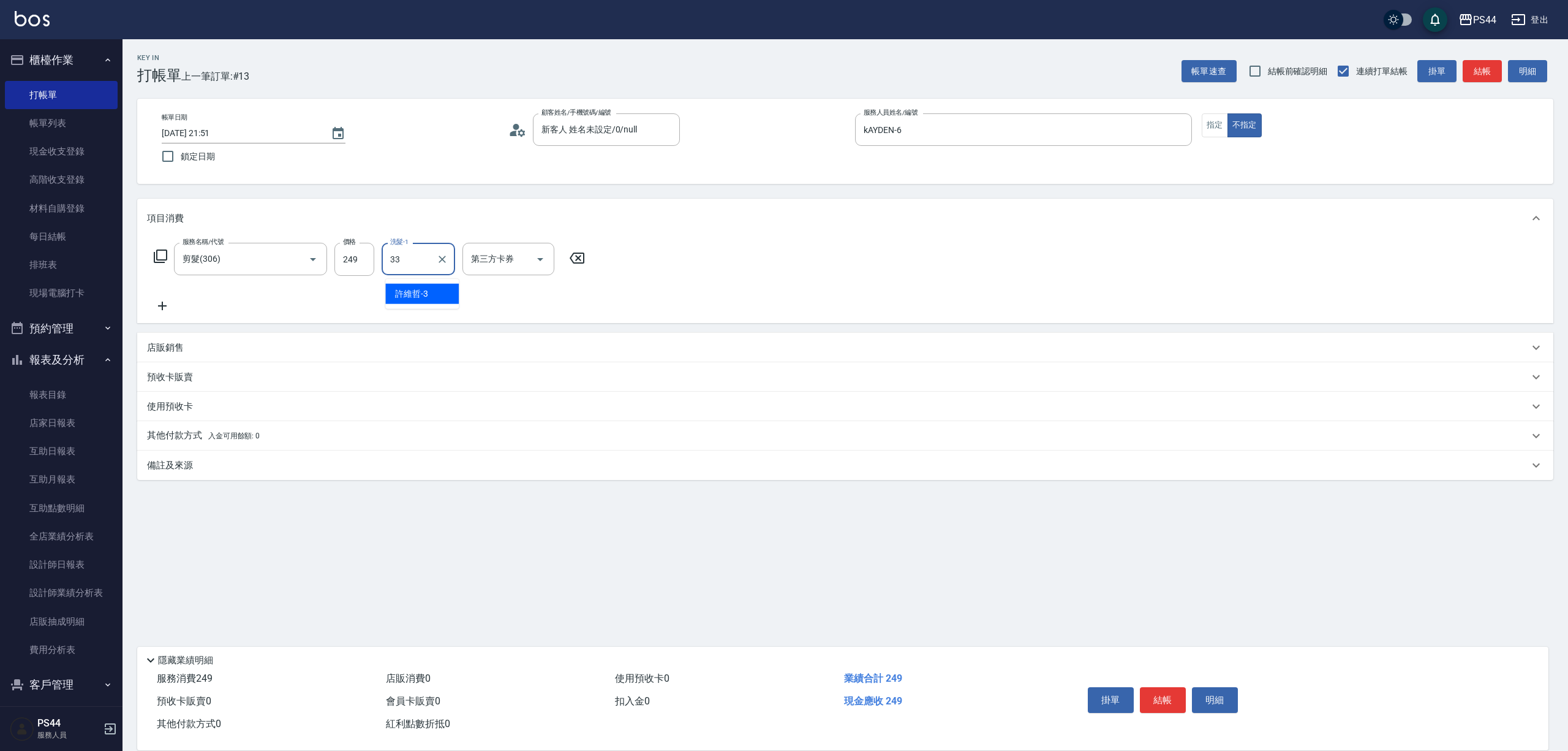
type input "柔柔-33"
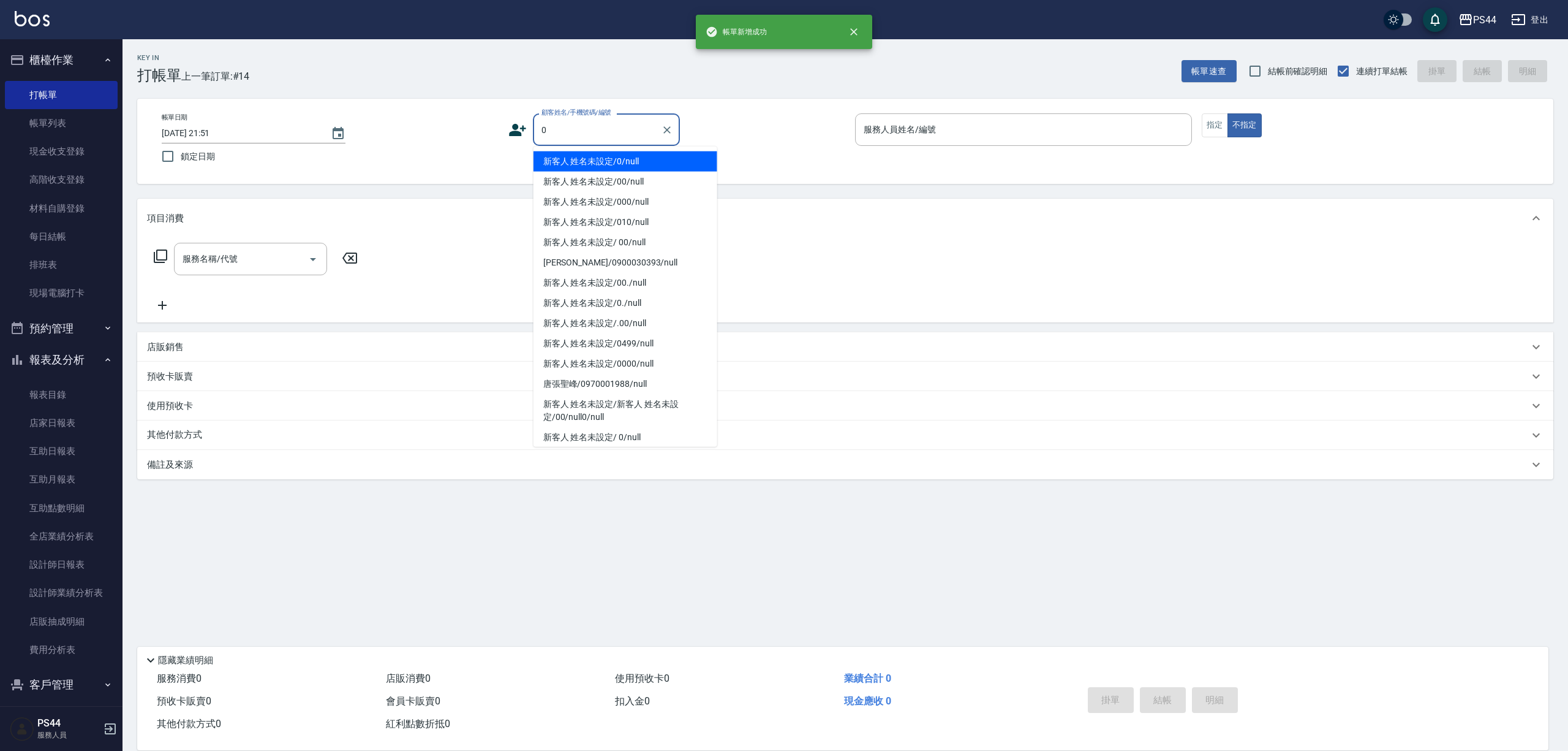
type input "新客人 姓名未設定/0/null"
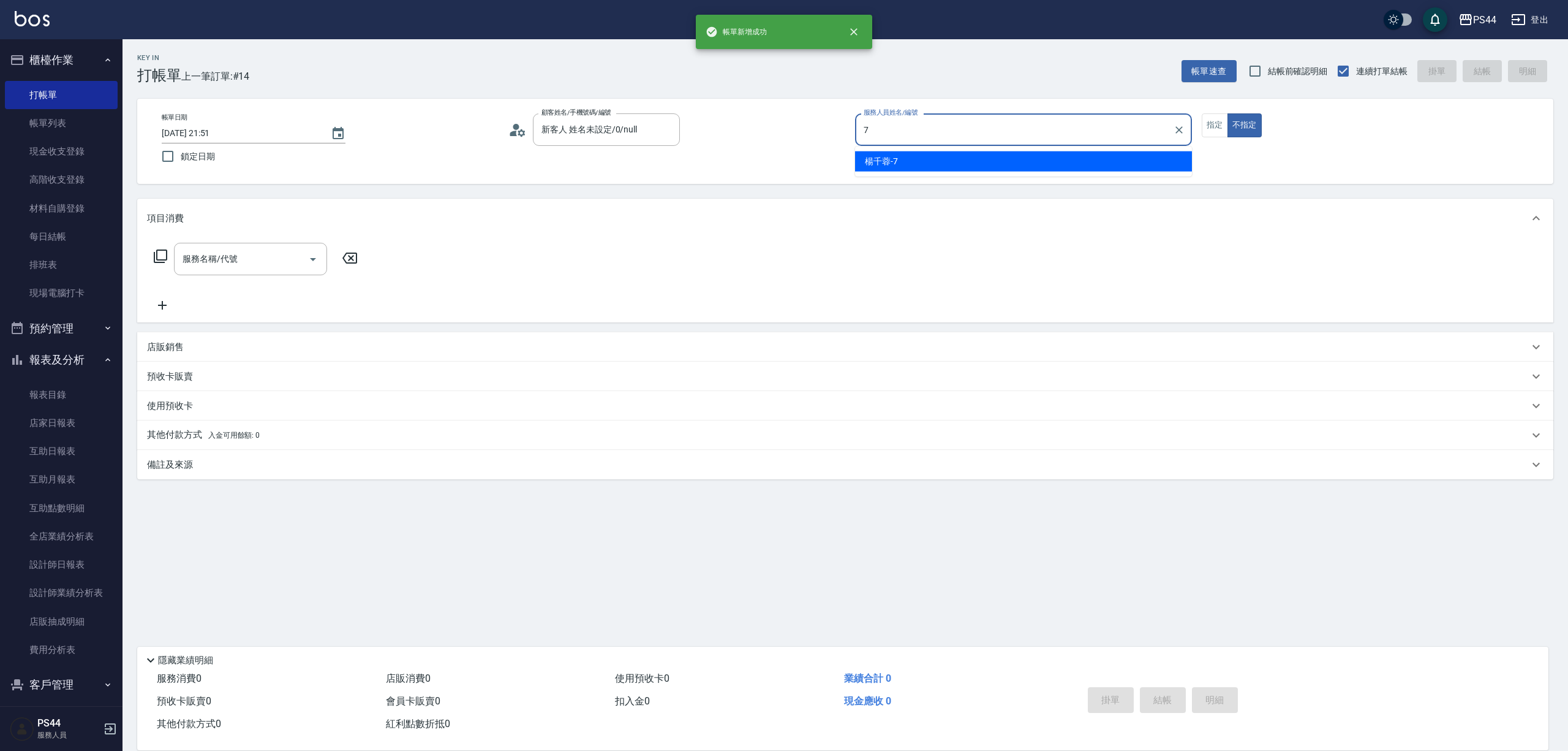
type input "楊千蓉-7"
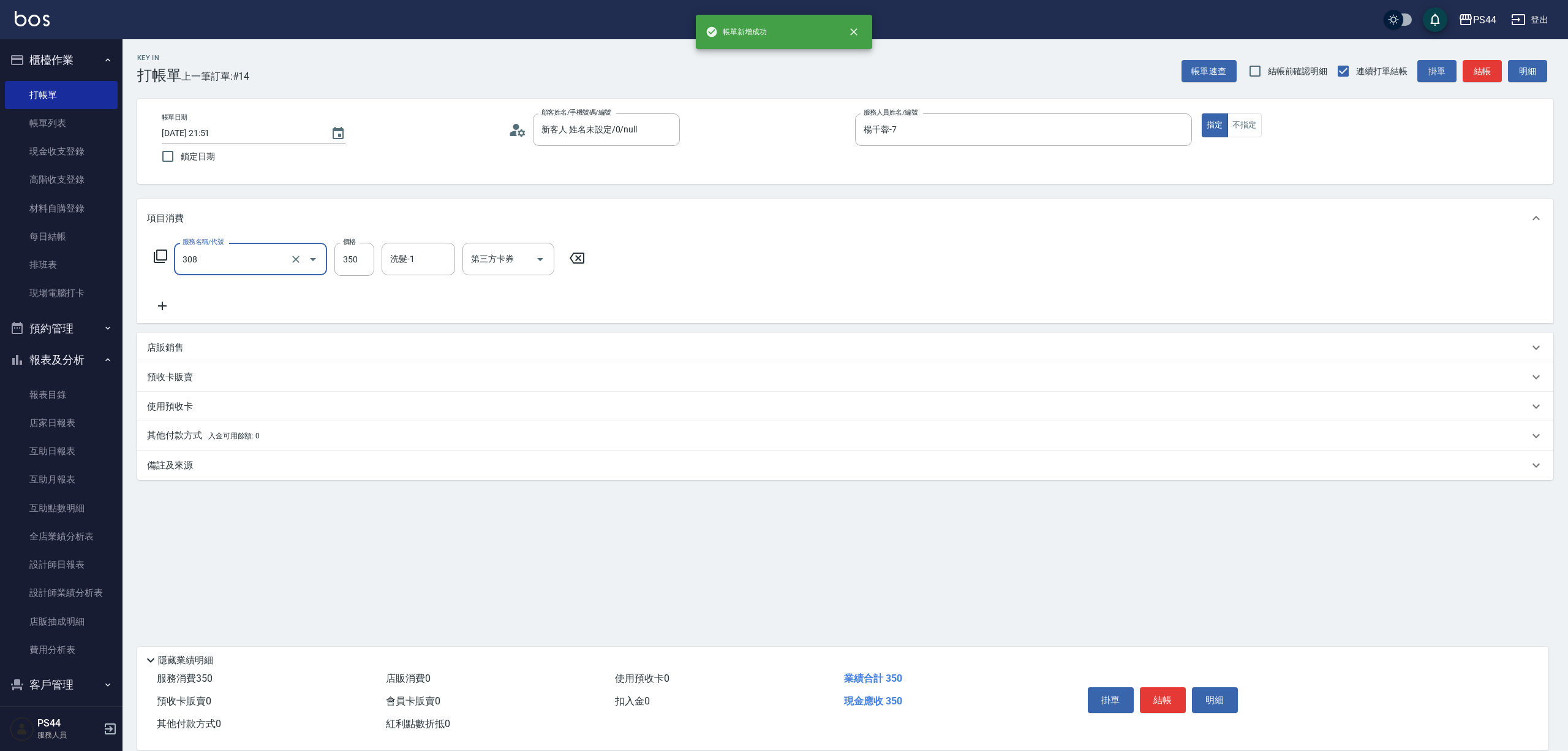
type input "洗+剪(308)"
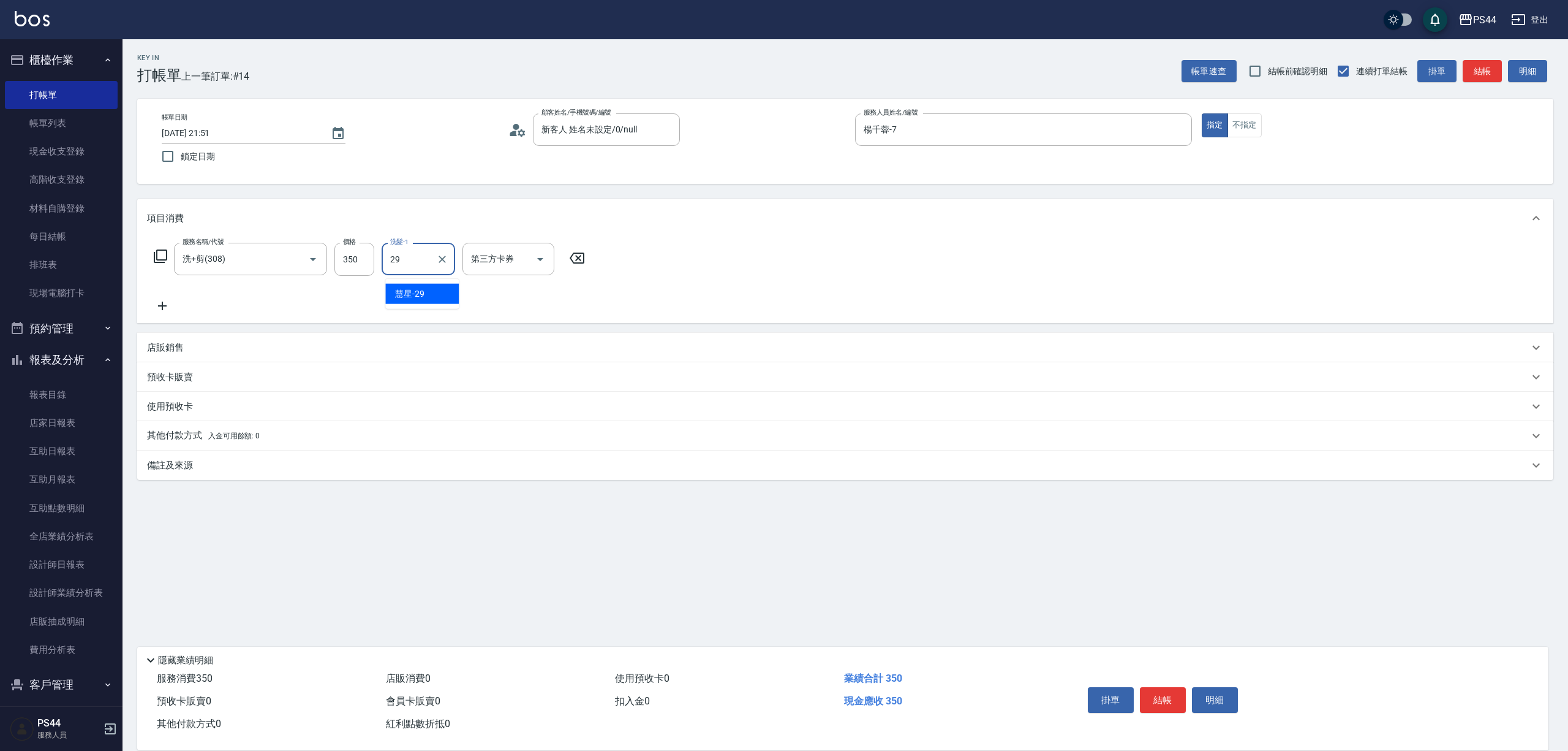
type input "慧星-29"
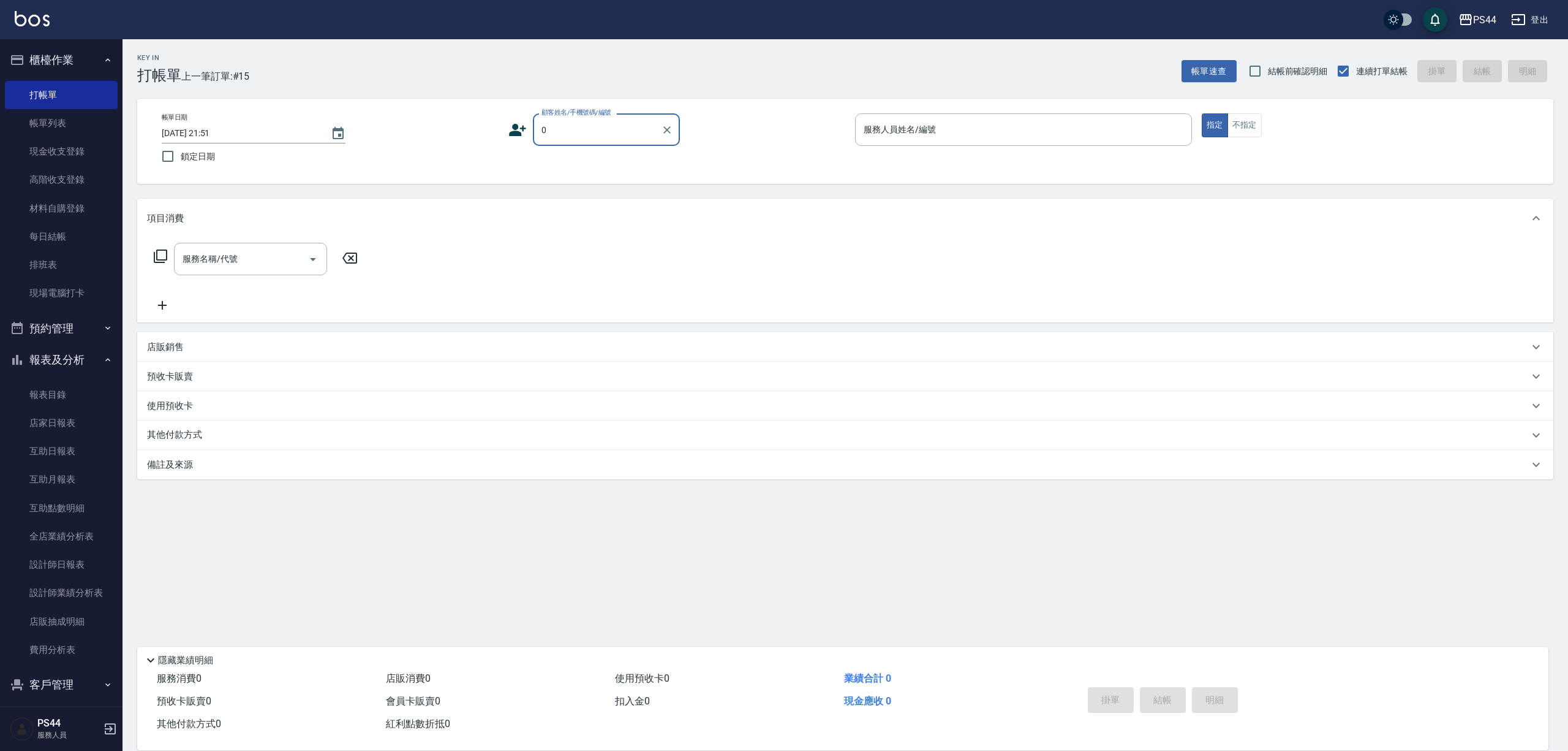
type input "新客人 姓名未設定/0/null"
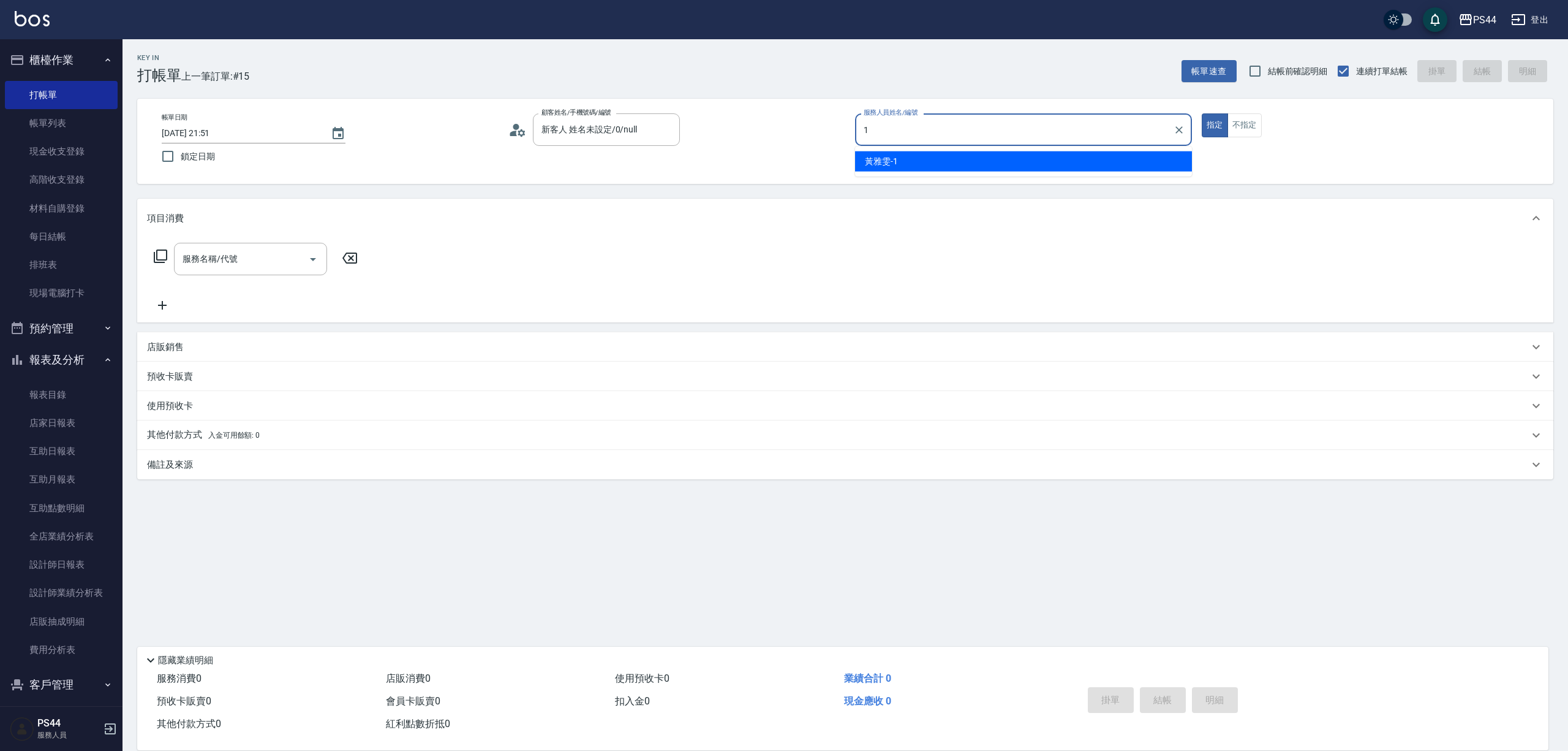
type input "黃雅雯-1"
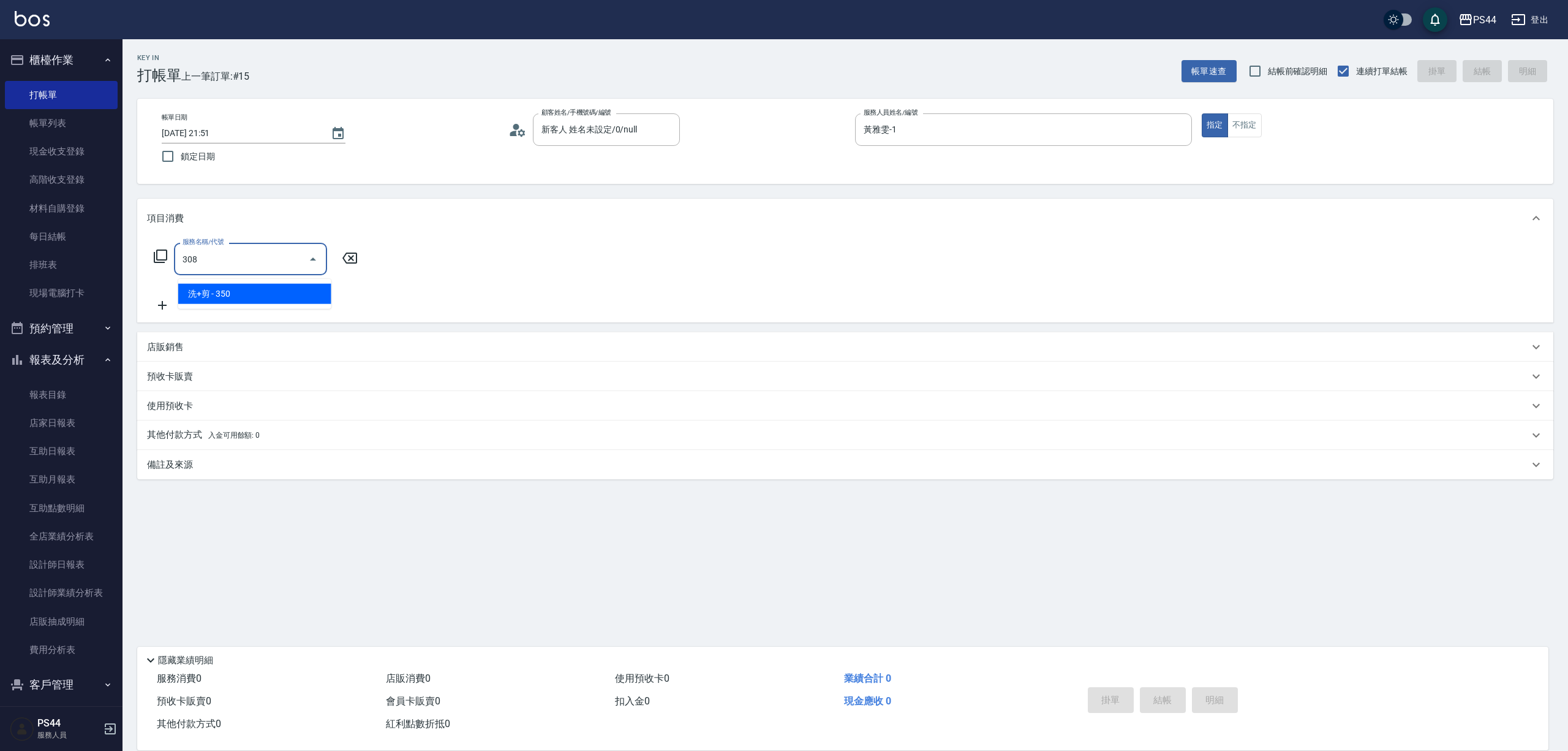
type input "洗+剪(308)"
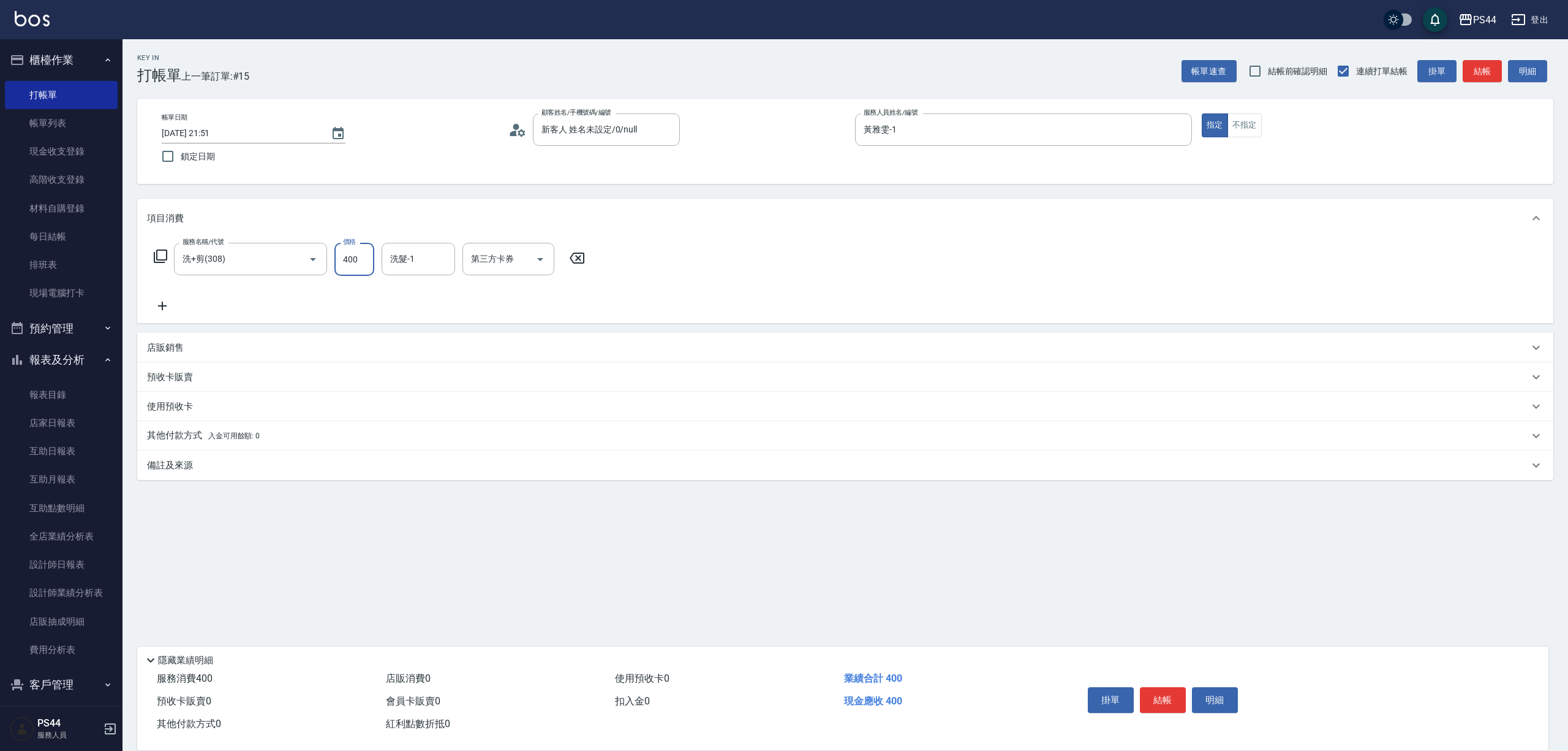
type input "400"
type input "慧星-29"
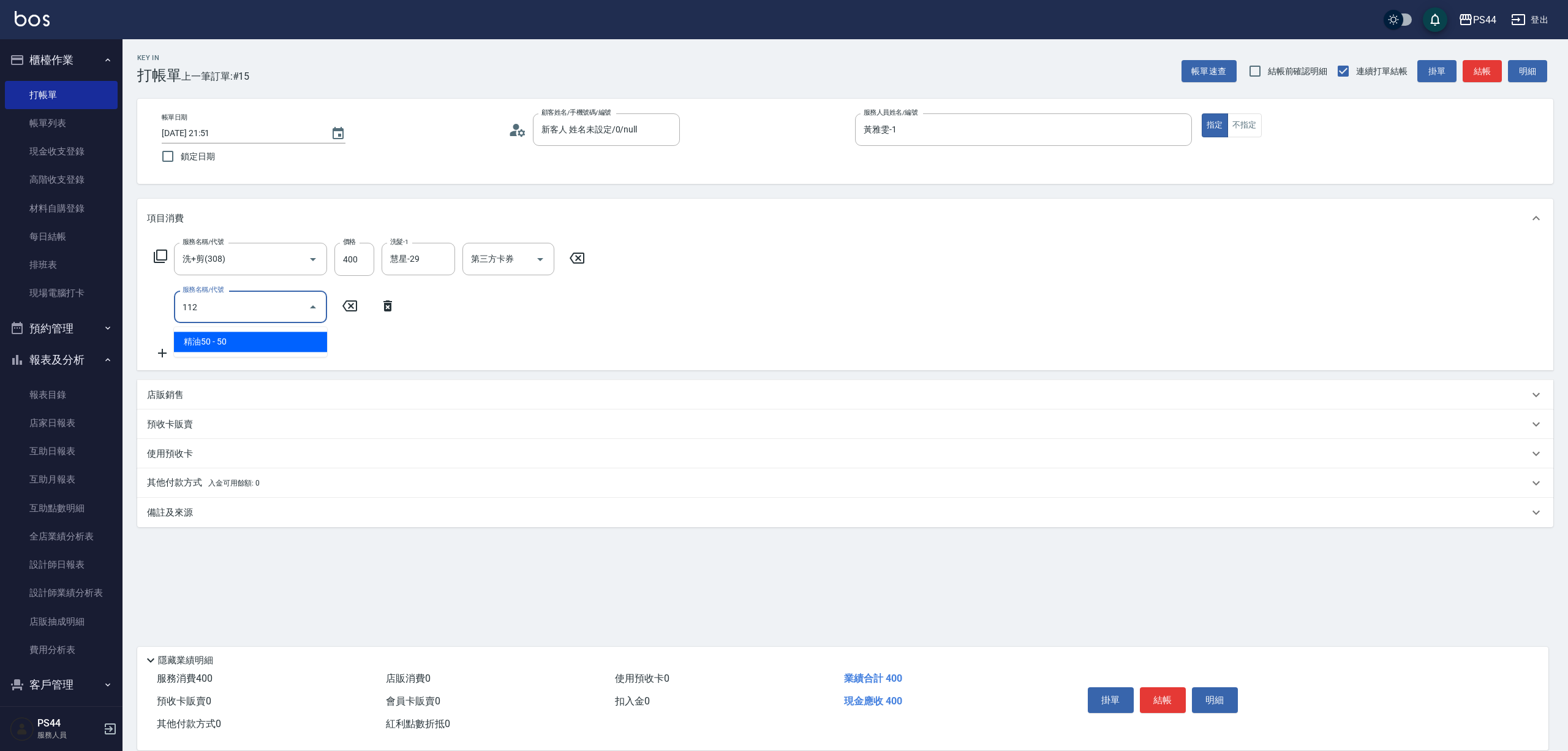
type input "精油50(112)"
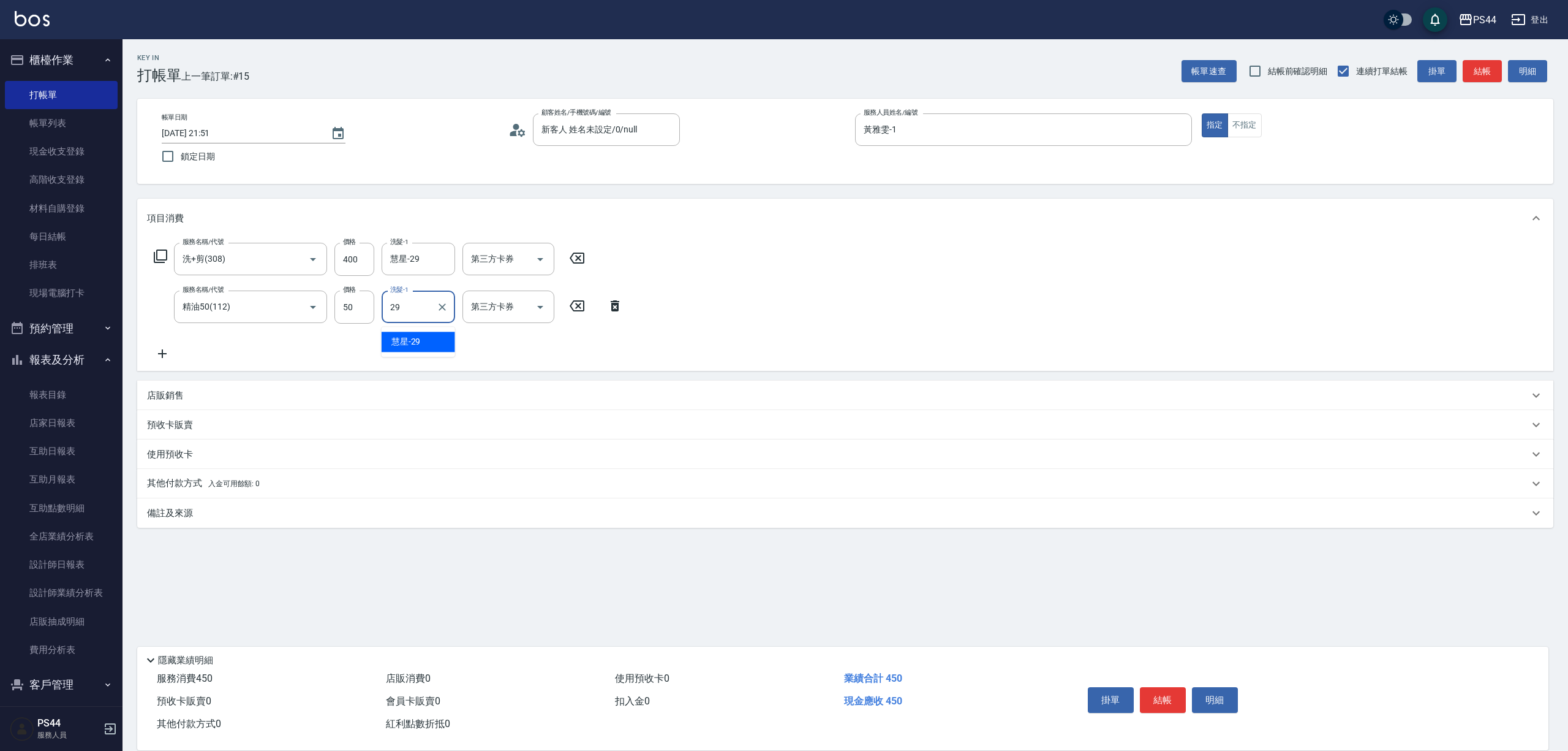
type input "慧星-29"
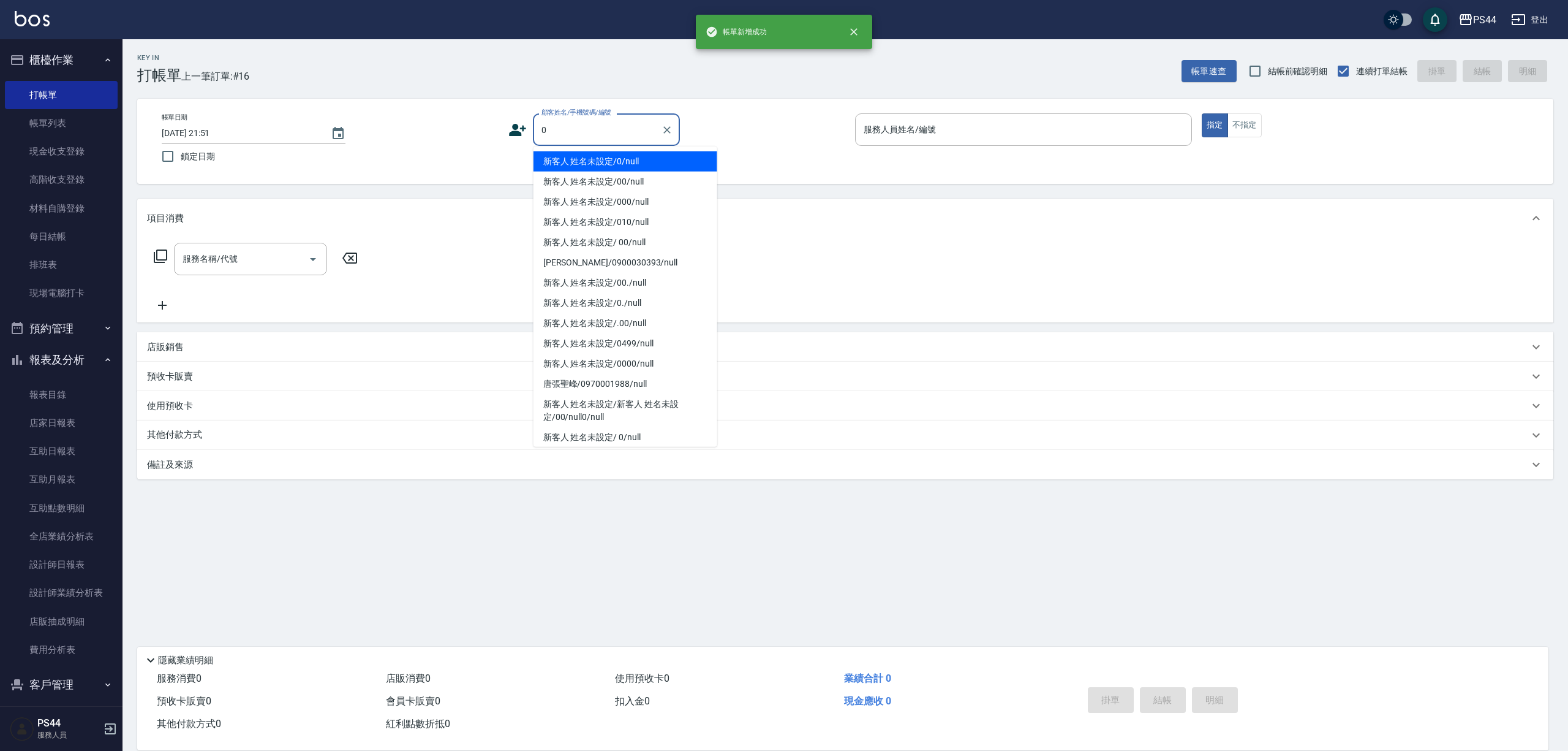
type input "新客人 姓名未設定/0/null"
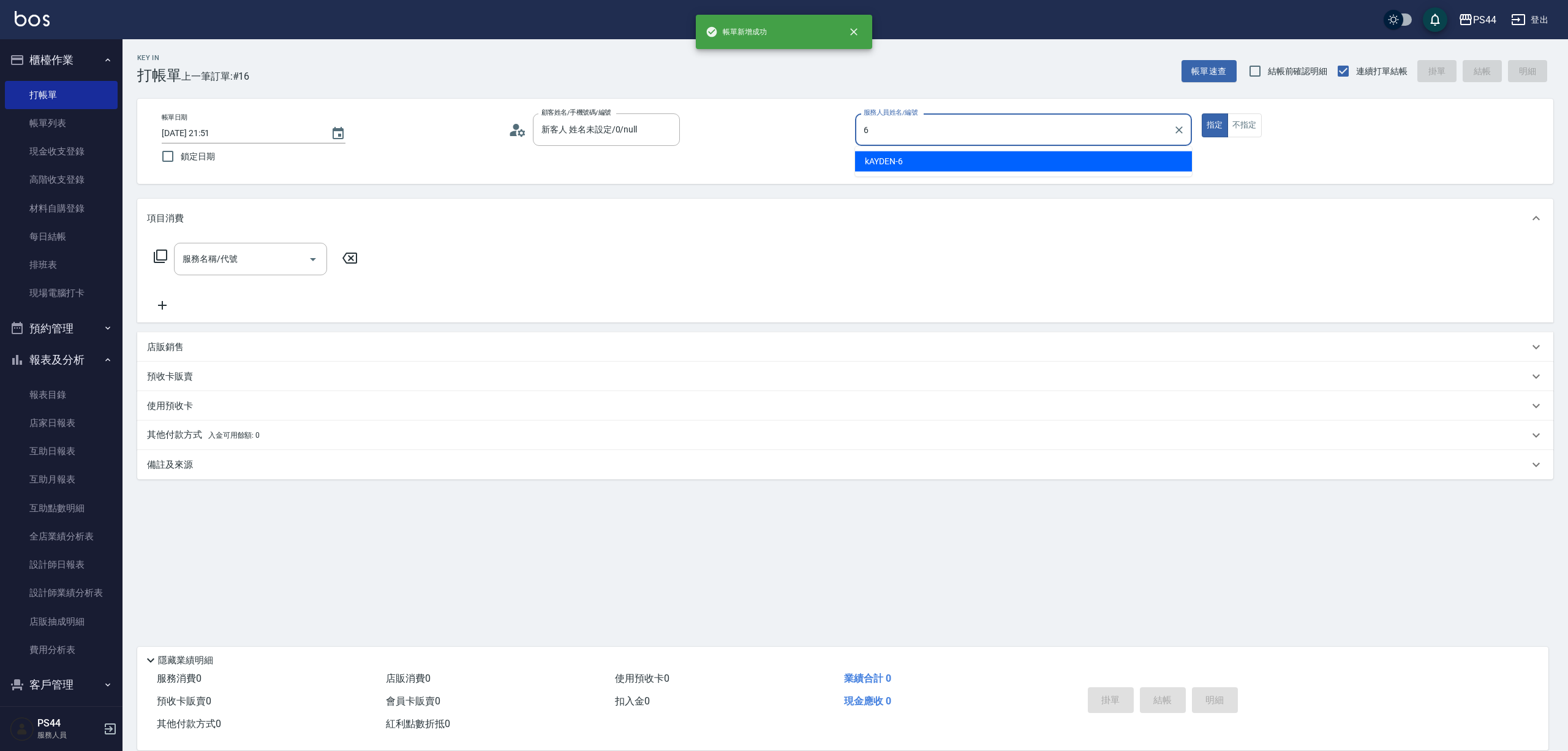
type input "kAYDEN-6"
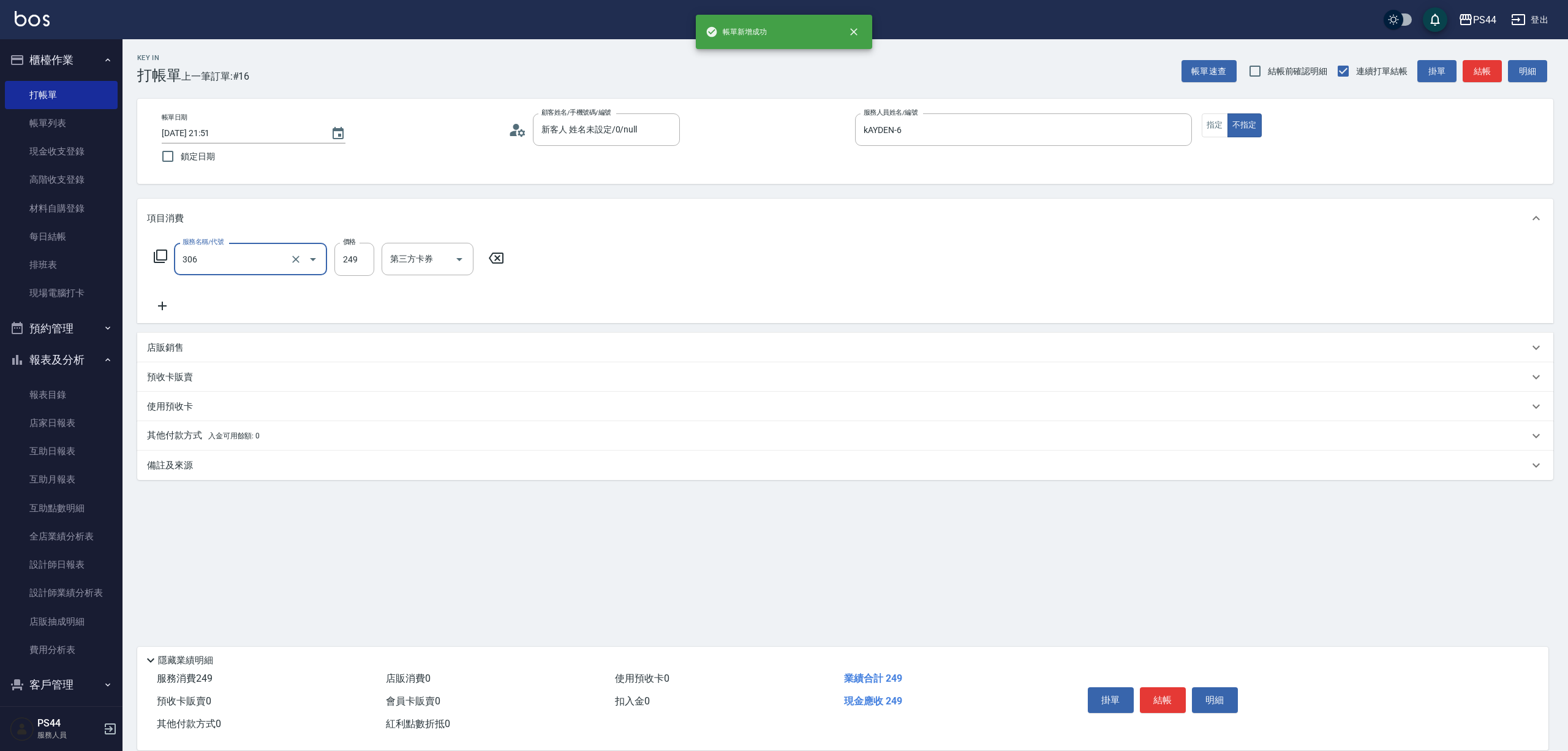
type input "剪髮(306)"
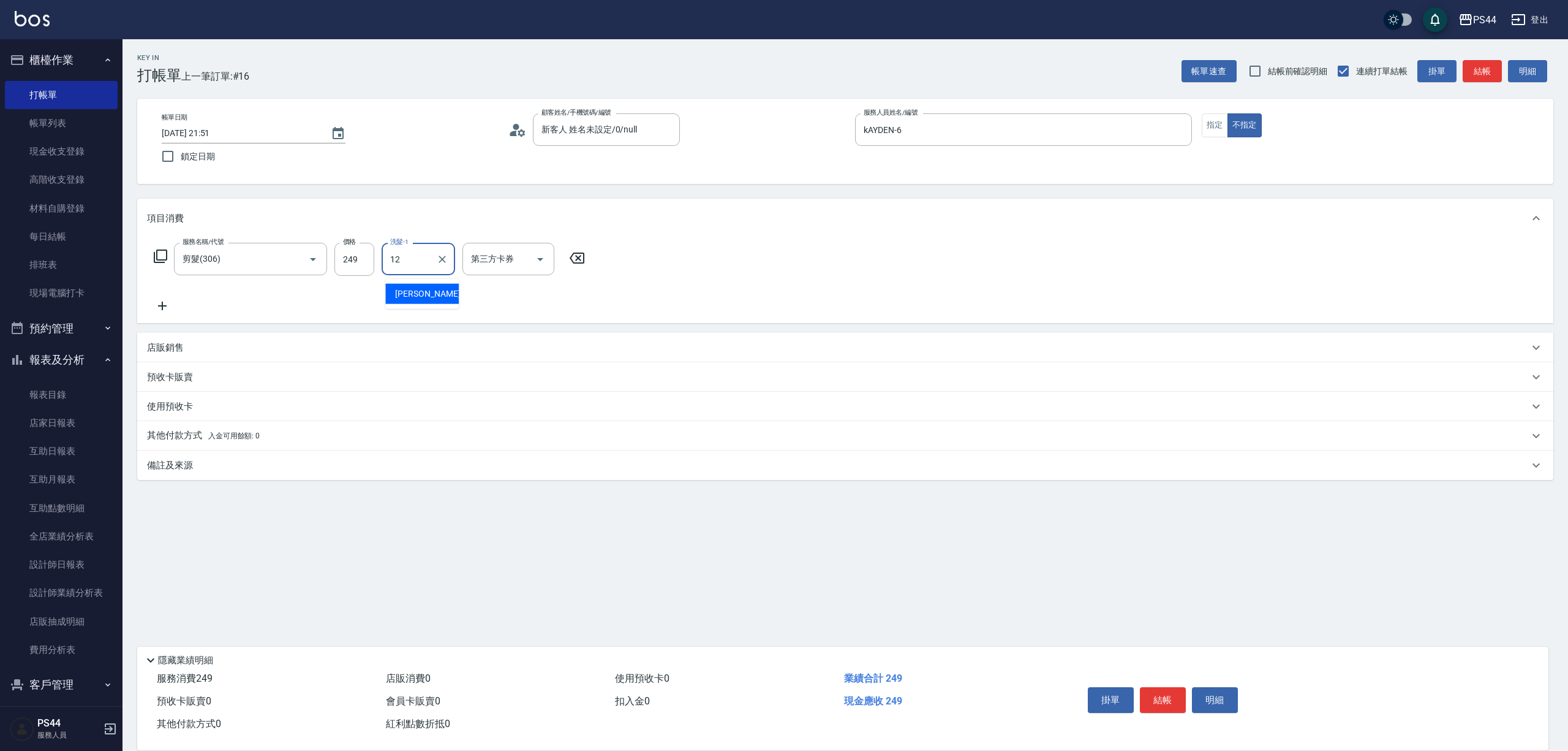
type input "[PERSON_NAME]-12"
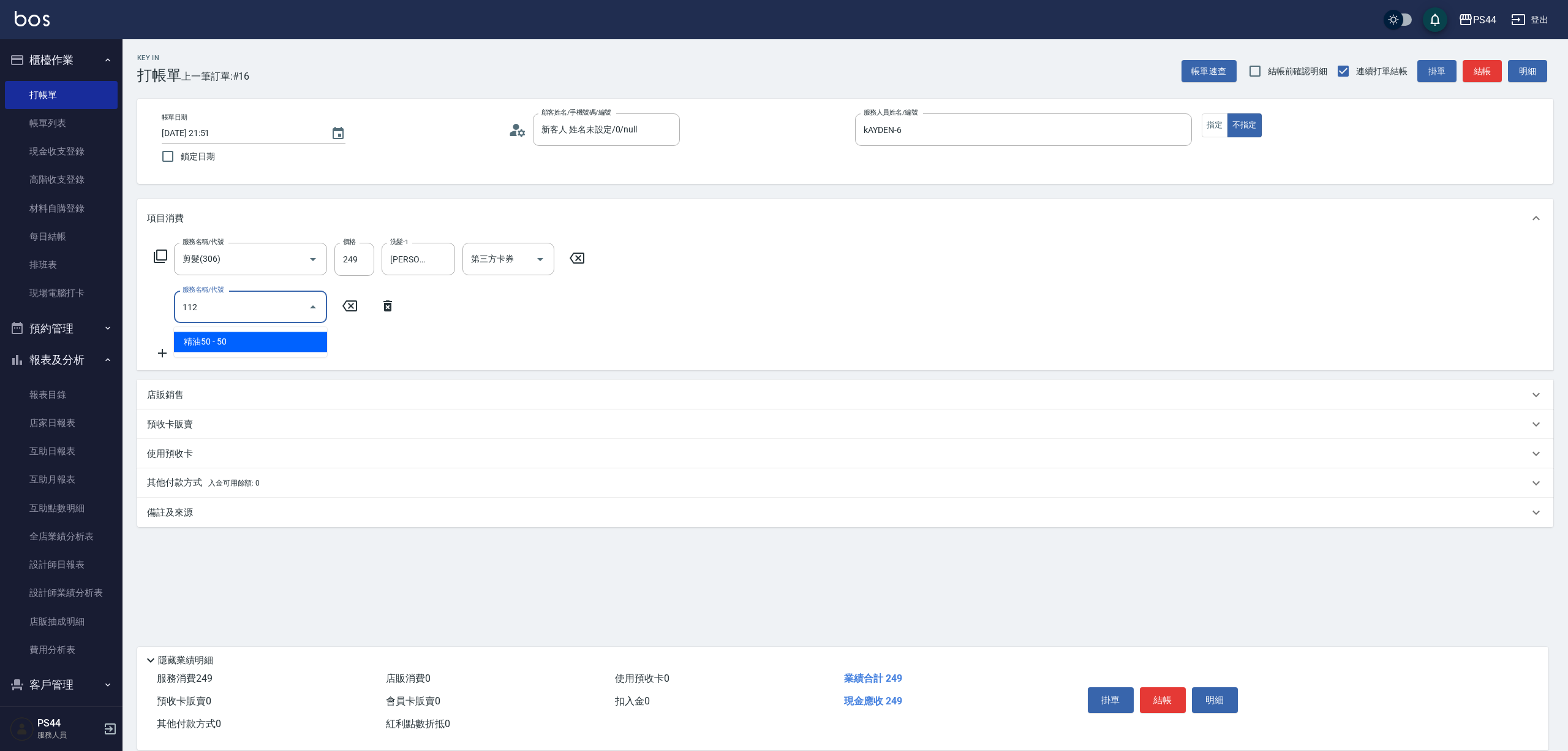
type input "精油50(112)"
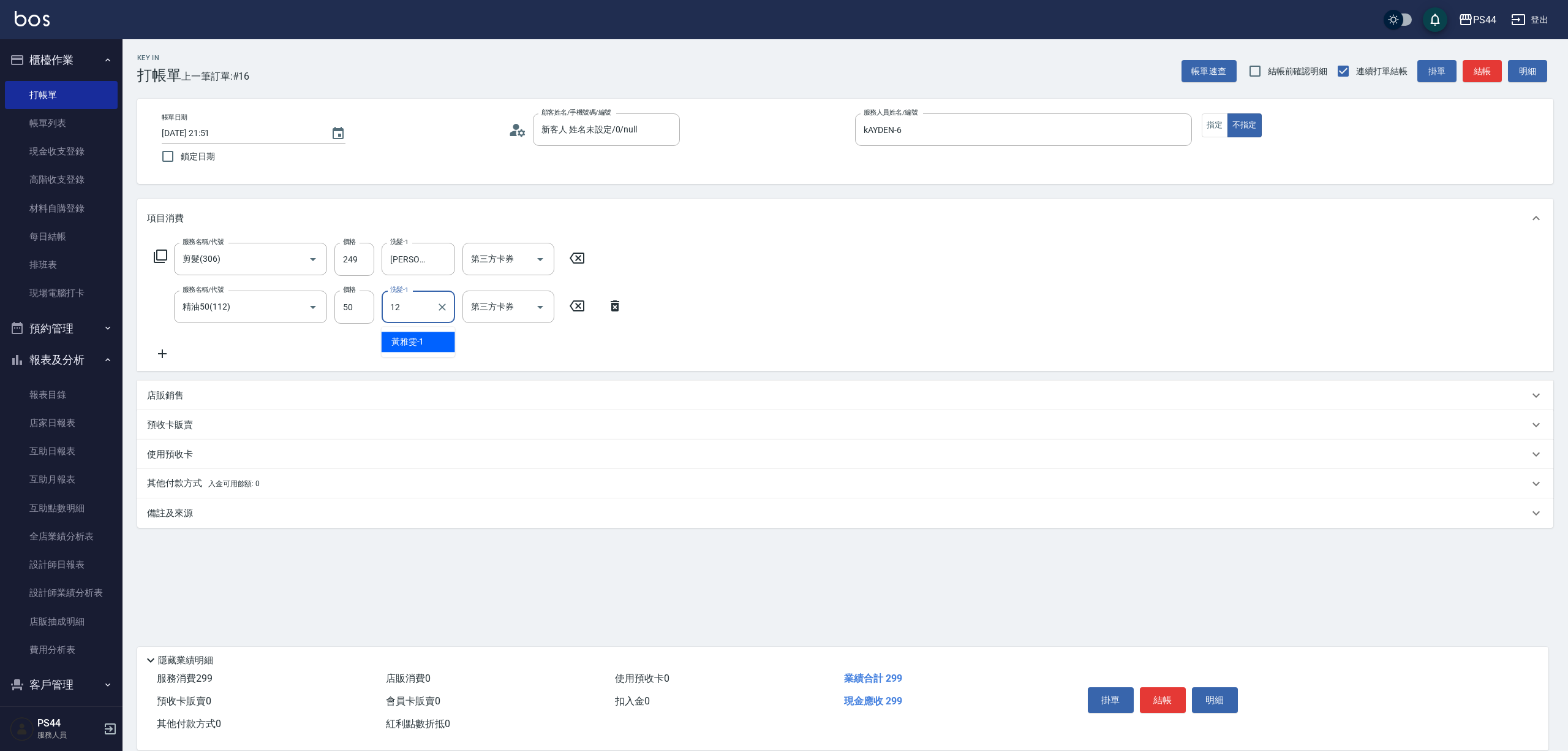
type input "[PERSON_NAME]-12"
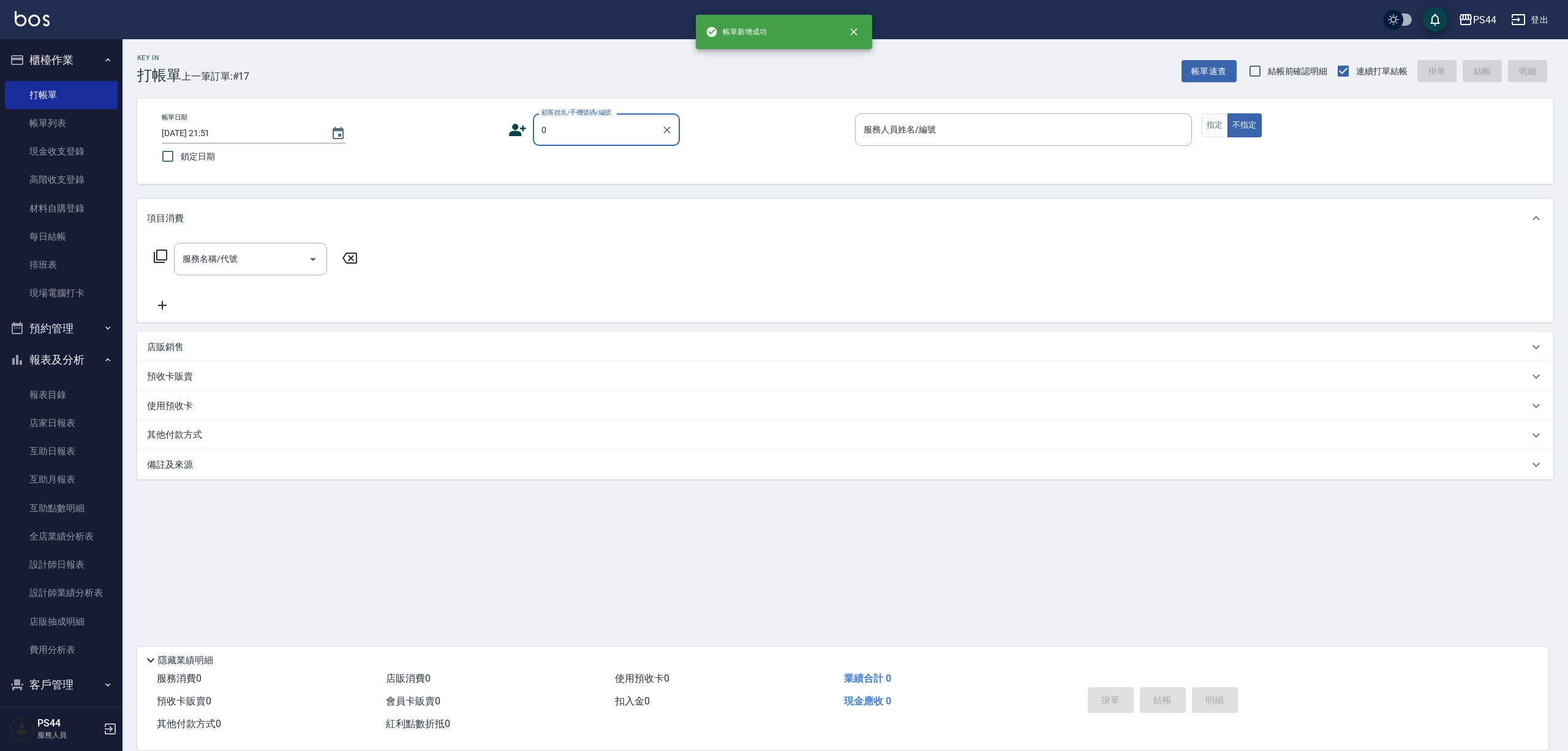
type input "新客人 姓名未設定/0/null"
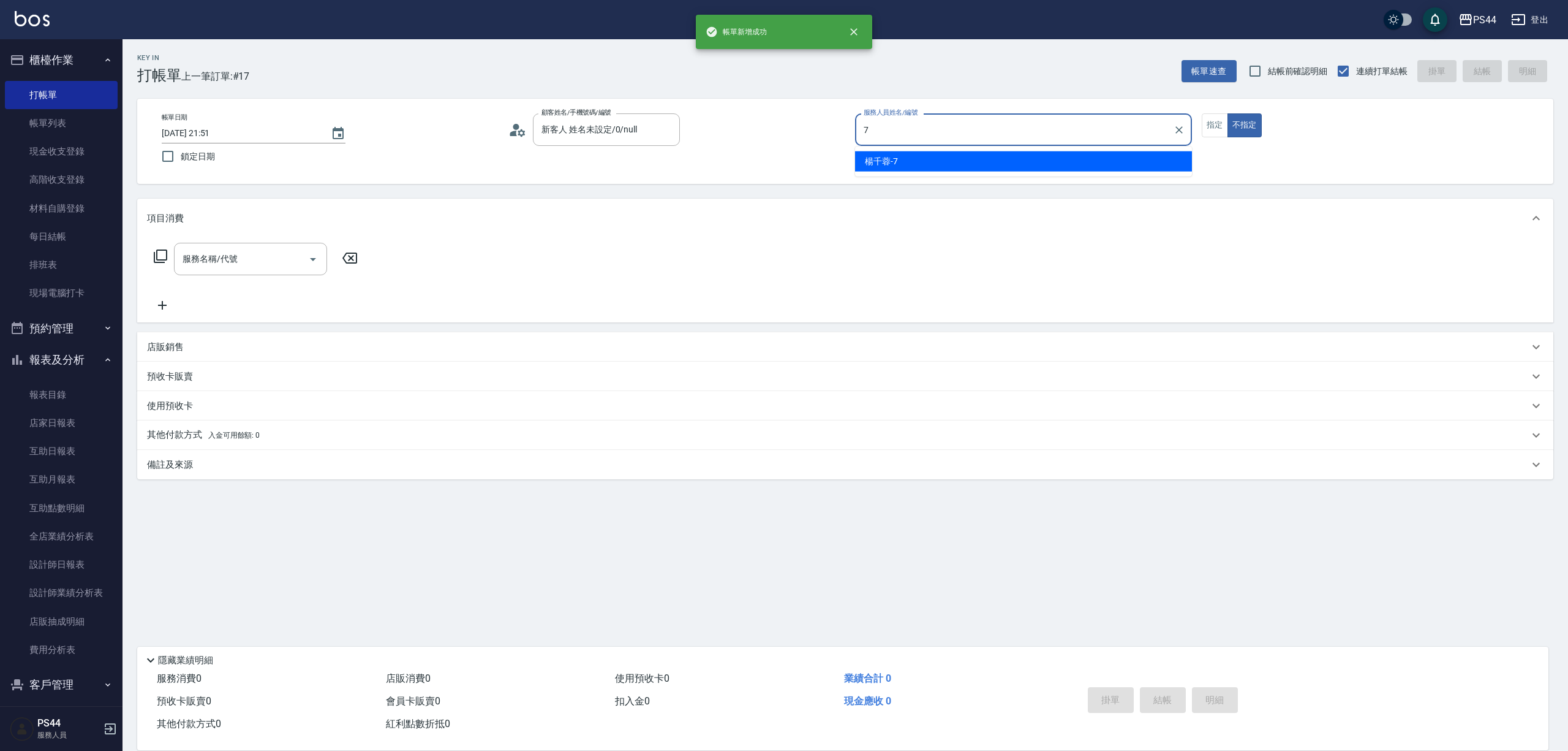
type input "楊千蓉-7"
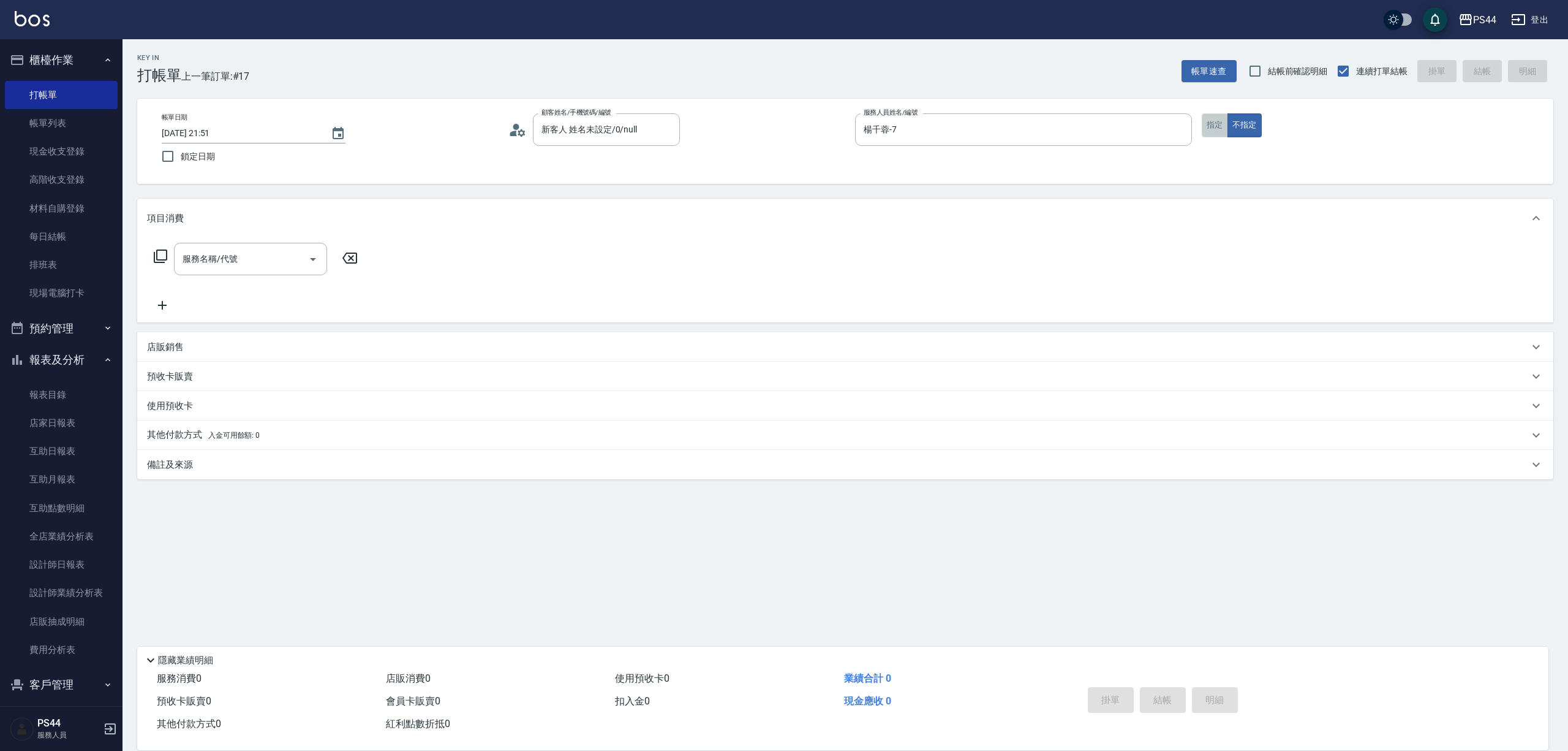
click at [1210, 120] on button "指定" at bounding box center [1215, 125] width 26 height 24
type input "剪髮(303)"
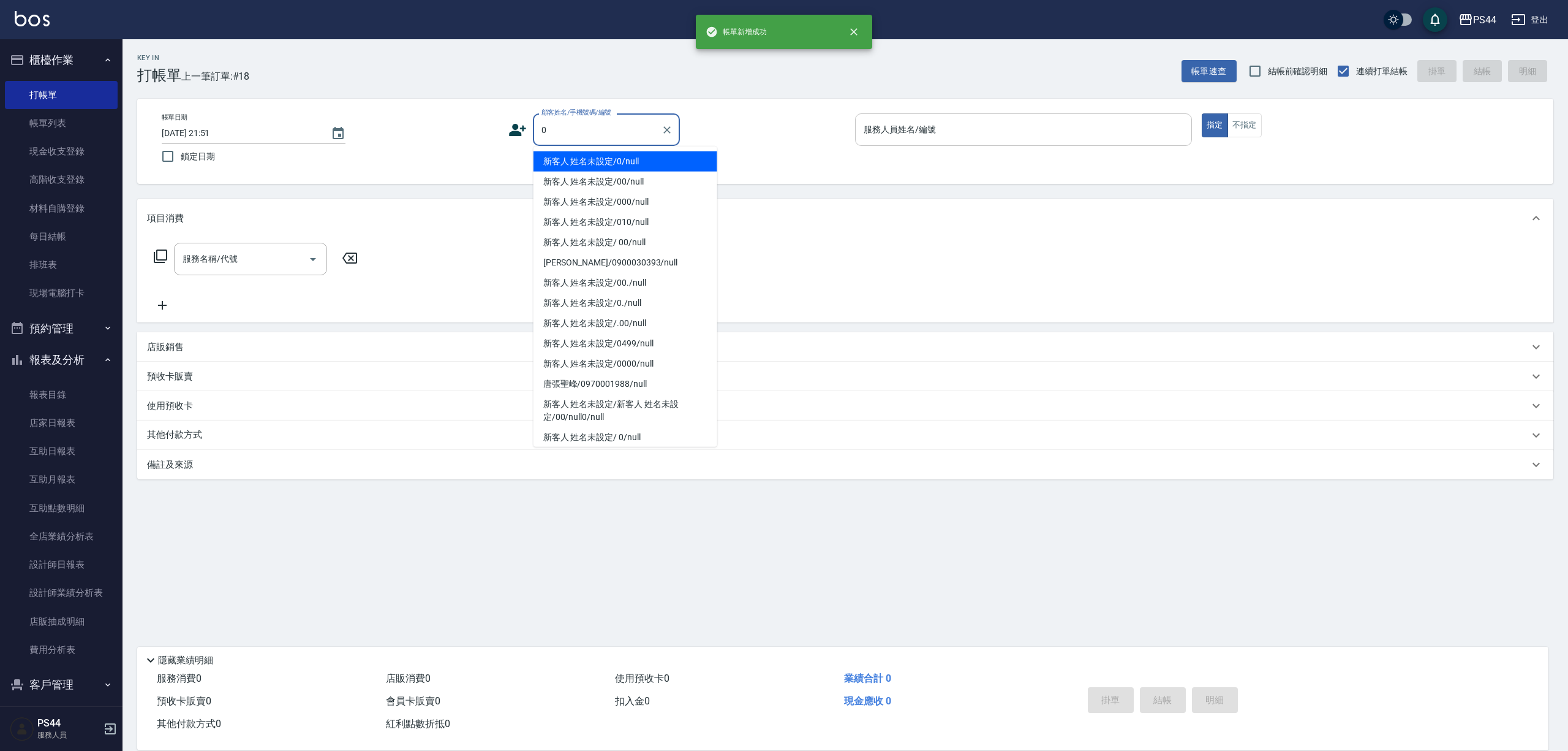
type input "新客人 姓名未設定/0/null"
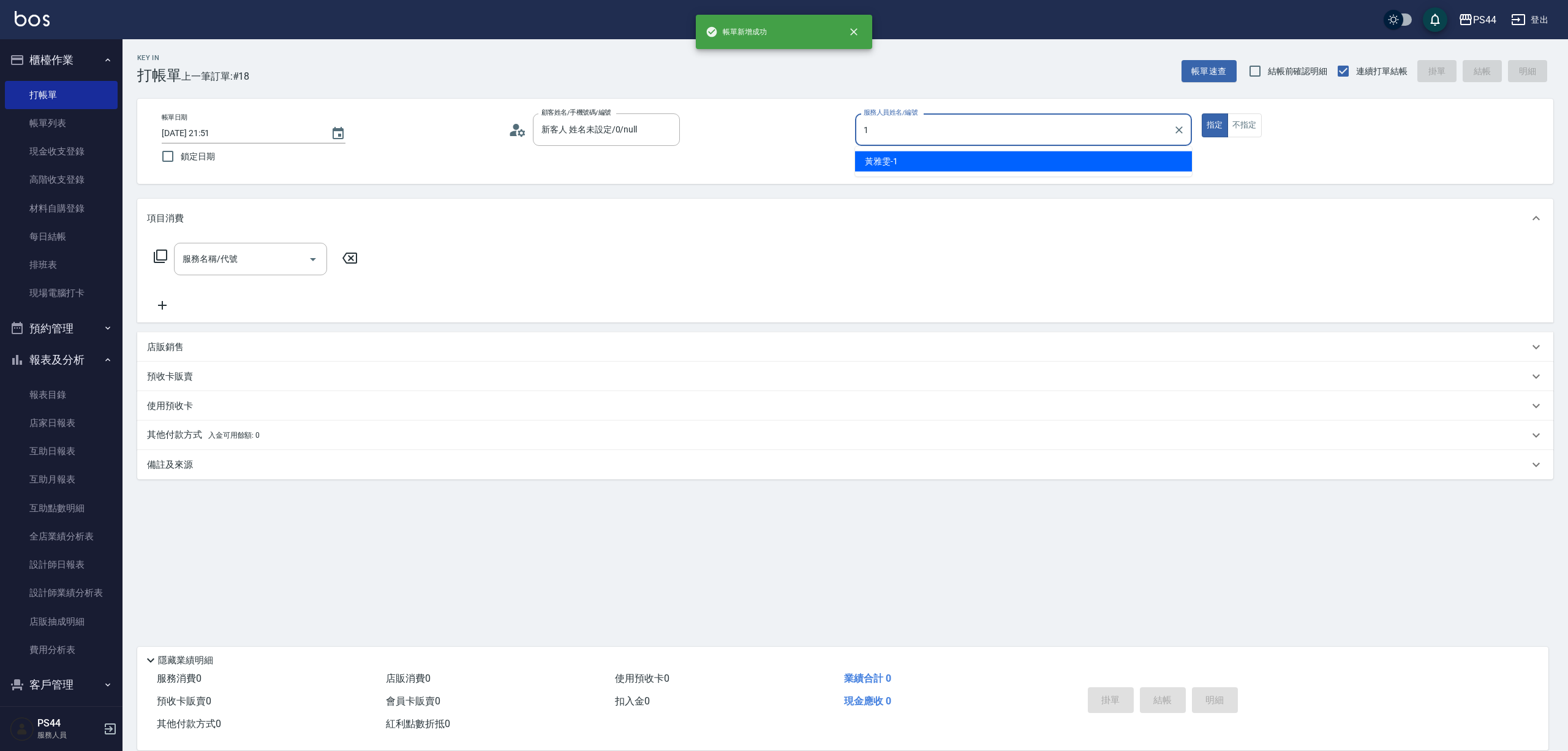
type input "黃雅雯-1"
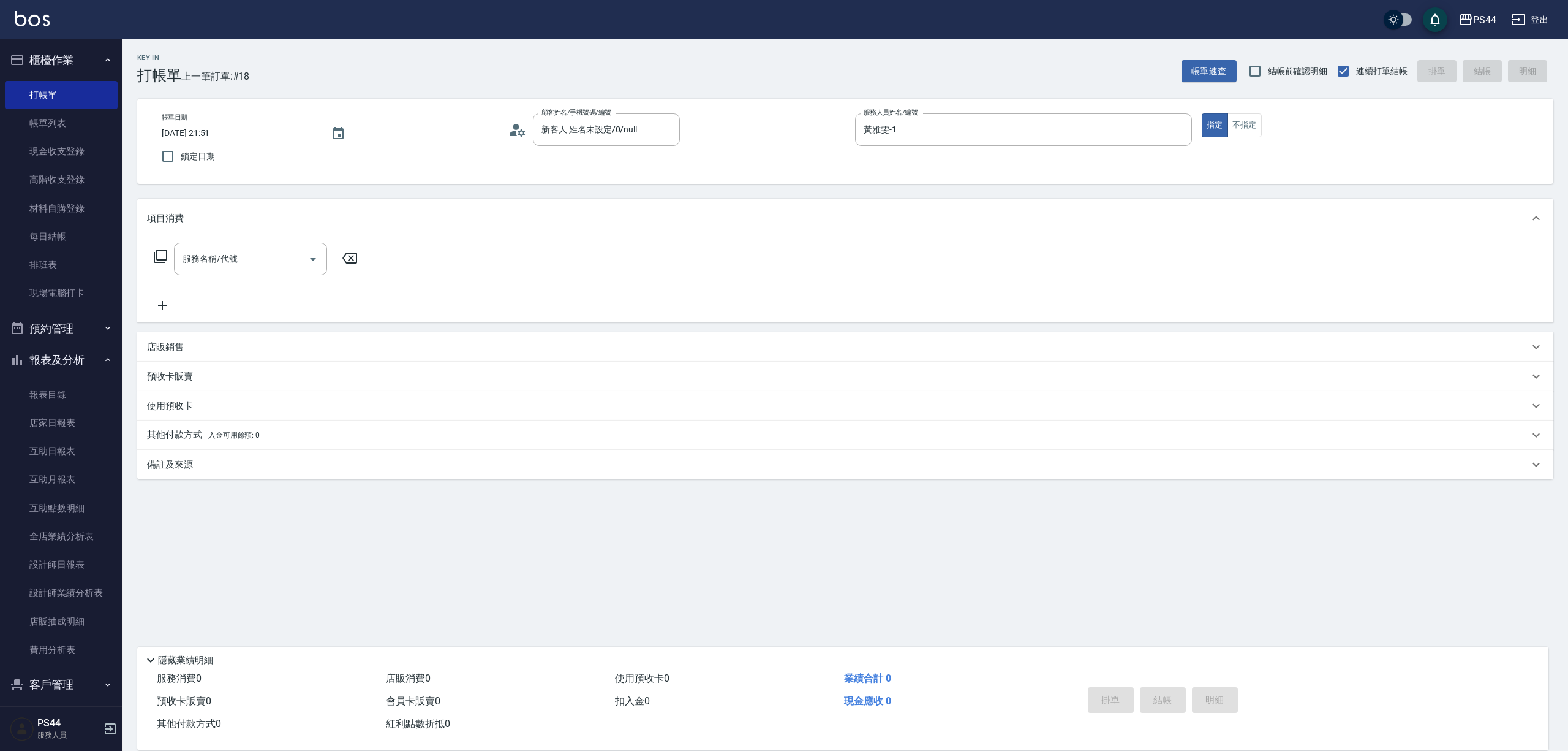
click at [1252, 111] on div "帳單日期 [DATE] 21:51 鎖定日期 顧客姓名/手機號碼/編號 新客人 姓名未設定/0/null 顧客姓名/手機號碼/編號 服務人員姓名/編號 [PE…" at bounding box center [845, 141] width 1416 height 85
click at [1247, 121] on button "不指定" at bounding box center [1245, 125] width 34 height 24
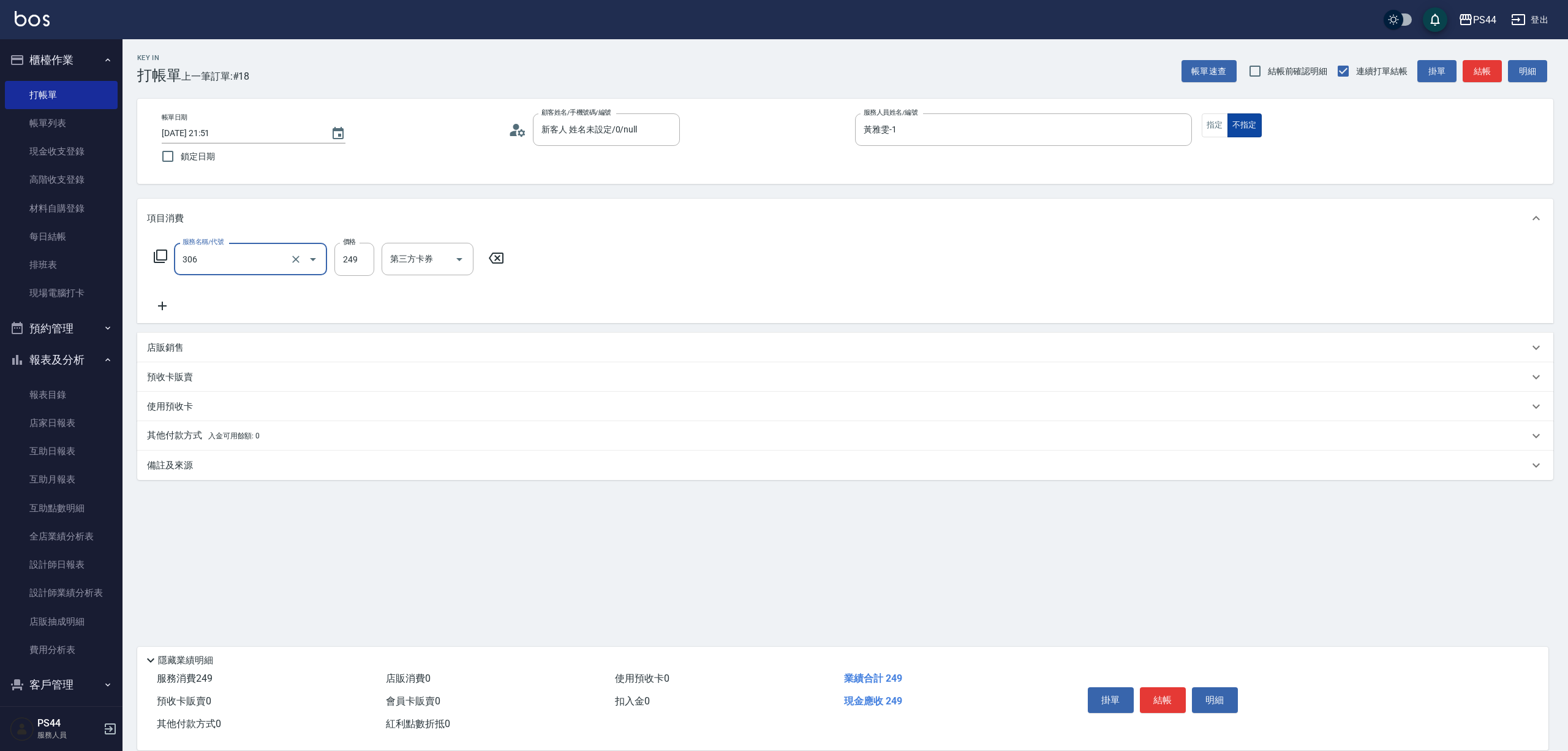
type input "剪髮(306)"
type input "[PERSON_NAME]-12"
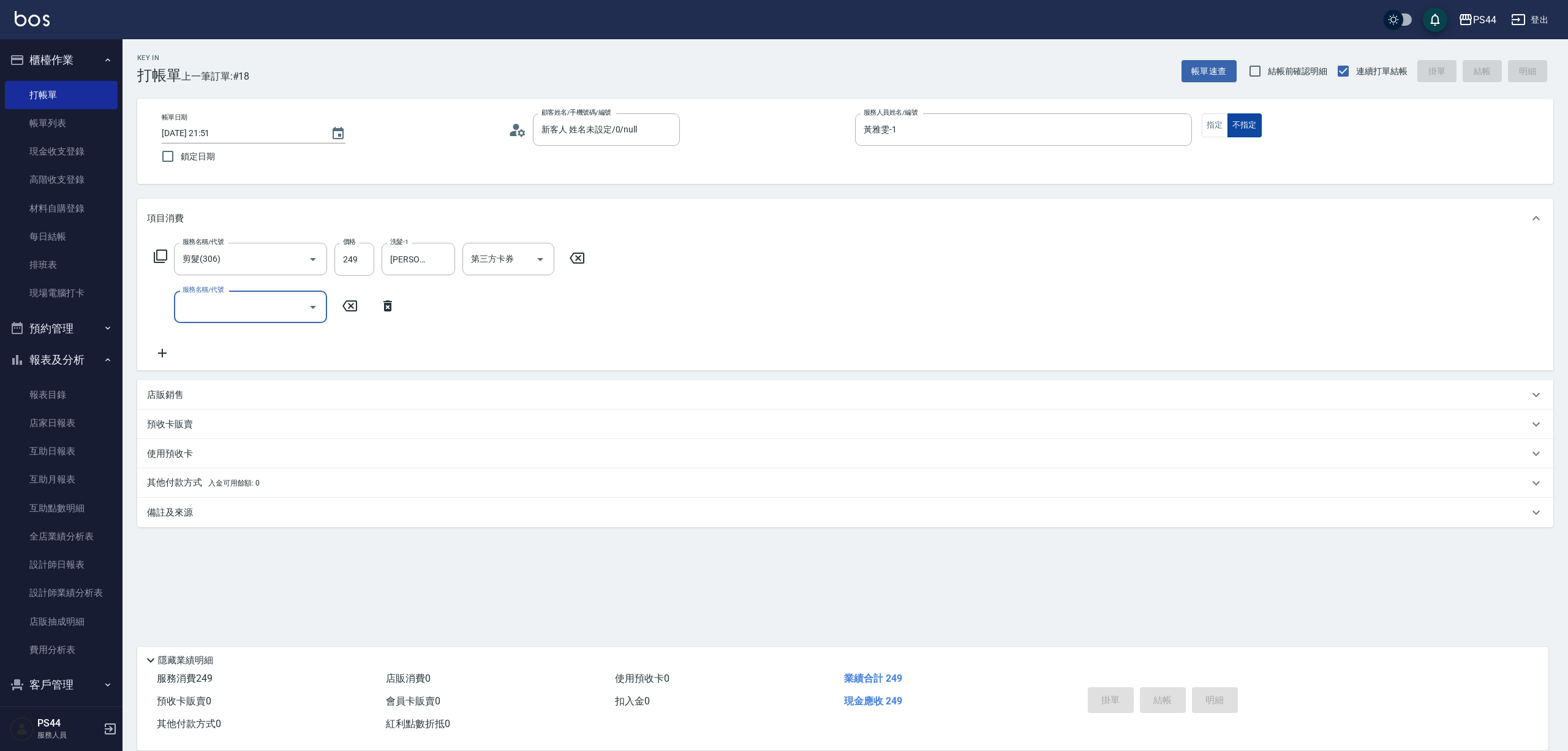
type input "[DATE] 21:52"
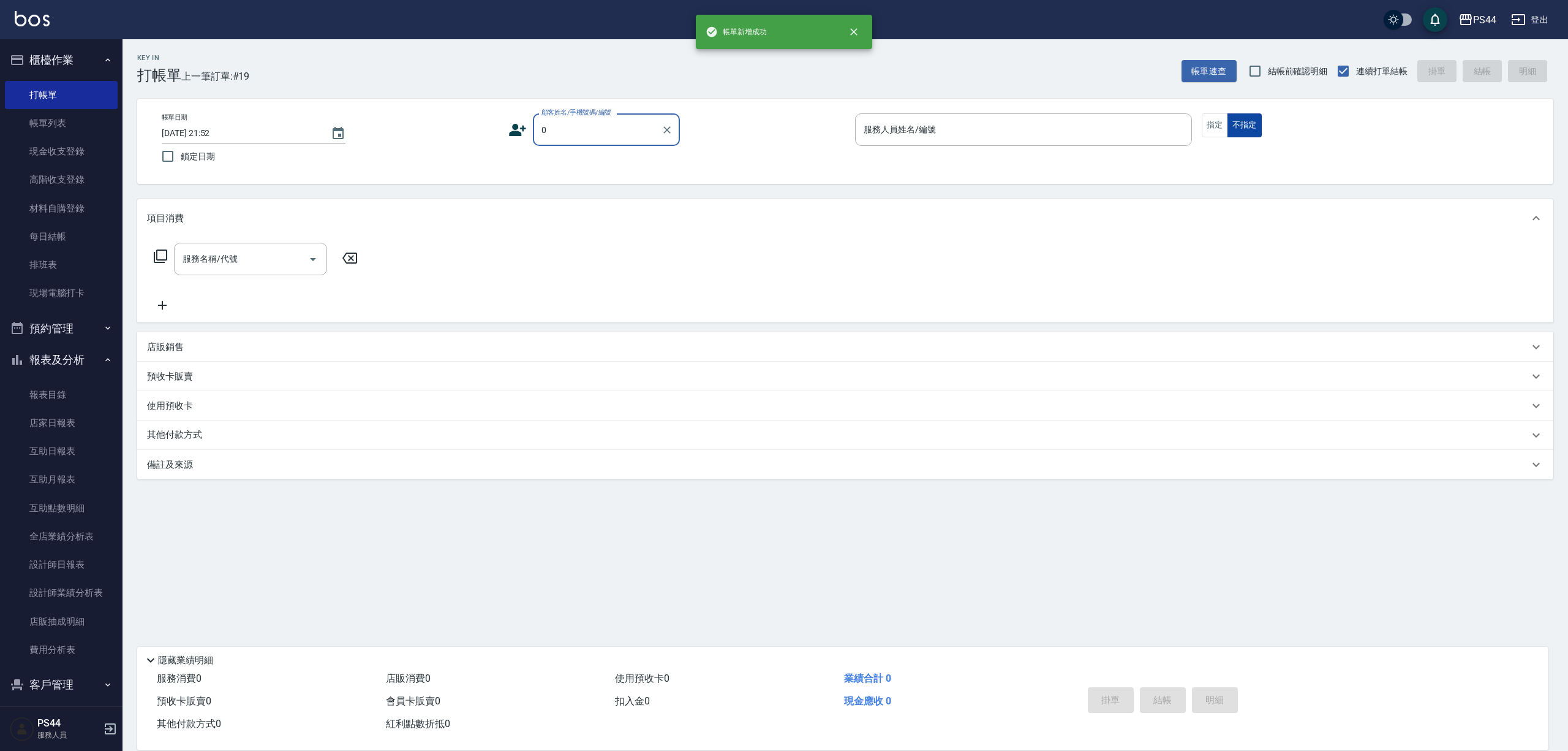
type input "新客人 姓名未設定/0/null"
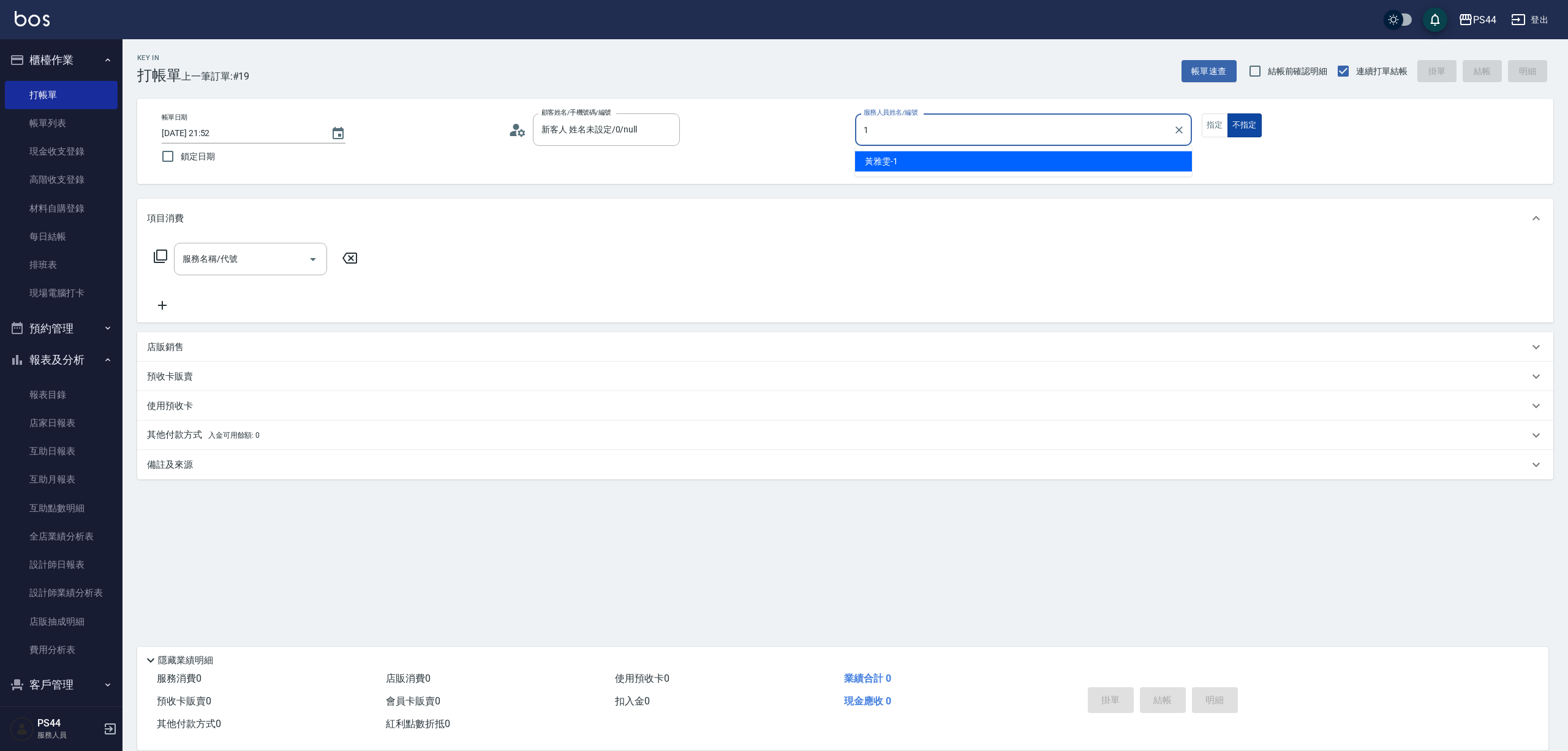
type input "黃雅雯-1"
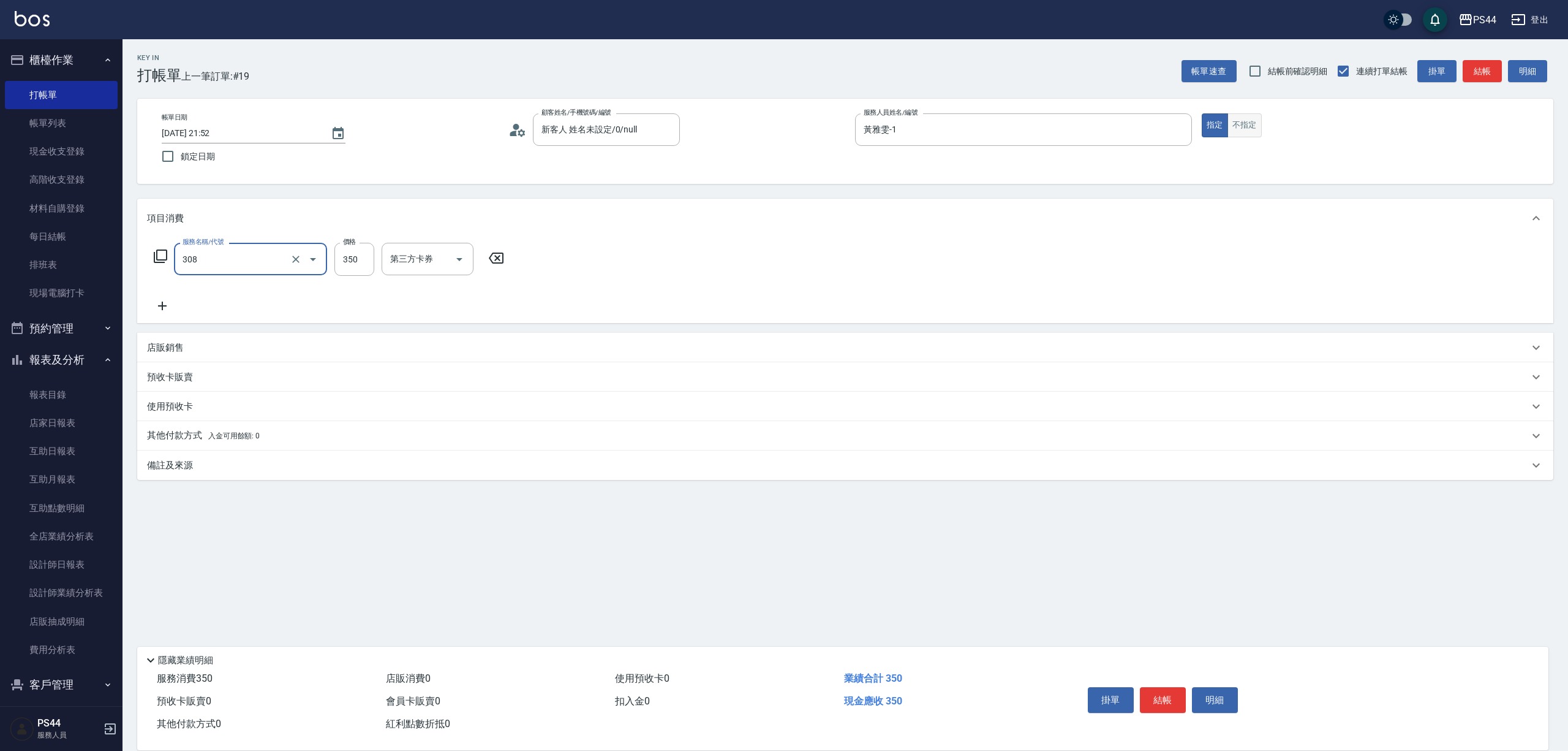
type input "洗+剪(308)"
type input "400"
type input "[PERSON_NAME]-12"
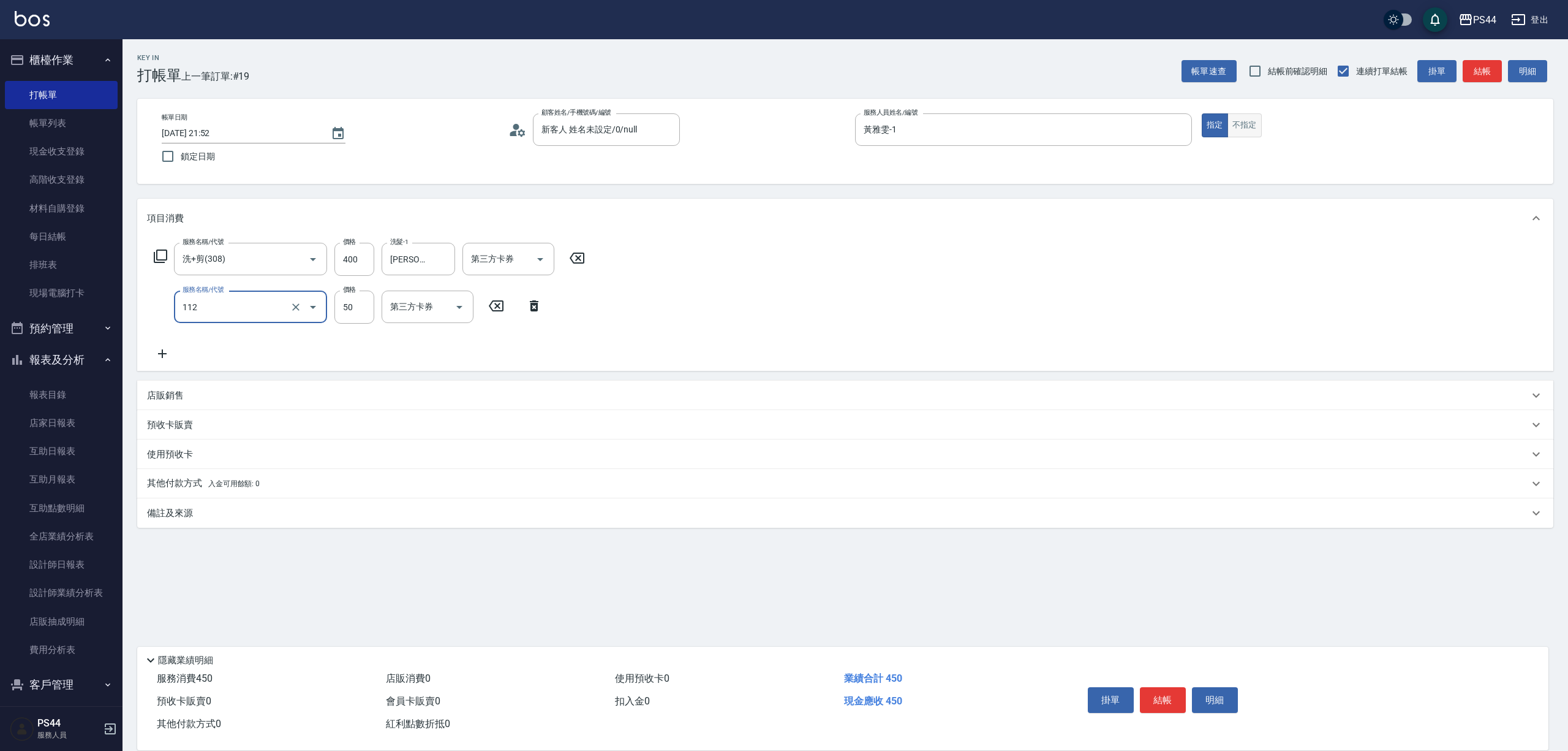
type input "精油50(112)"
type input "[PERSON_NAME]-12"
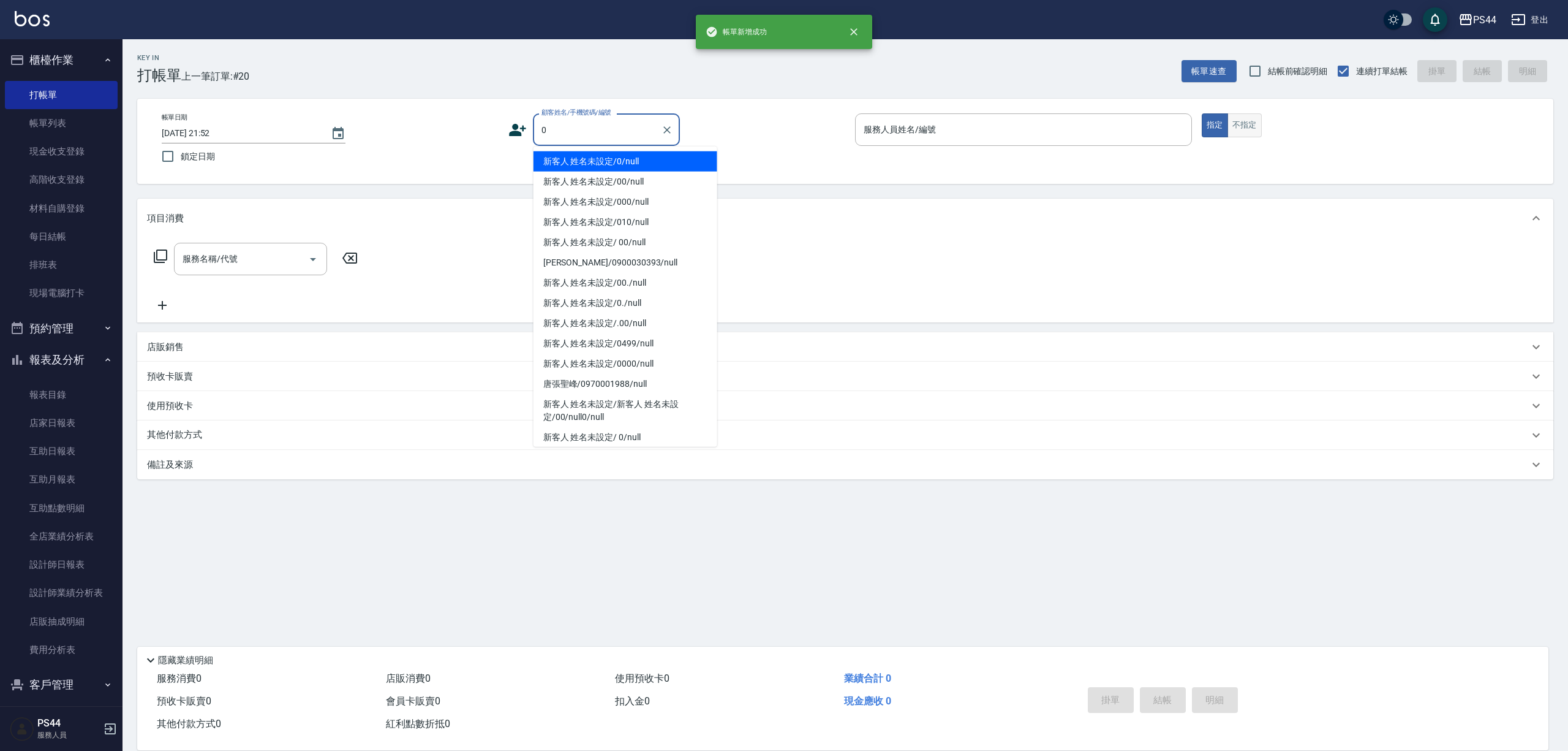
type input "新客人 姓名未設定/0/null"
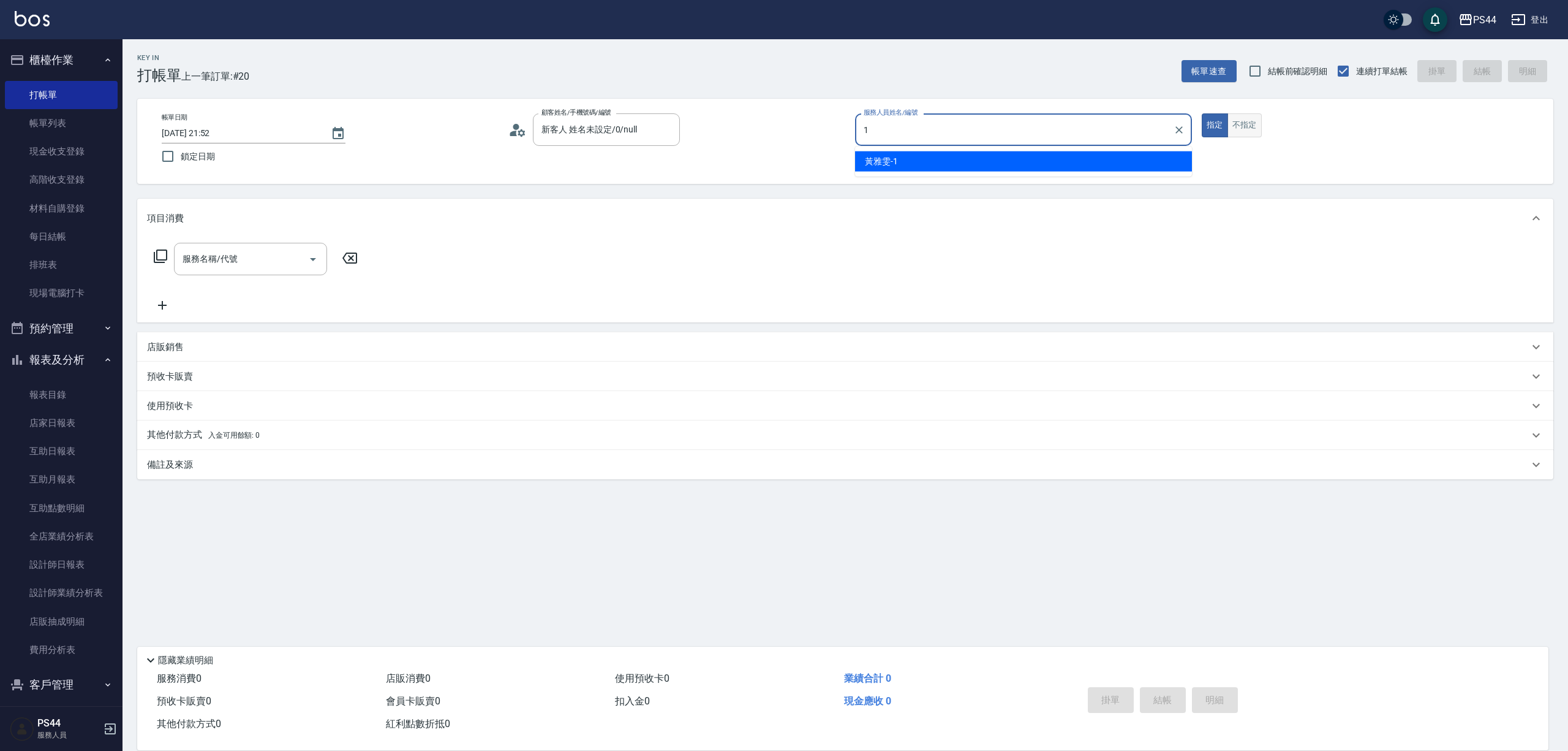
type input "黃雅雯-1"
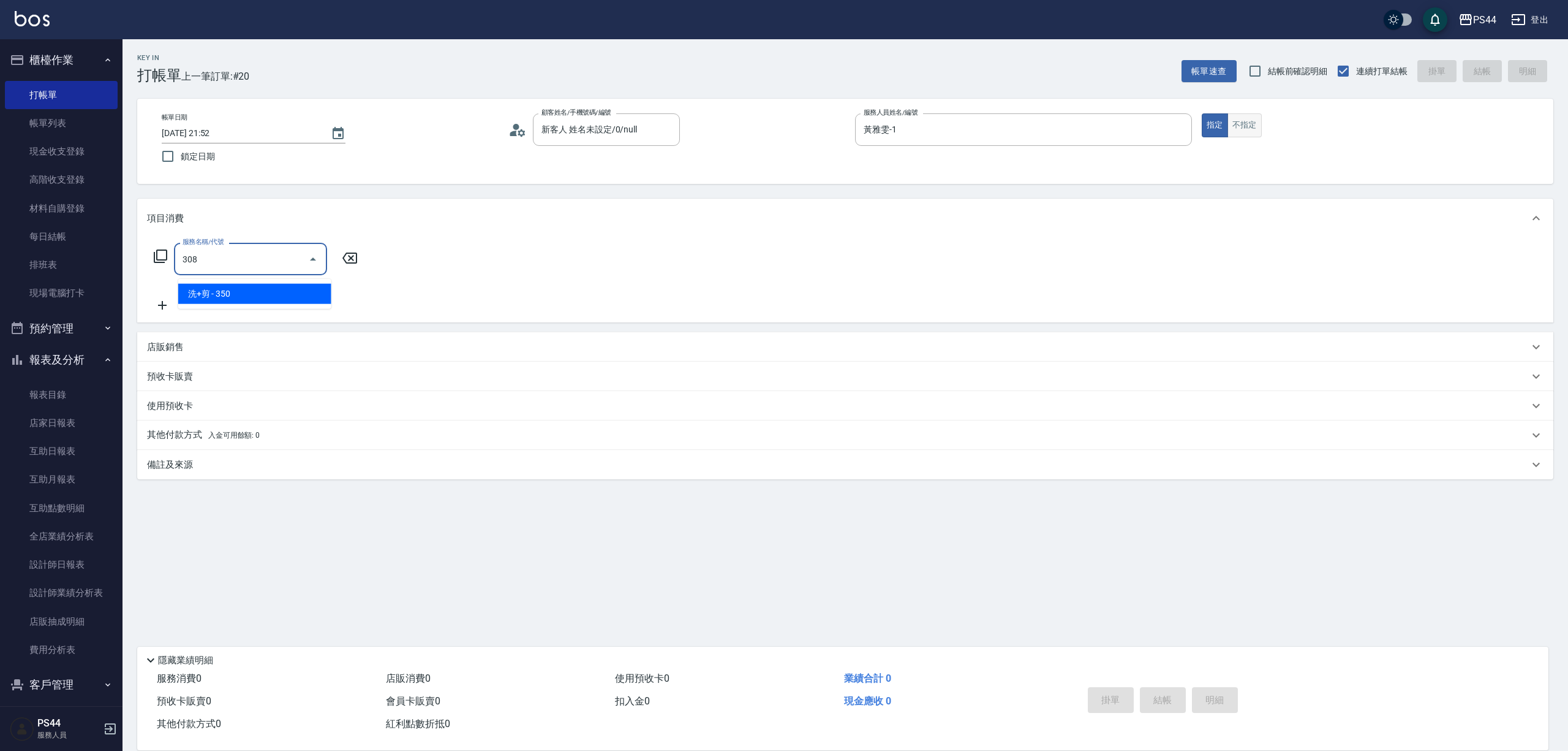
type input "洗+剪(308)"
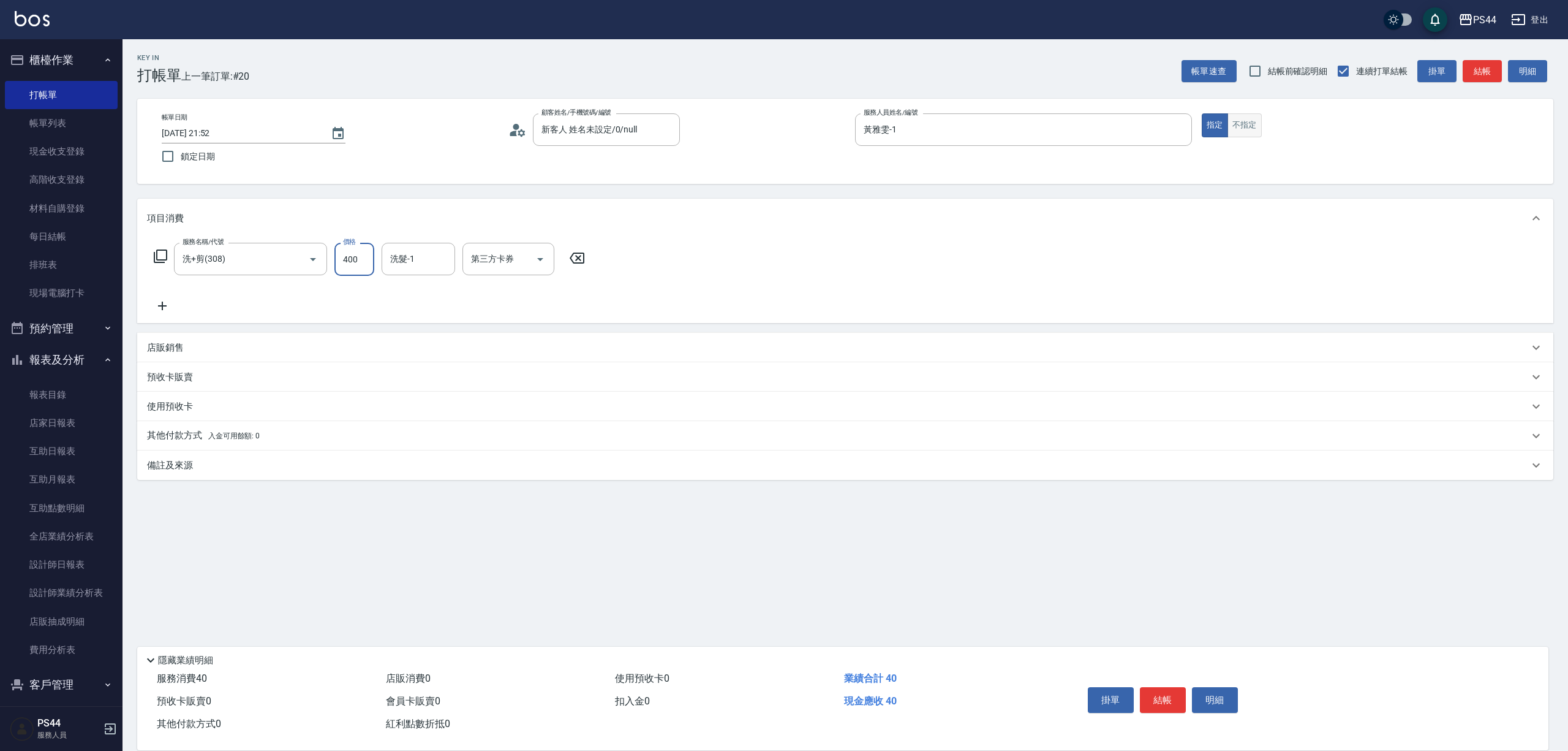
type input "400"
type input "[PERSON_NAME]-12"
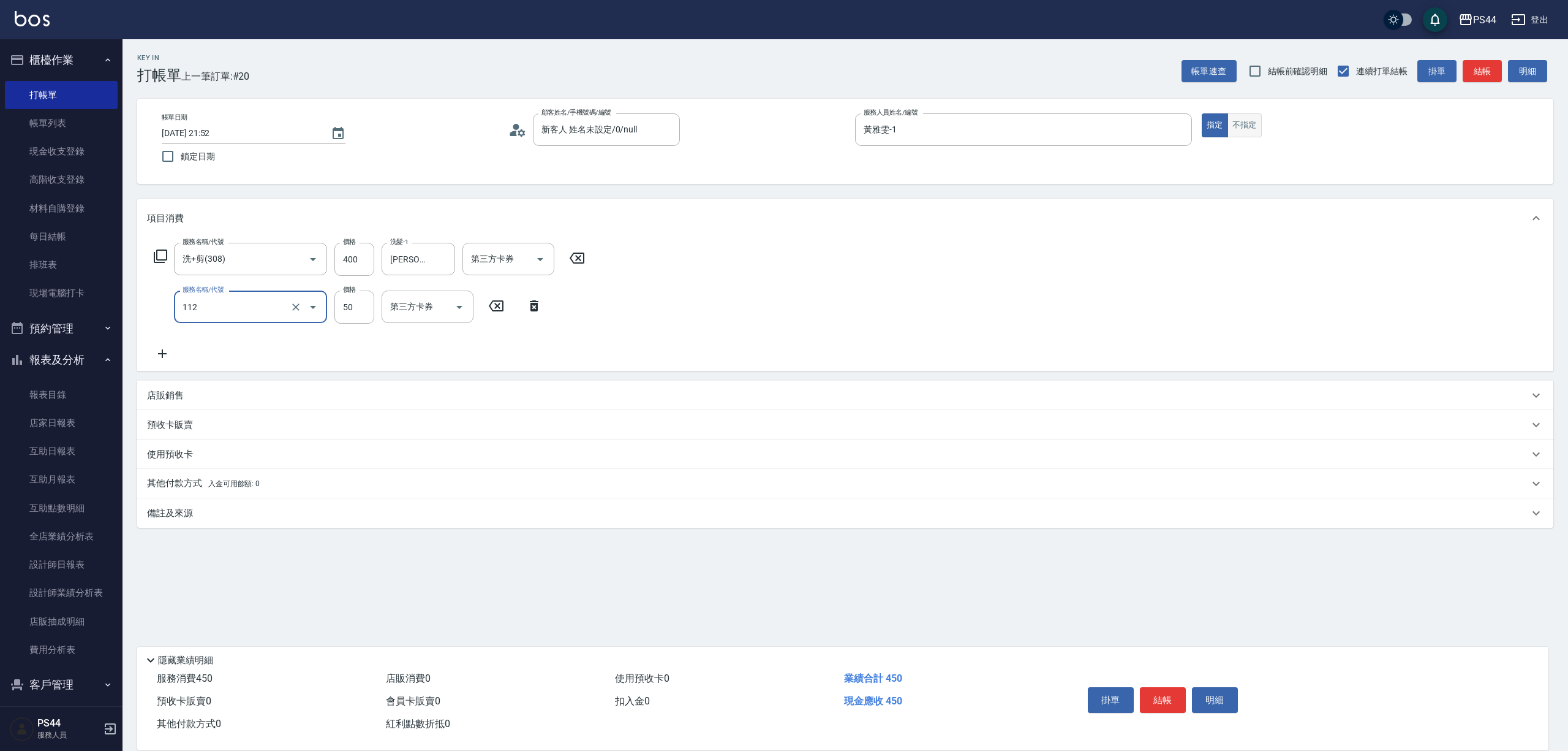
type input "精油50(112)"
type input "[PERSON_NAME]-12"
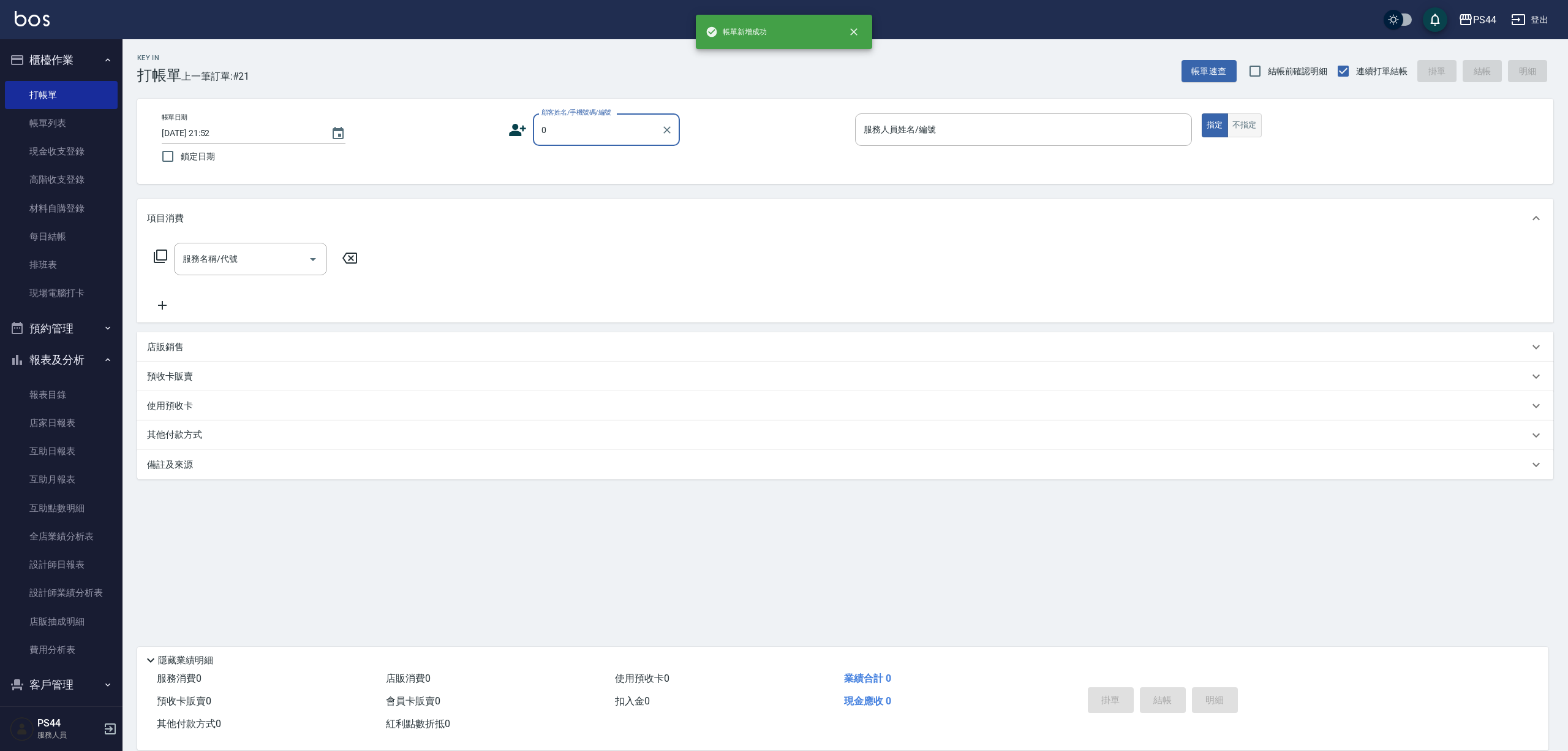
type input "新客人 姓名未設定/0/null"
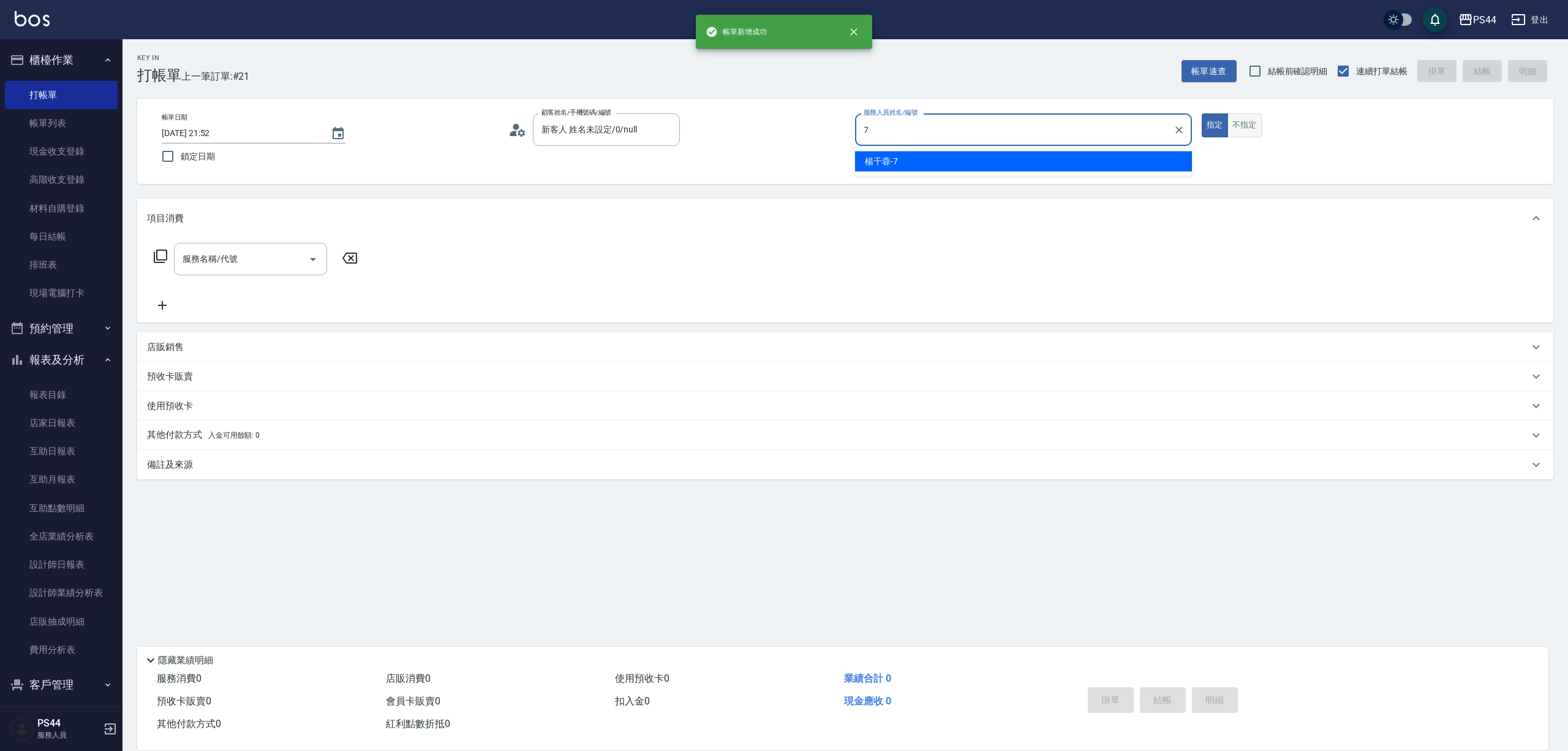
type input "楊千蓉-7"
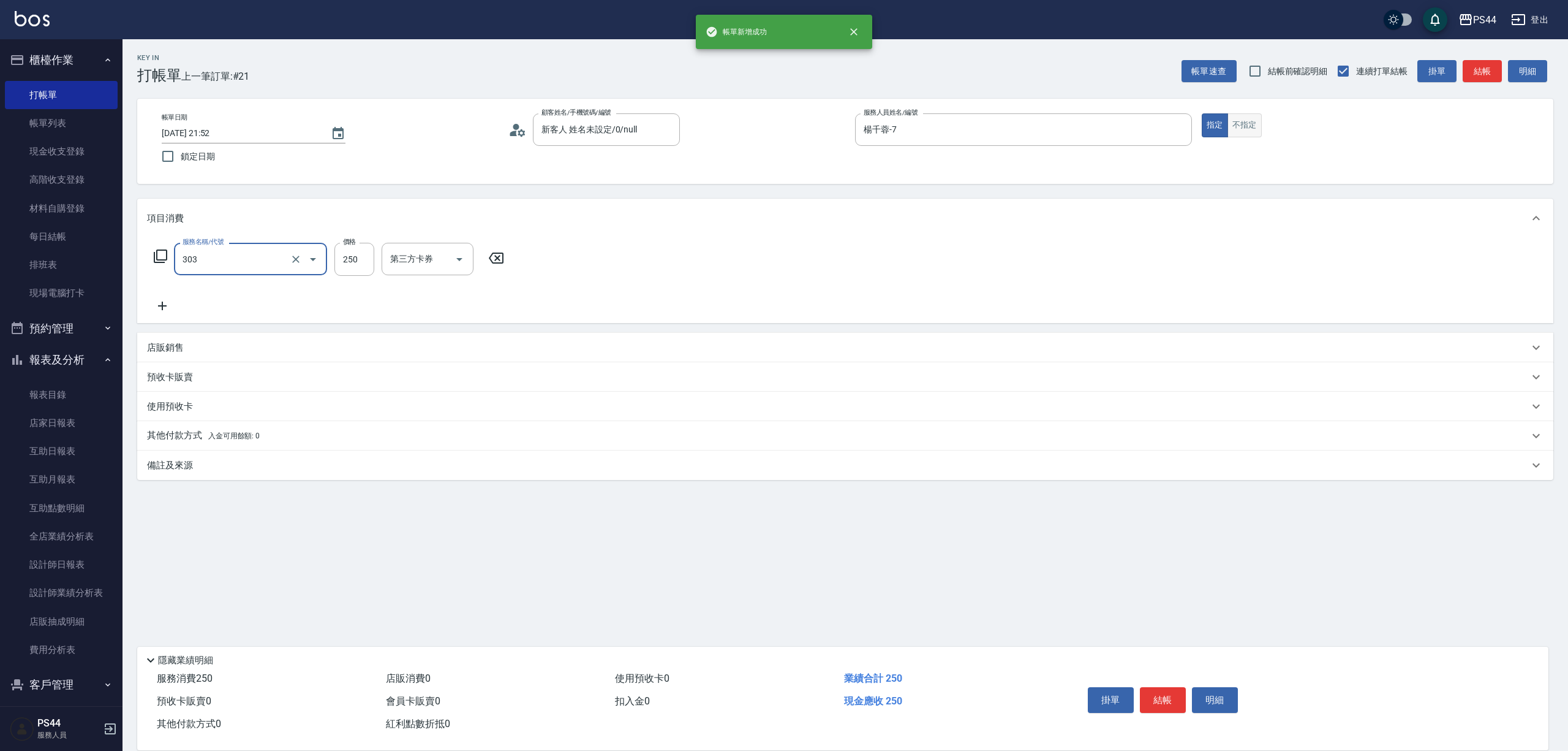
type input "剪髮(303)"
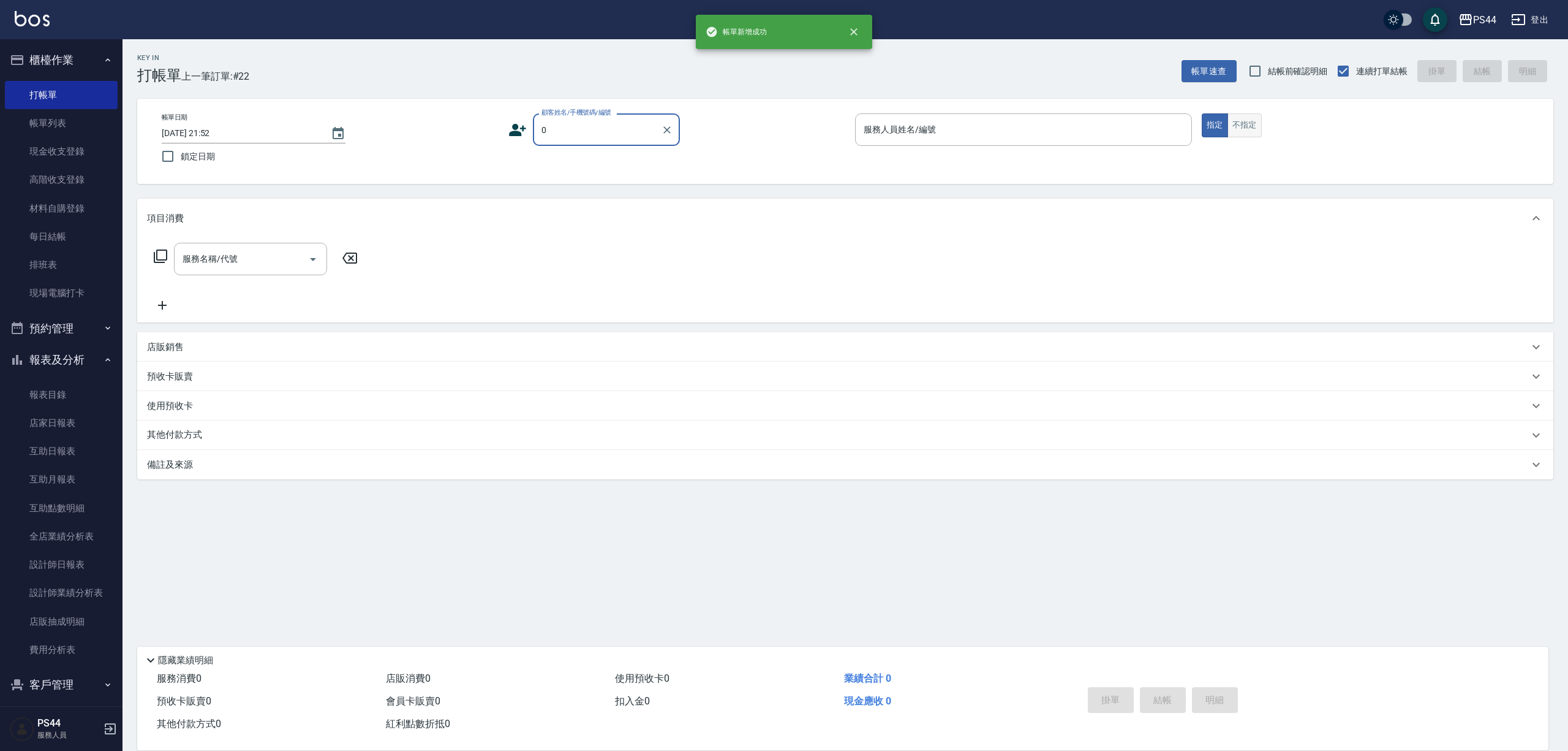
type input "新客人 姓名未設定/0/null"
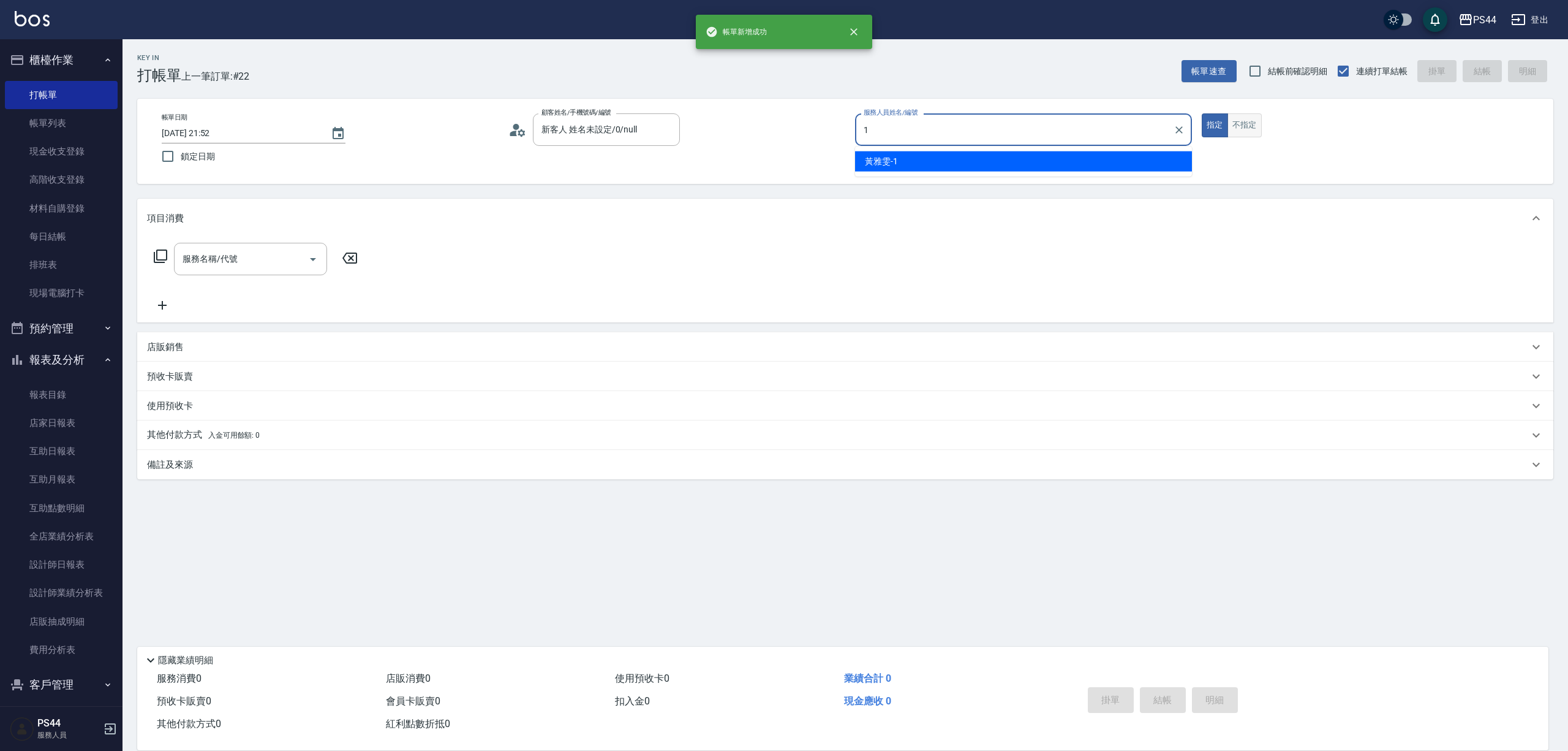
type input "黃雅雯-1"
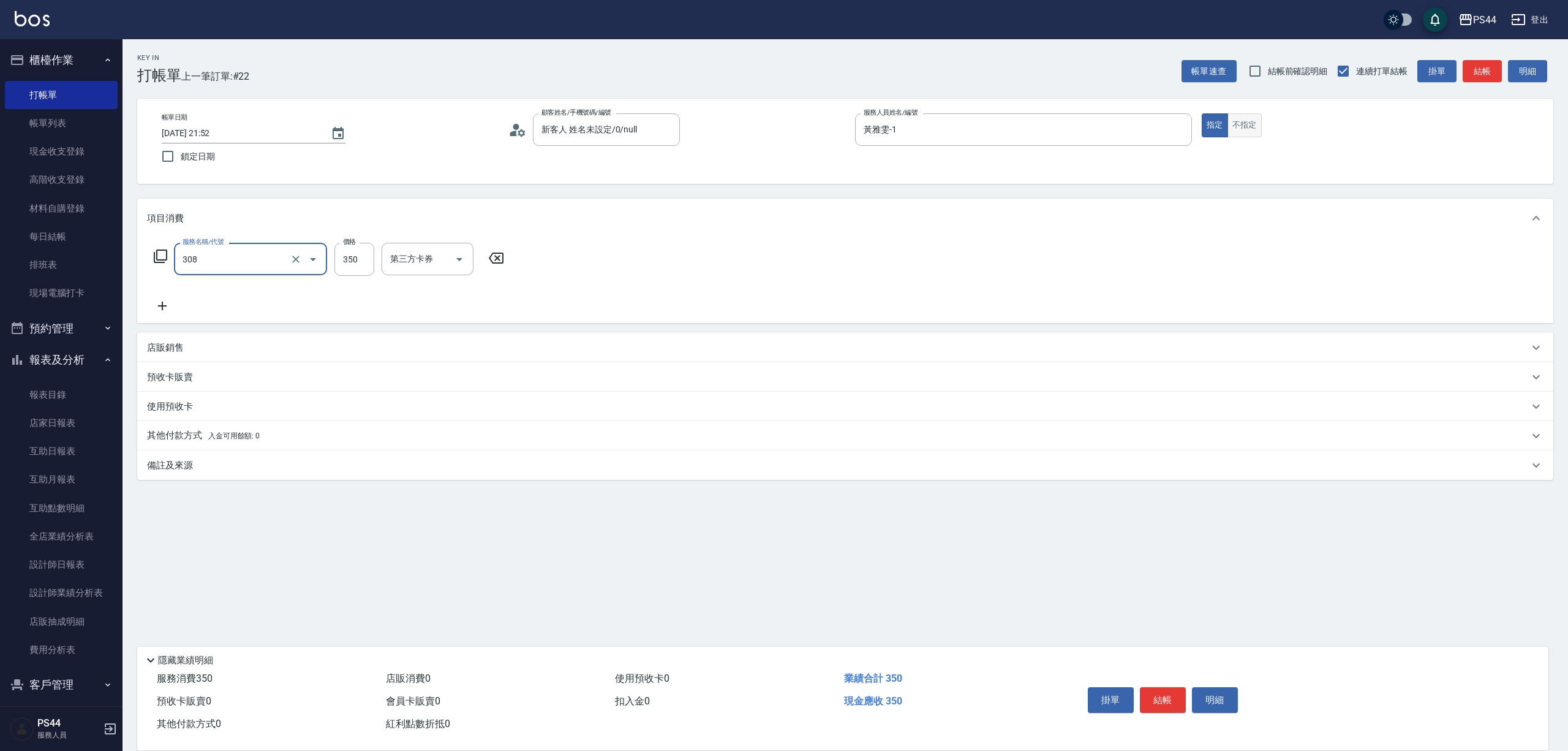
type input "洗+剪(308)"
type input "400"
type input "蘇昭瑜-55"
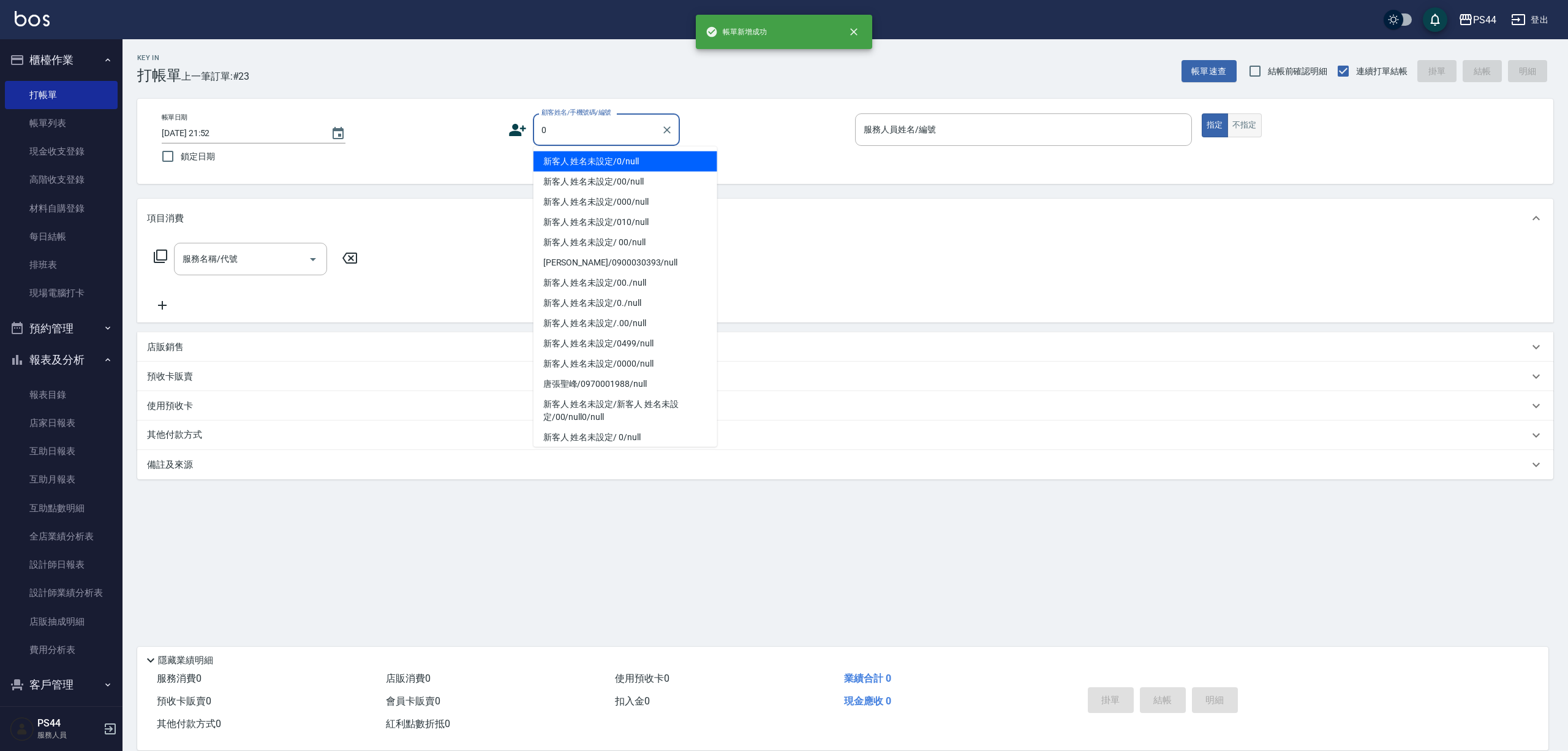
type input "新客人 姓名未設定/0/null"
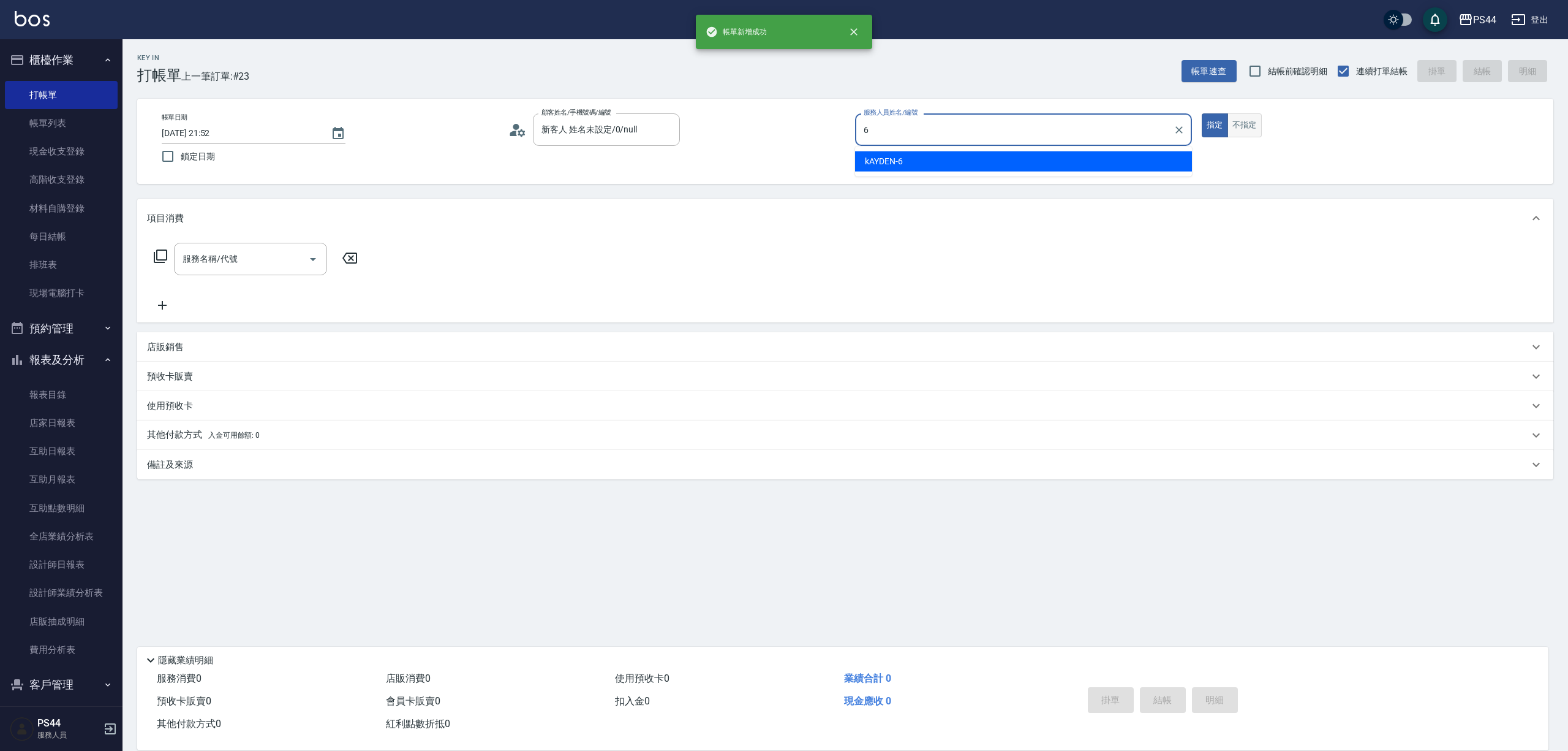
type input "kAYDEN-6"
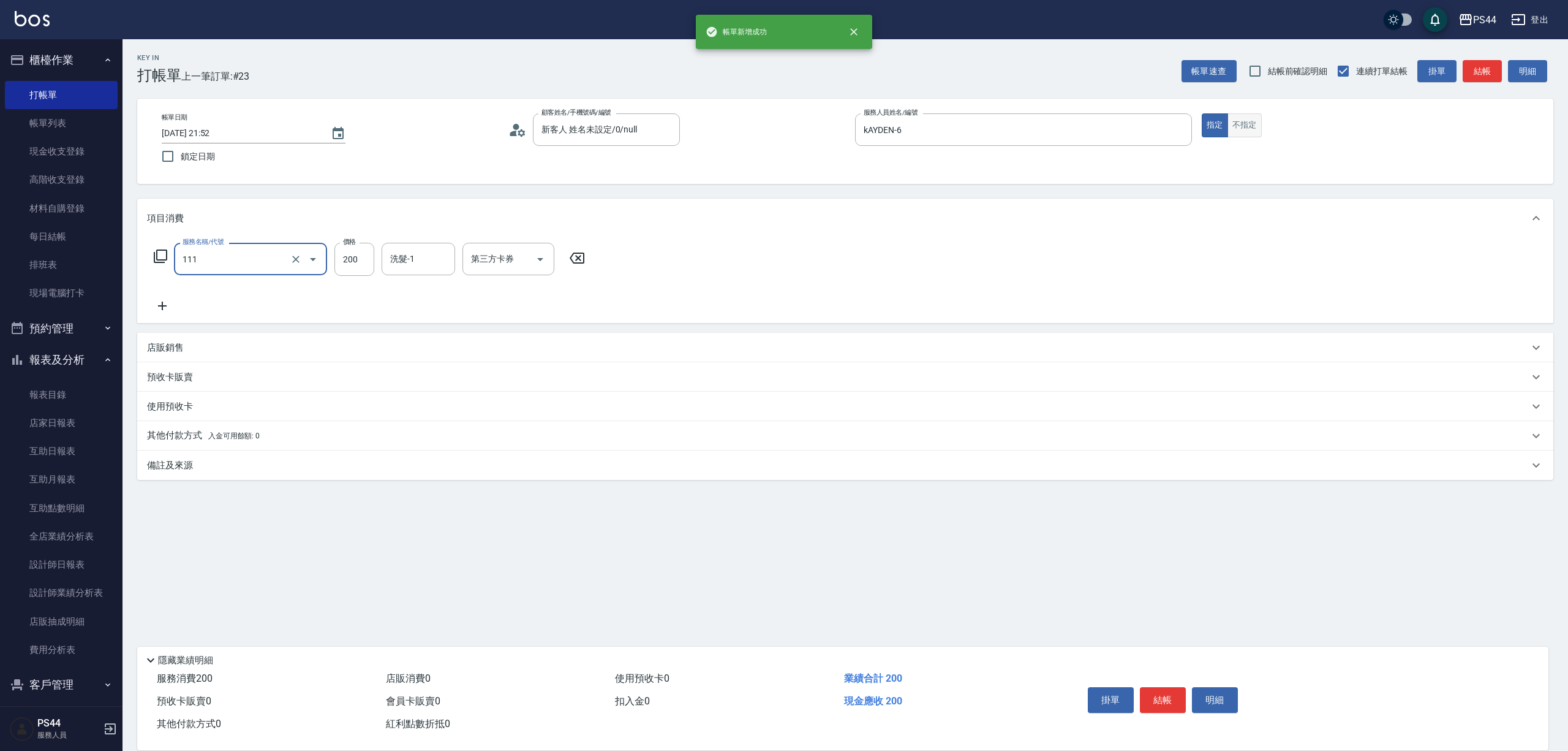
type input "200(111)"
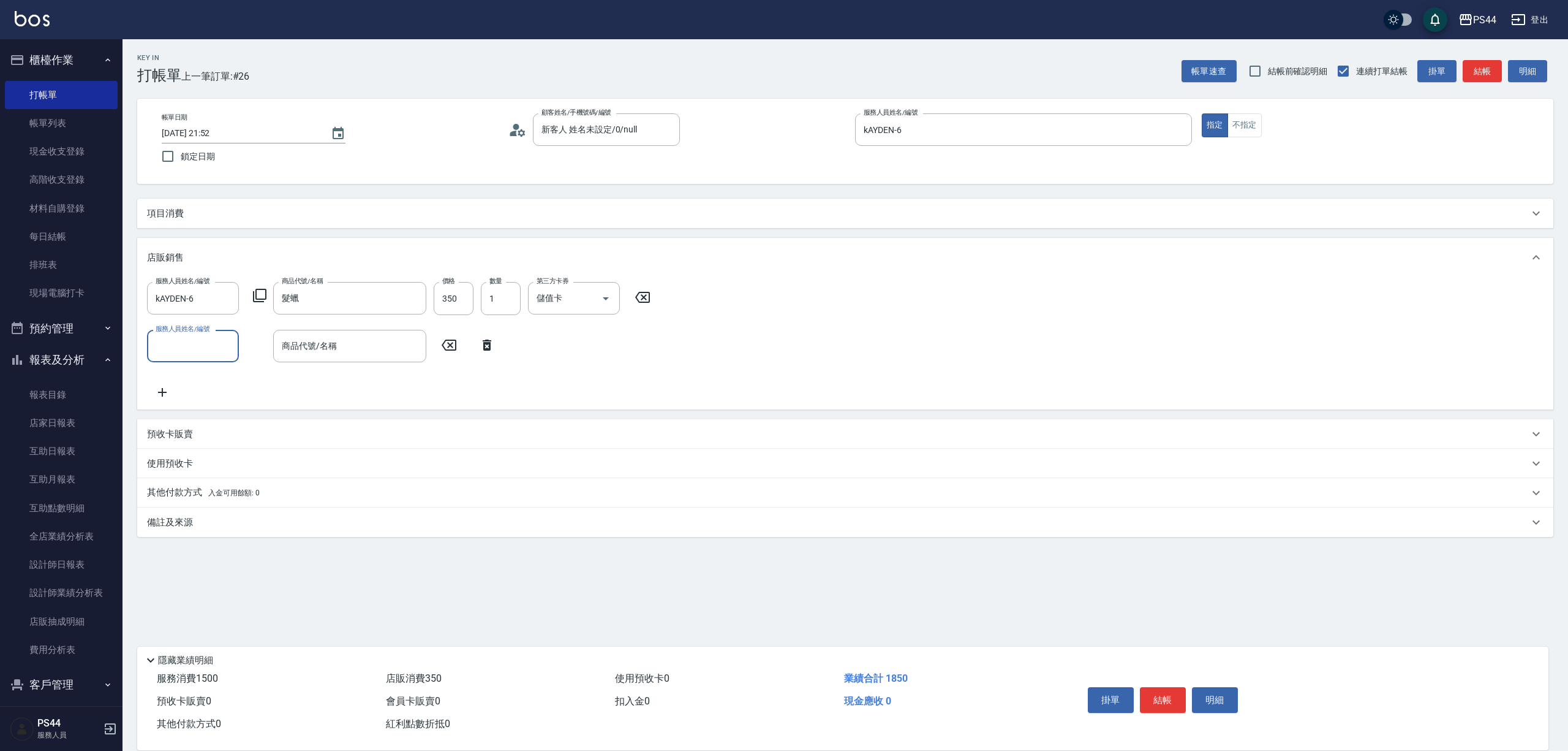
click at [151, 214] on p "項目消費" at bounding box center [165, 214] width 37 height 13
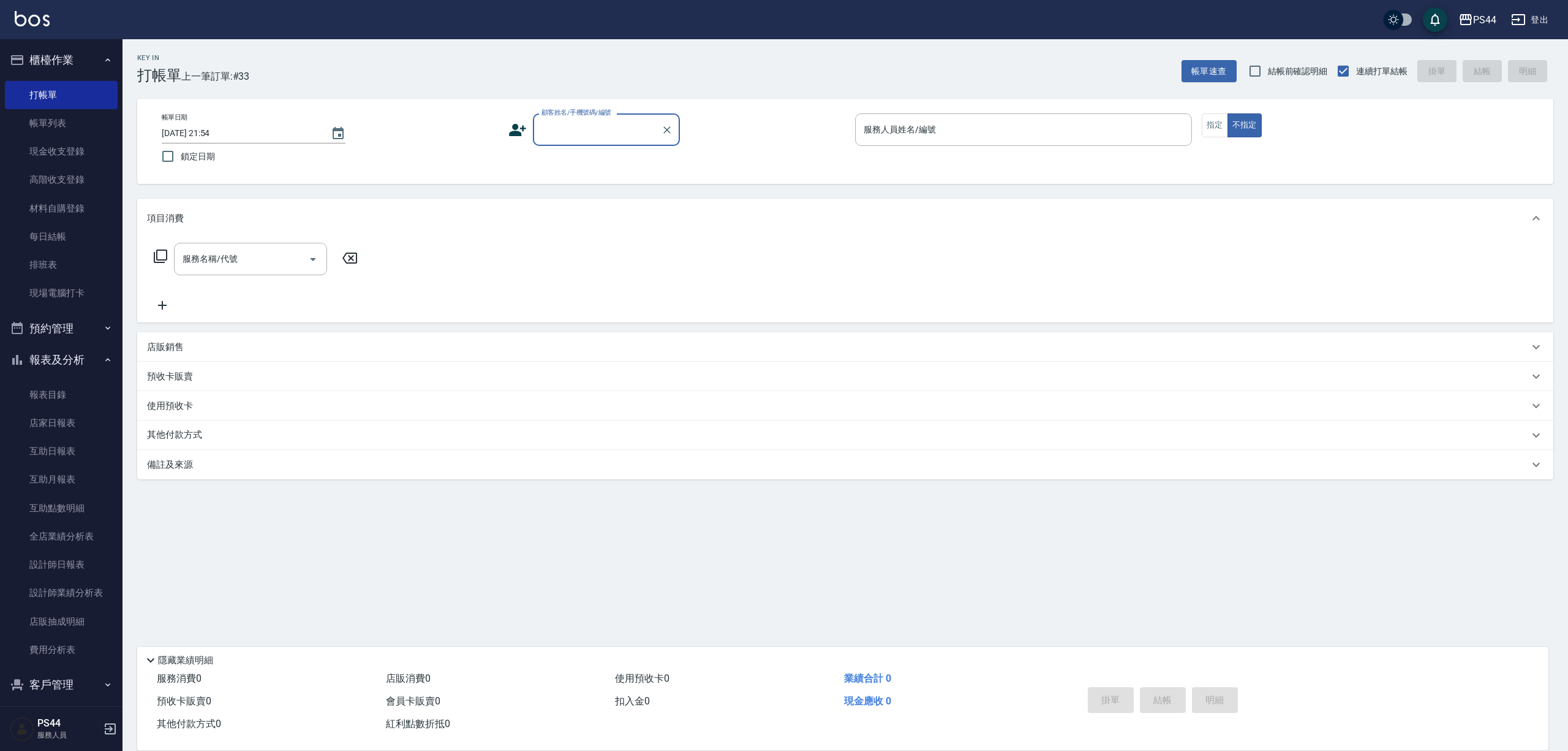
click at [430, 70] on div "Key In 打帳單 上一筆訂單:#33 帳單速查 結帳前確認明細 連續打單結帳 掛單 結帳 明細" at bounding box center [838, 61] width 1431 height 45
click at [40, 95] on link "打帳單" at bounding box center [61, 95] width 113 height 29
click at [32, 575] on link "設計師日報表" at bounding box center [61, 564] width 113 height 29
